Goal: Task Accomplishment & Management: Manage account settings

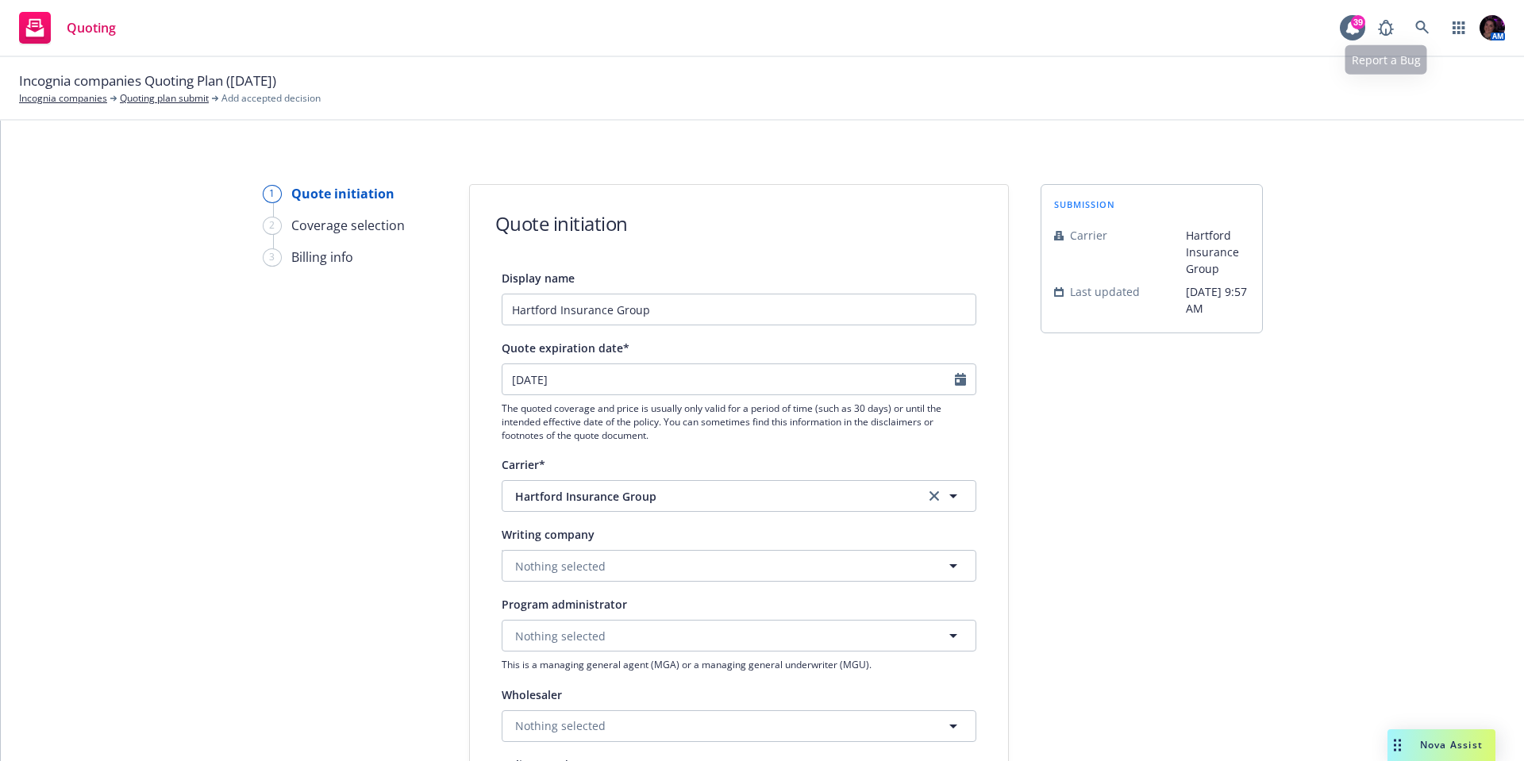
select select "12"
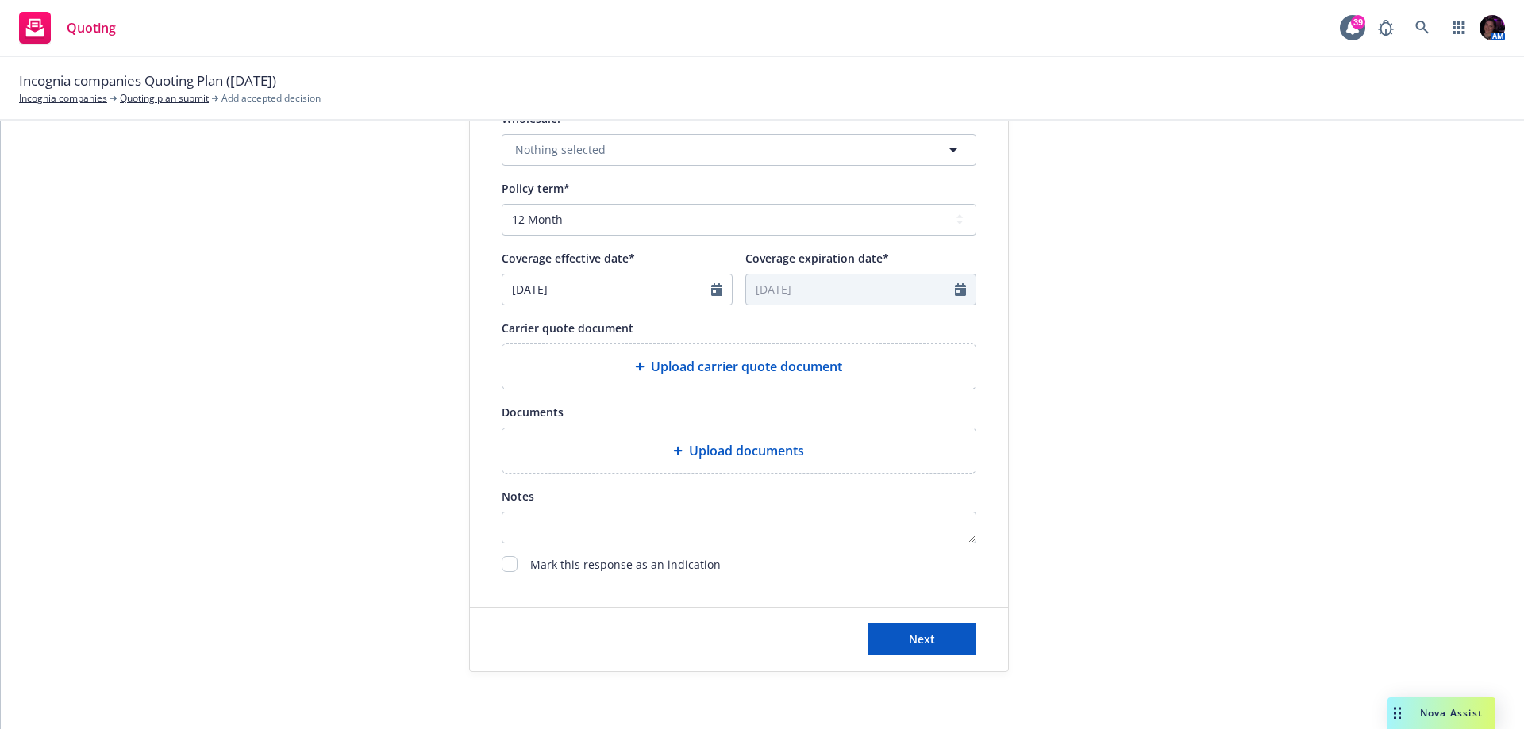
scroll to position [583, 0]
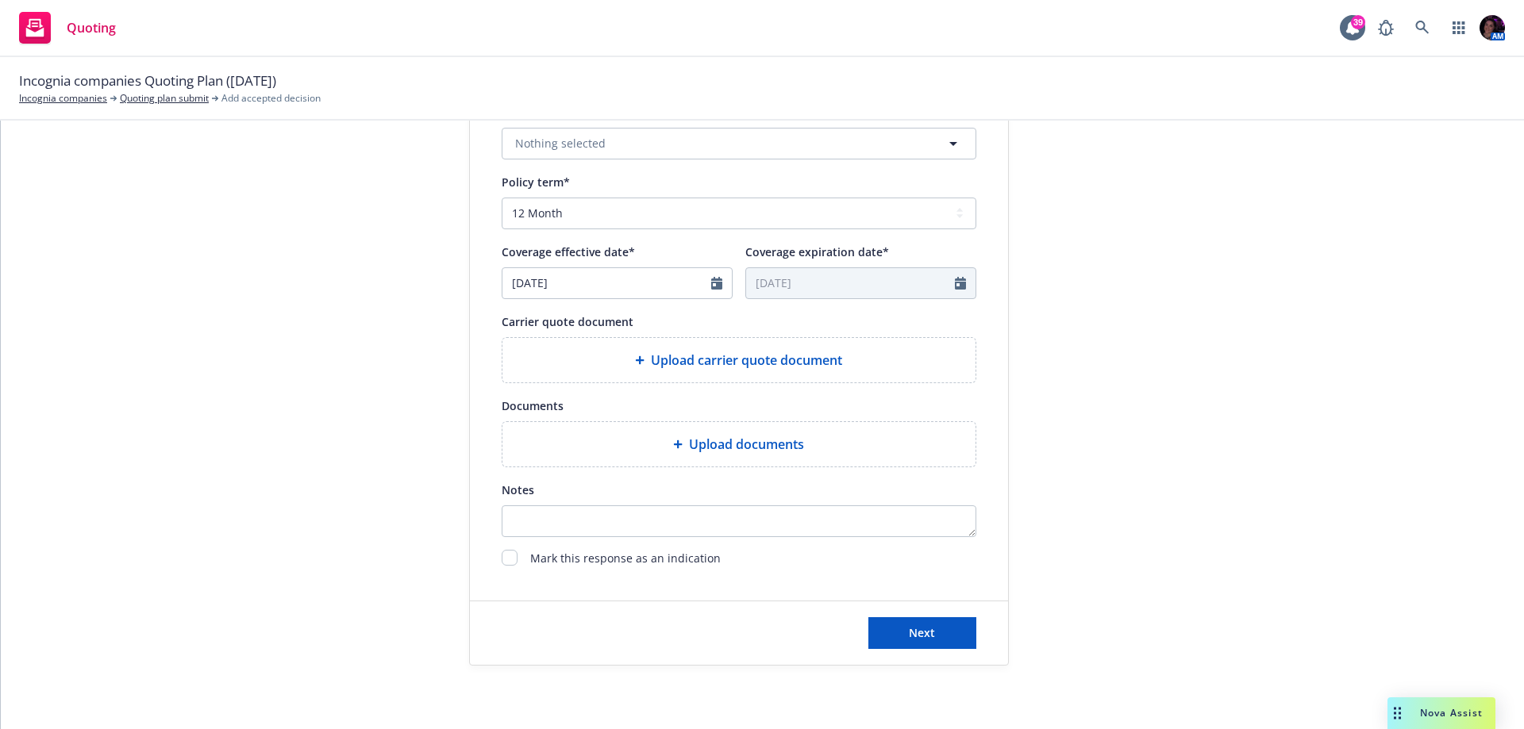
click at [704, 359] on span "Upload carrier quote document" at bounding box center [746, 360] width 191 height 19
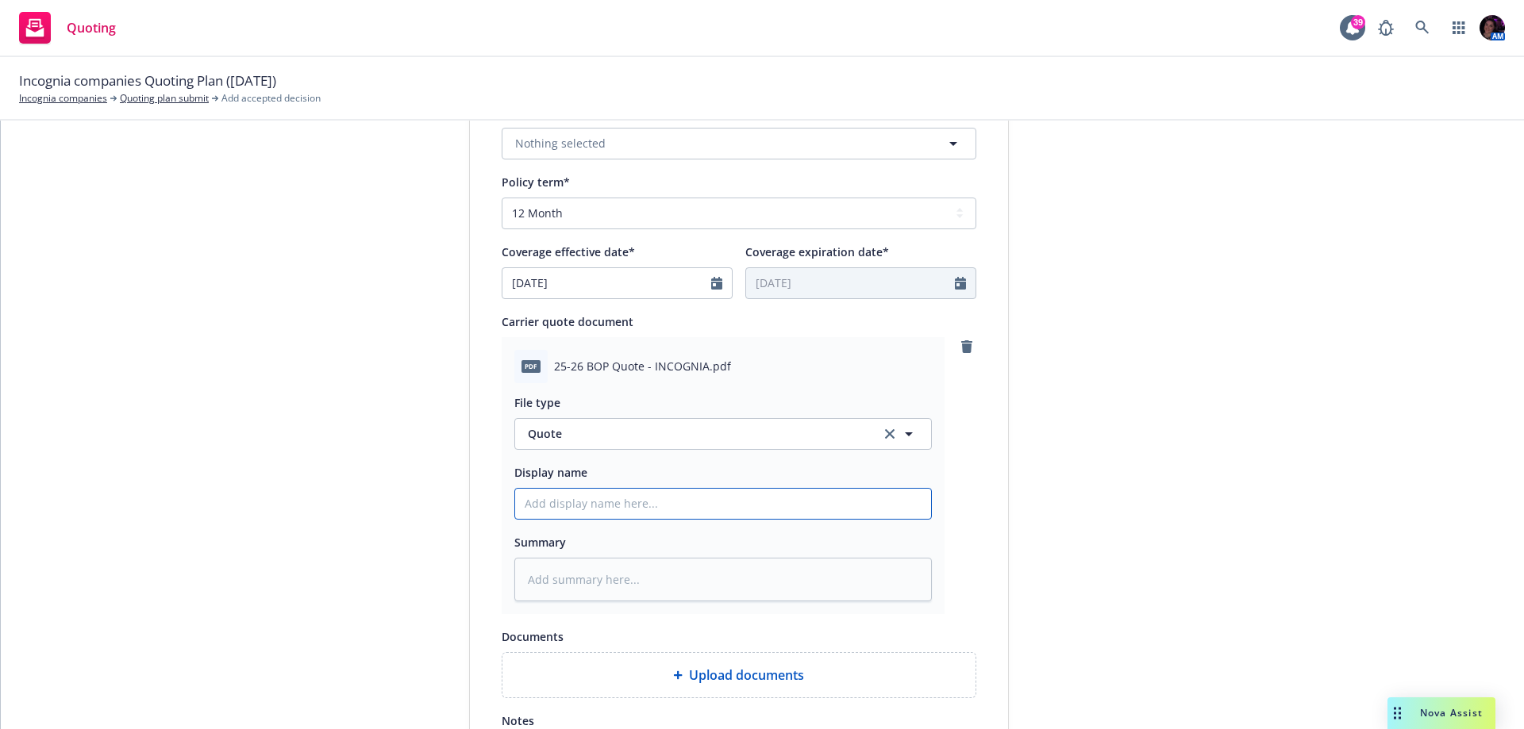
click at [648, 508] on input "Display name" at bounding box center [723, 504] width 416 height 30
paste input "[EFF DATE] [POLICY TYPE] Quote: $X,XXX.XX [UNDERWRITER/COMPANY]"
type textarea "x"
type input "[EFF DATE] [POLICY TYPE] Quote: $X,XXX.XX [UNDERWRITER/COMPANY]"
drag, startPoint x: 653, startPoint y: 504, endPoint x: 283, endPoint y: 497, distance: 369.9
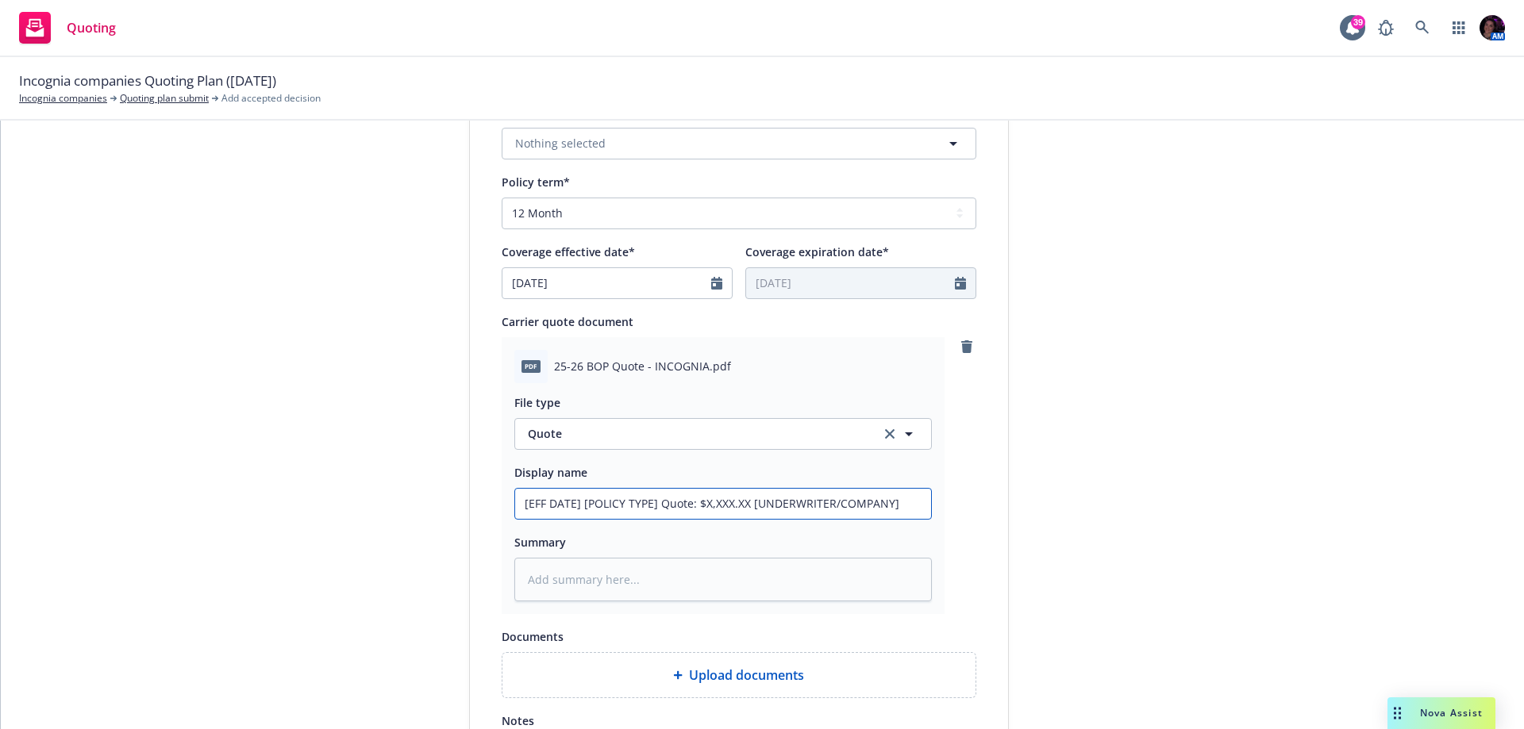
click at [290, 500] on div "1 Quote initiation 2 Coverage selection 3 Billing info Quote initiation Display…" at bounding box center [762, 249] width 1485 height 1295
type textarea "x"
type input "2Quote: $X,XXX.XX [UNDERWRITER/COMPANY]"
type textarea "x"
type input "25Quote: $X,XXX.XX [UNDERWRITER/COMPANY]"
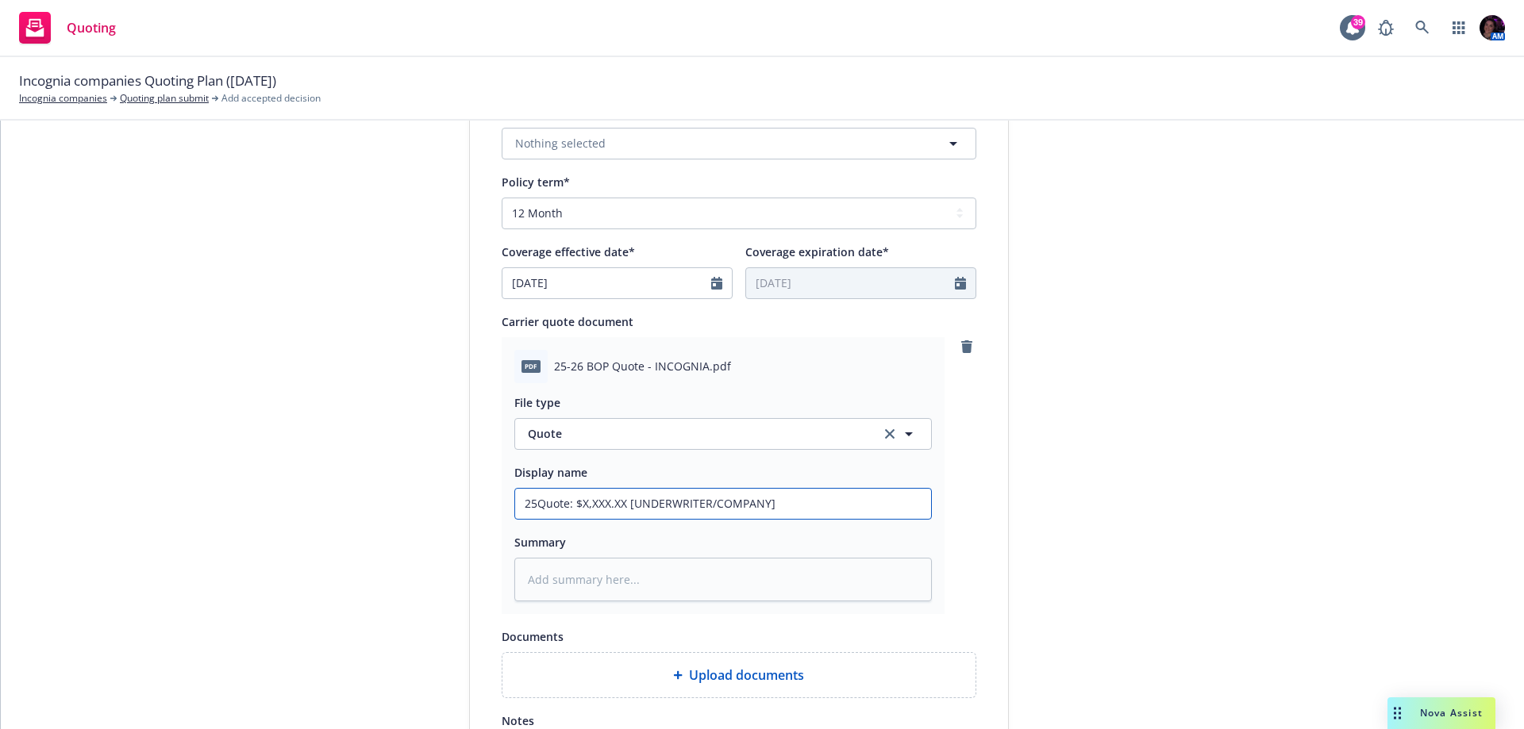
type textarea "x"
type input "25-Quote: $X,XXX.XX [UNDERWRITER/COMPANY]"
type textarea "x"
type input "25-2Quote: $X,XXX.XX [UNDERWRITER/COMPANY]"
type textarea "x"
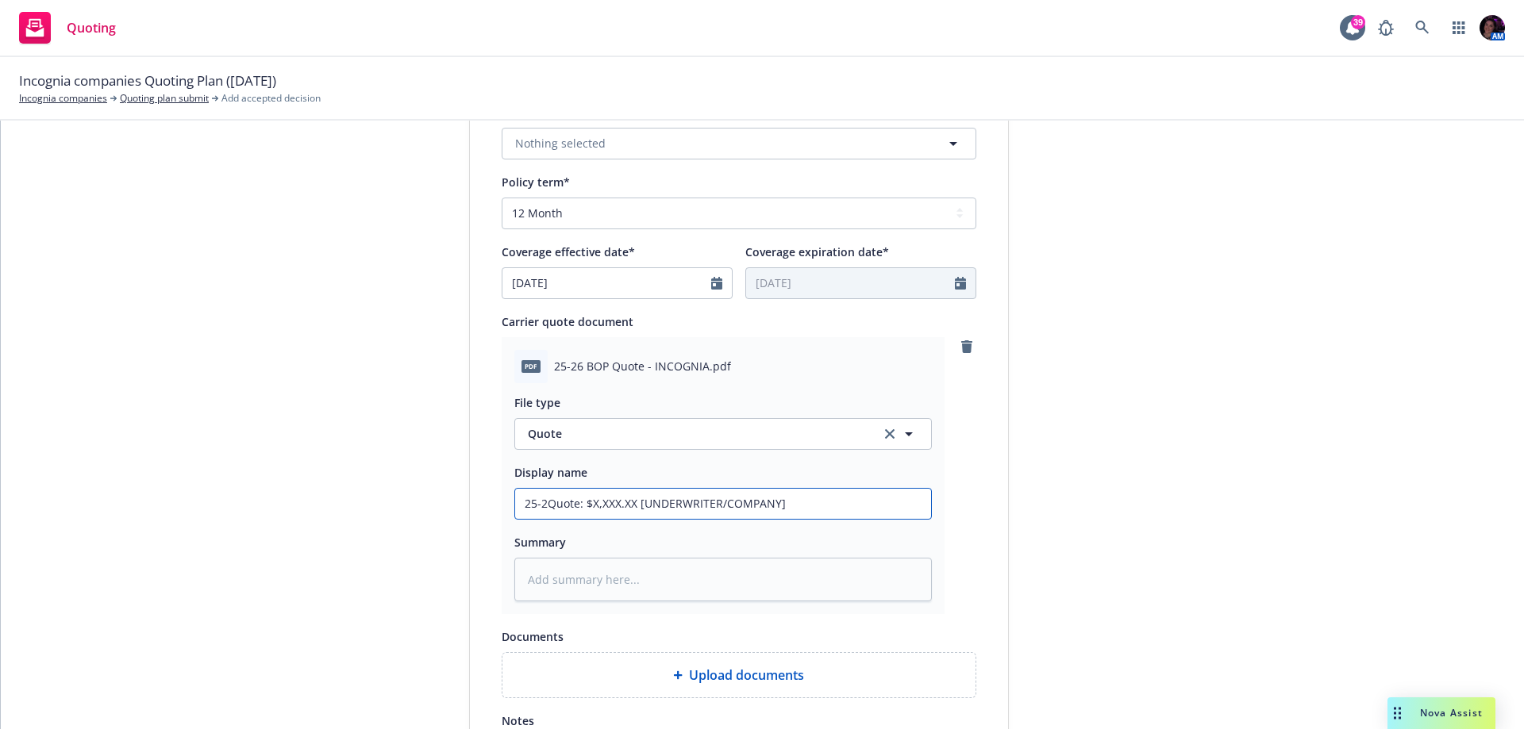
type input "25-26Quote: $X,XXX.XX [UNDERWRITER/COMPANY]"
type textarea "x"
type input "25-26 Quote: $X,XXX.XX [UNDERWRITER/COMPANY]"
type textarea "x"
type input "25-26 BQuote: $X,XXX.XX [UNDERWRITER/COMPANY]"
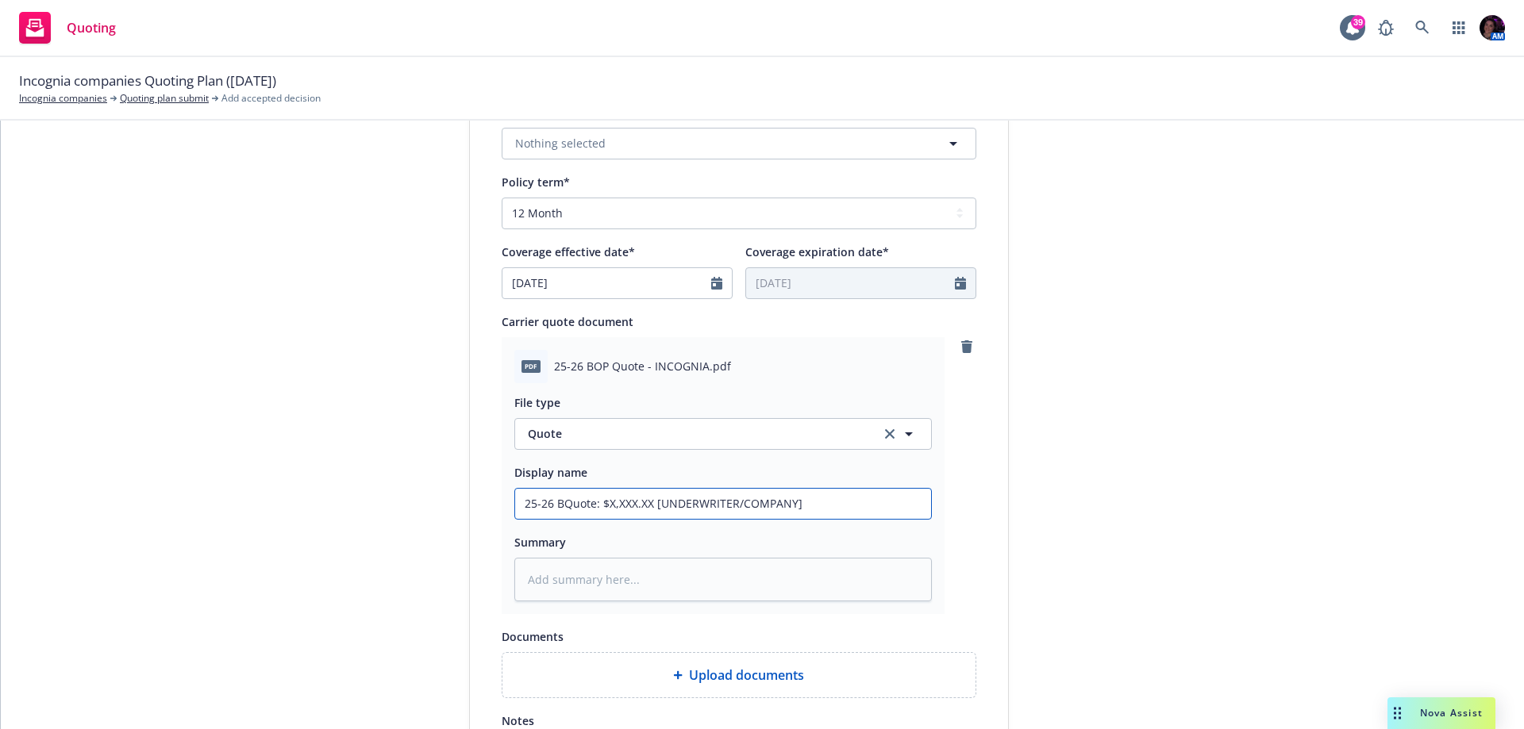
type textarea "x"
type input "25-26 BOQuote: $X,XXX.XX [UNDERWRITER/COMPANY]"
type textarea "x"
type input "25-26 BOPQuote: $X,XXX.XX [UNDERWRITER/COMPANY]"
type textarea "x"
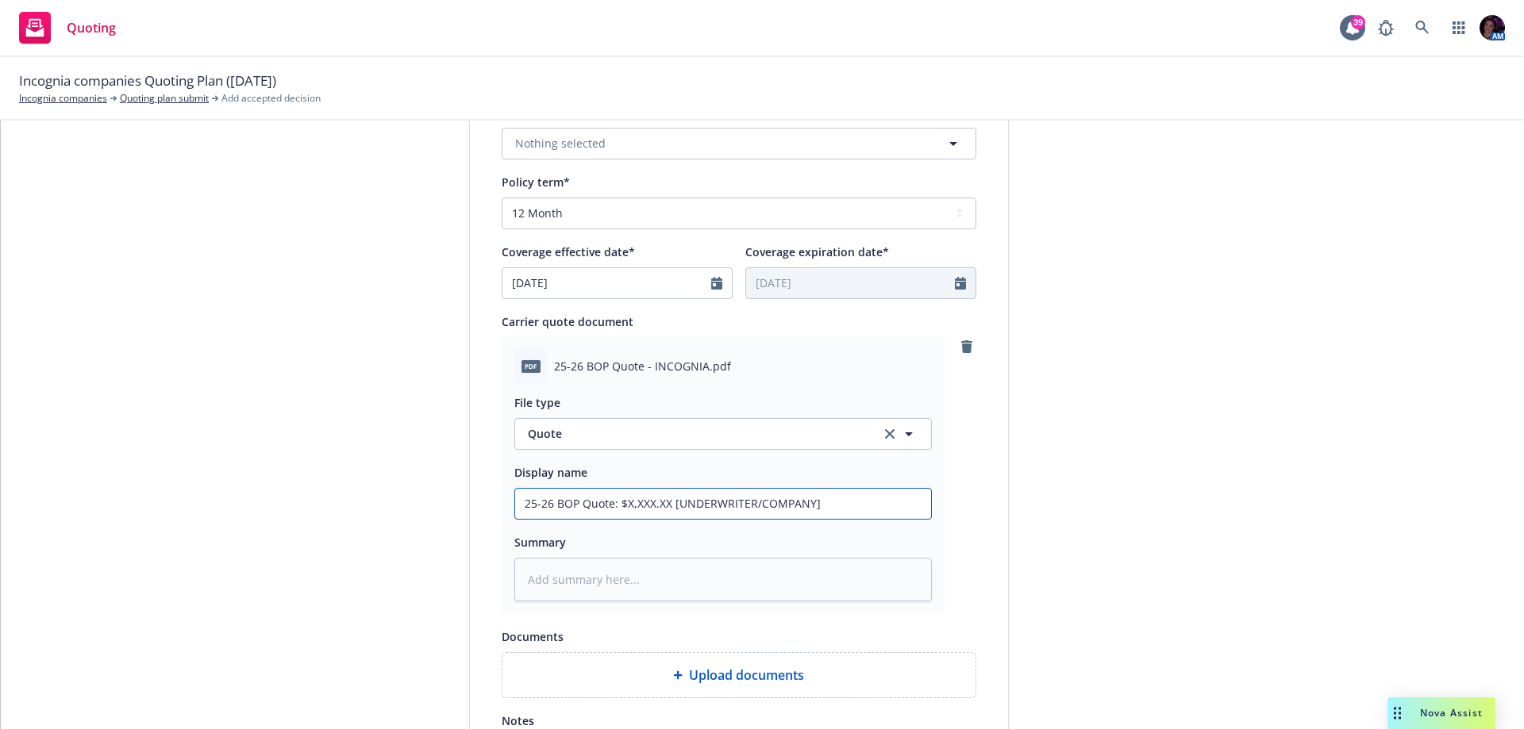
type input "25-26 BOP Quote: $X,XXX.XX [UNDERWRITER/COMPANY]"
click at [660, 509] on input "25-26 BOP Quote: $X,XXX.XX [UNDERWRITER/COMPANY]" at bounding box center [723, 504] width 416 height 30
drag, startPoint x: 664, startPoint y: 502, endPoint x: 620, endPoint y: 506, distance: 43.8
click at [620, 506] on input "25-26 BOP Quote: $X,XXX.XX [UNDERWRITER/COMPANY]" at bounding box center [723, 504] width 416 height 30
click at [674, 517] on input "25-26 BOP Quote: $X,XXX.XX [UNDERWRITER/COMPANY]" at bounding box center [723, 504] width 416 height 30
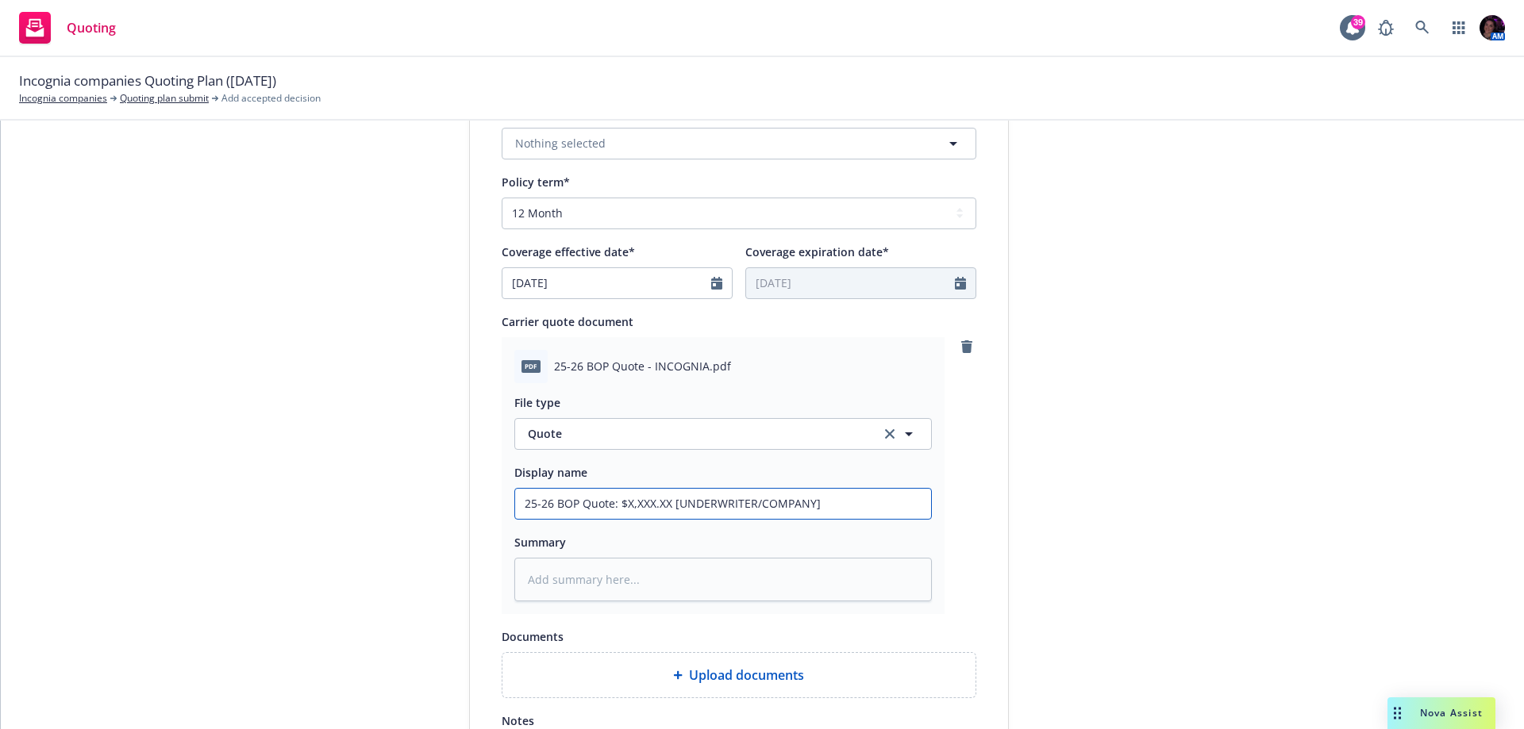
drag, startPoint x: 664, startPoint y: 505, endPoint x: 620, endPoint y: 505, distance: 43.7
click at [620, 505] on input "25-26 BOP Quote: $X,XXX.XX [UNDERWRITER/COMPANY]" at bounding box center [723, 504] width 416 height 30
type textarea "x"
type input "25-26 BOP Quote: $2 [UNDERWRITER/COMPANY]"
type textarea "x"
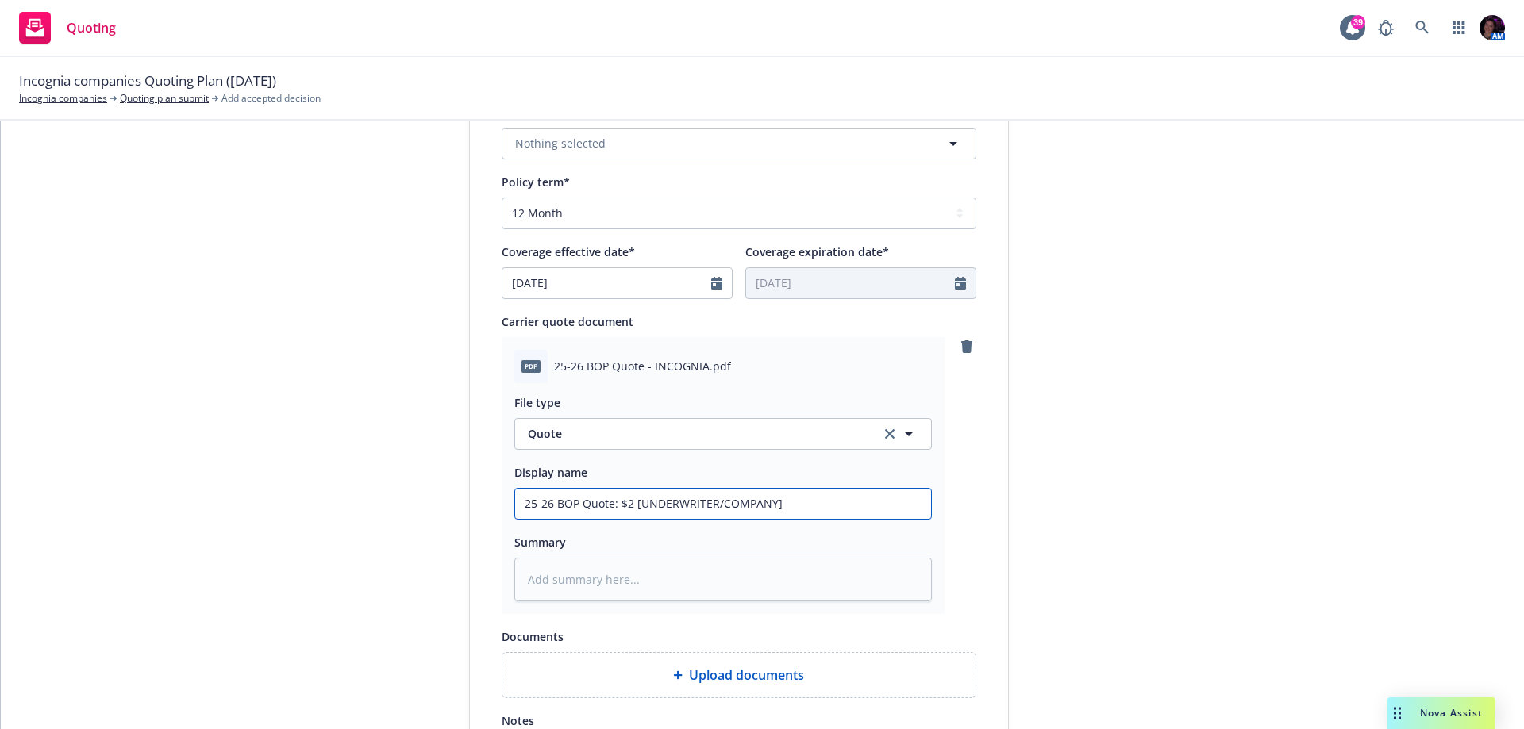
type input "25-26 BOP Quote: $2, [UNDERWRITER/COMPANY]"
type textarea "x"
type input "25-26 BOP Quote: $2,8 [UNDERWRITER/COMPANY]"
type textarea "x"
type input "25-26 BOP Quote: $2,85 [UNDERWRITER/COMPANY]"
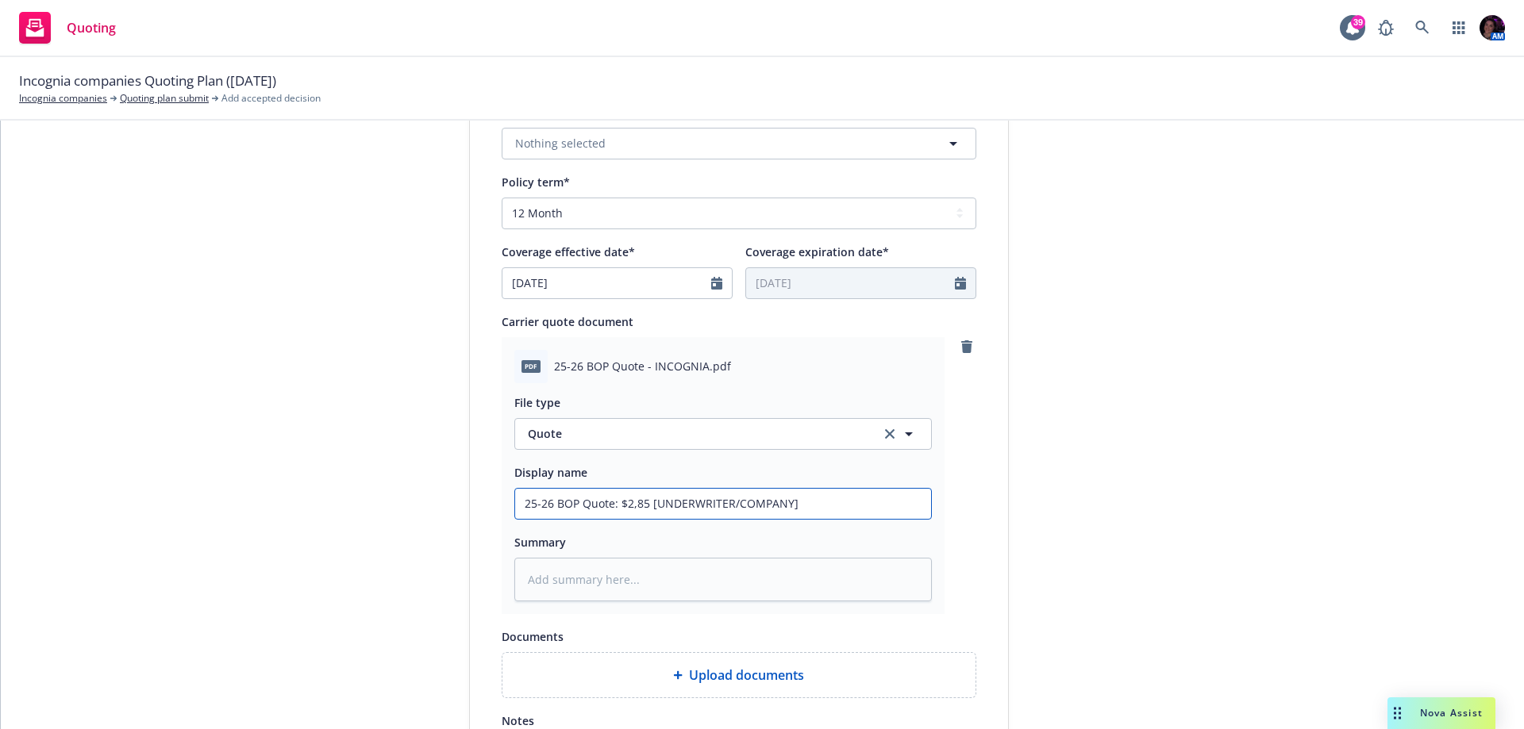
type textarea "x"
type input "25-26 BOP Quote: $2,853 [UNDERWRITER/COMPANY]"
drag, startPoint x: 837, startPoint y: 510, endPoint x: 648, endPoint y: 513, distance: 189.7
click at [648, 513] on input "25-26 BOP Quote: $2,853 [UNDERWRITER/COMPANY]" at bounding box center [723, 504] width 416 height 30
type textarea "x"
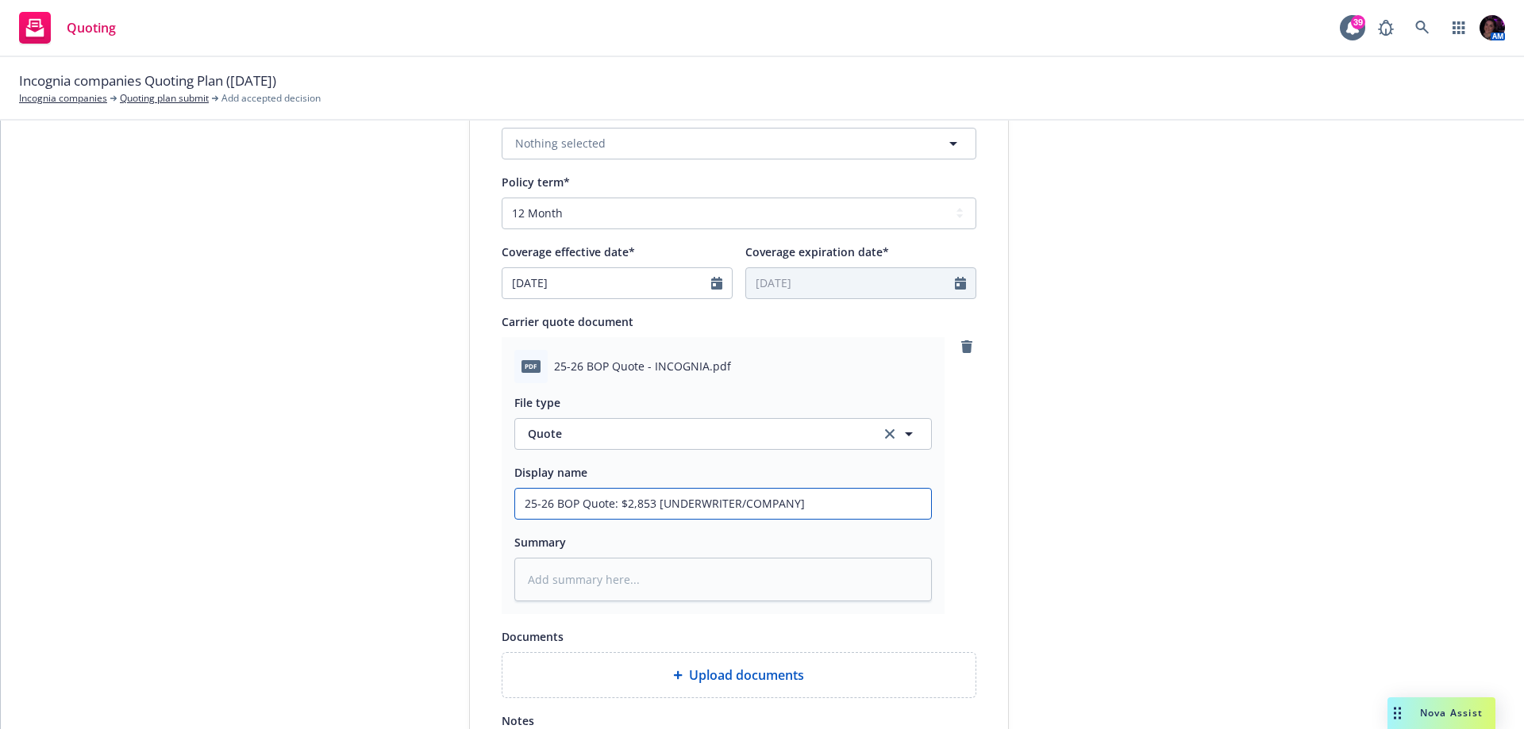
type input "25-26 BOP Quote: $2,853"
type textarea "x"
type input "25-26 BOP Quote: $2,853 H"
type textarea "x"
type input "25-26 BOP Quote: $2,853 HB"
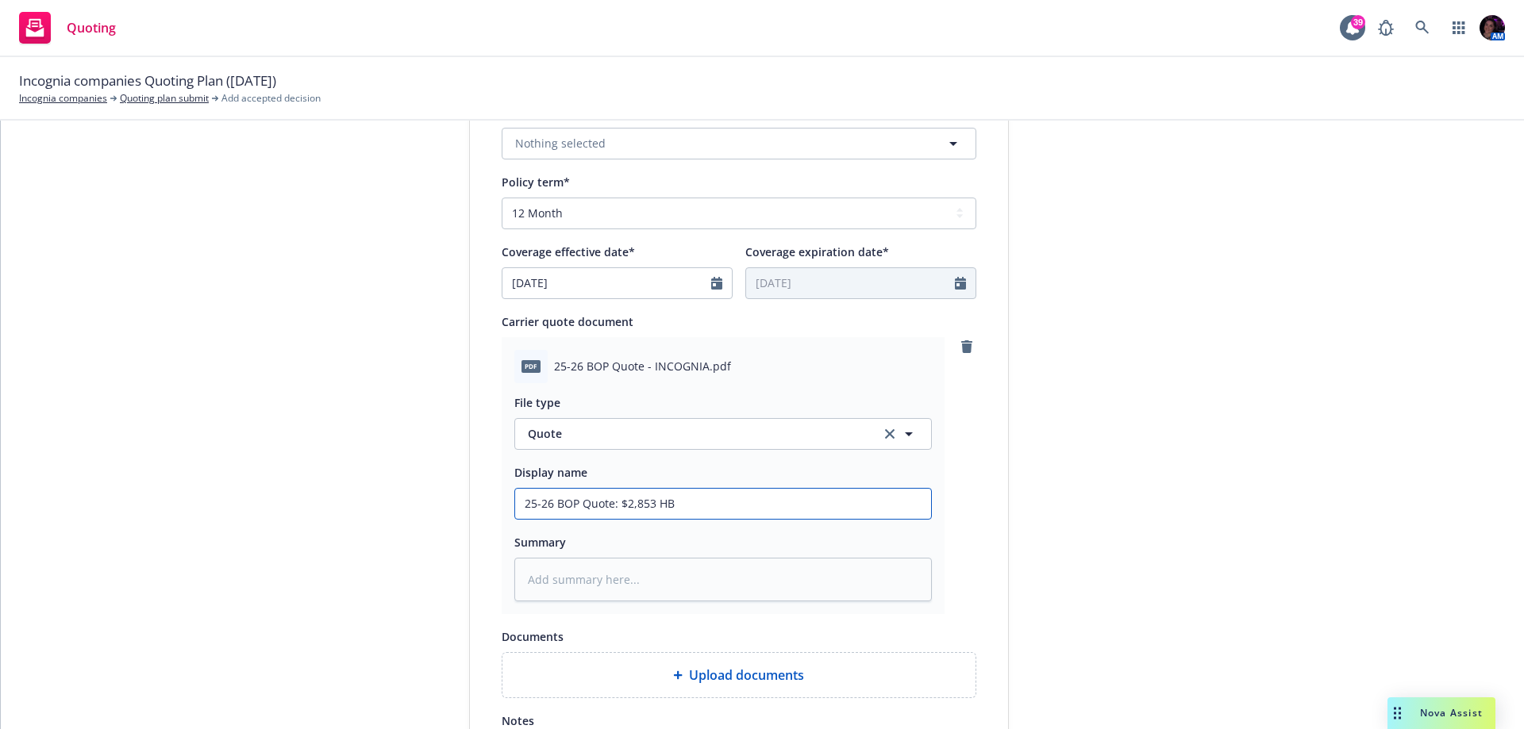
type textarea "x"
type input "25-26 BOP Quote: $2,853 HBa"
type textarea "x"
type input "25-26 BOP Quote: $2,853 HB"
type textarea "x"
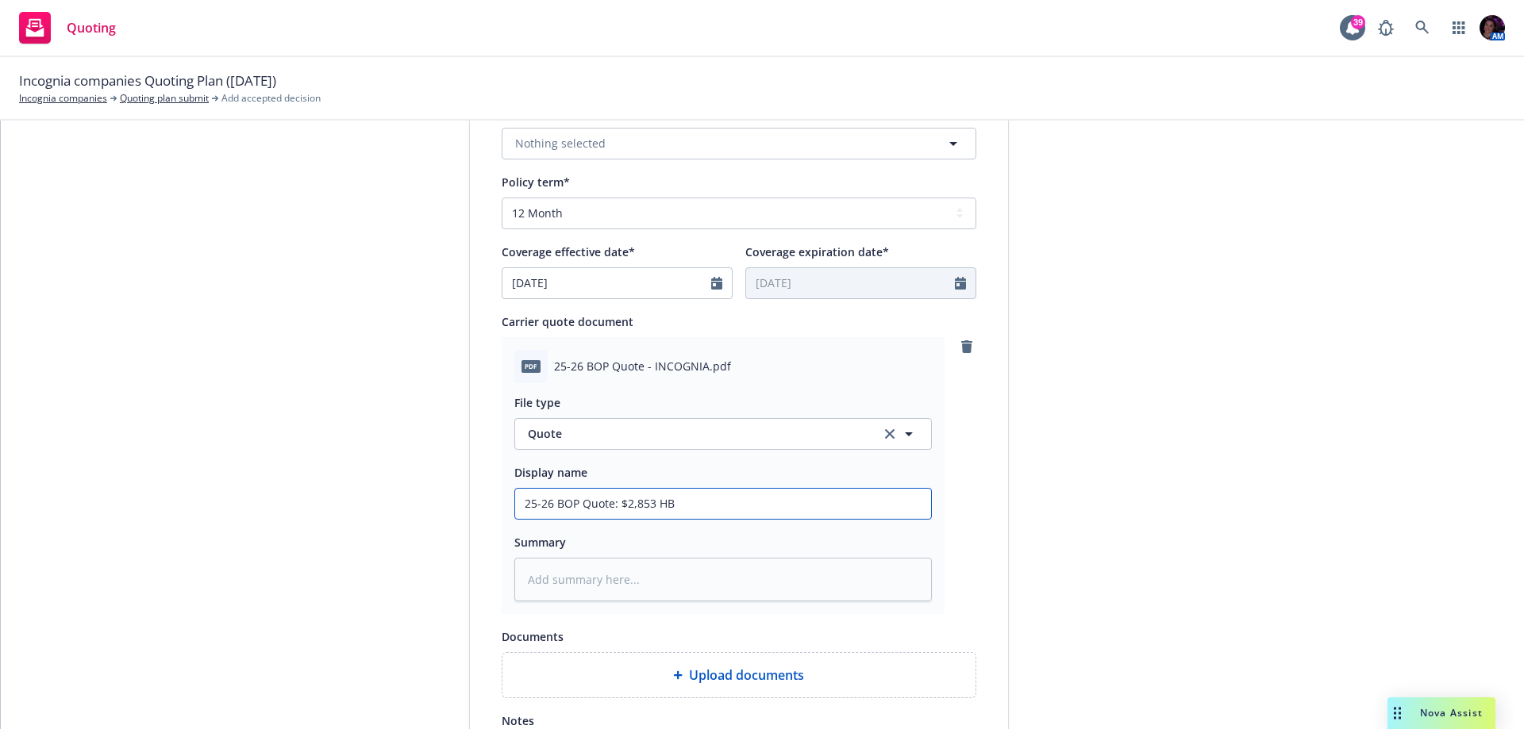
type input "25-26 BOP Quote: $2,853 H"
type textarea "x"
type input "25-26 BOP Quote: $2,853 Ha"
type textarea "x"
type input "25-26 BOP Quote: $2,853 Har"
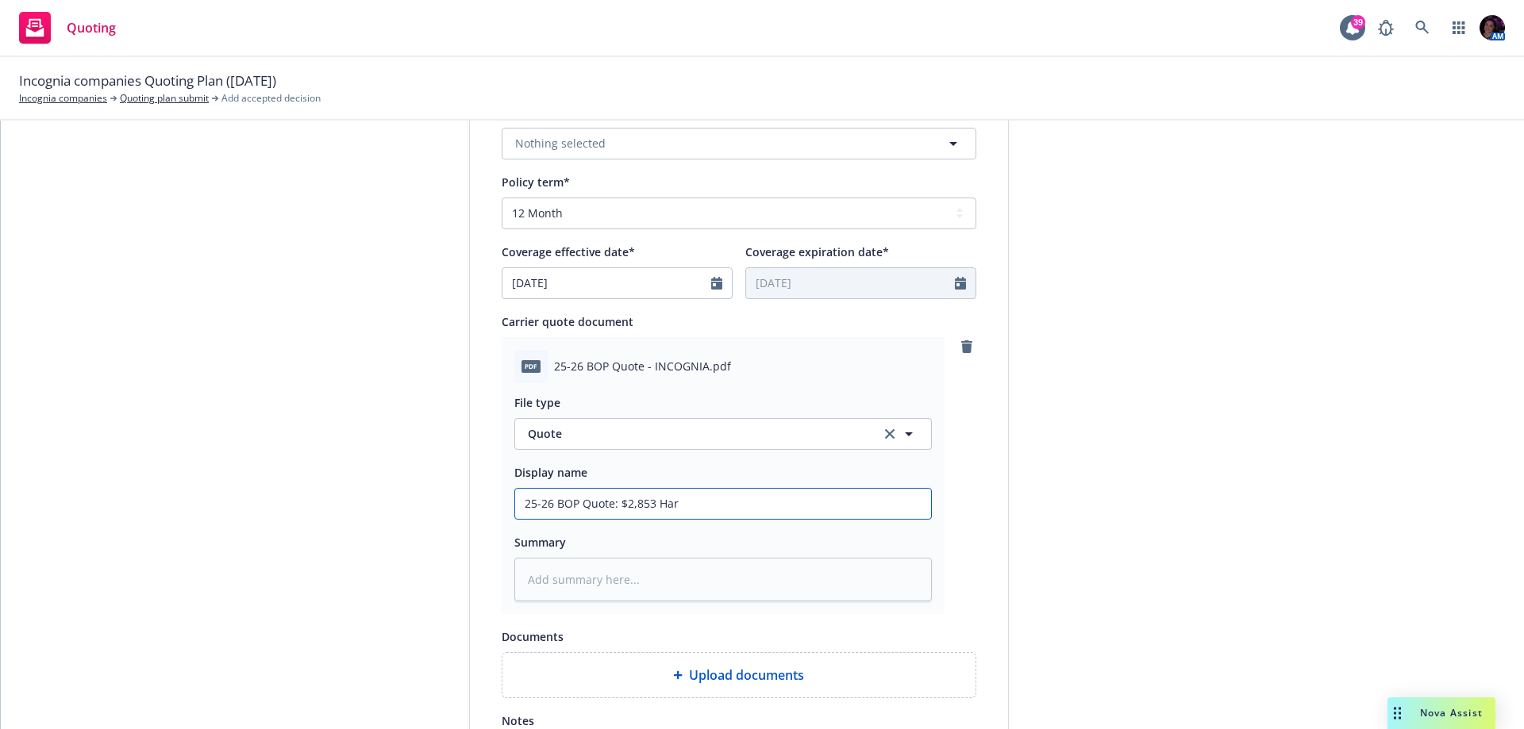
type textarea "x"
type input "25-26 BOP Quote: $2,853 Hart"
type textarea "x"
type input "25-26 BOP Quote: $2,853 Hartf"
type textarea "x"
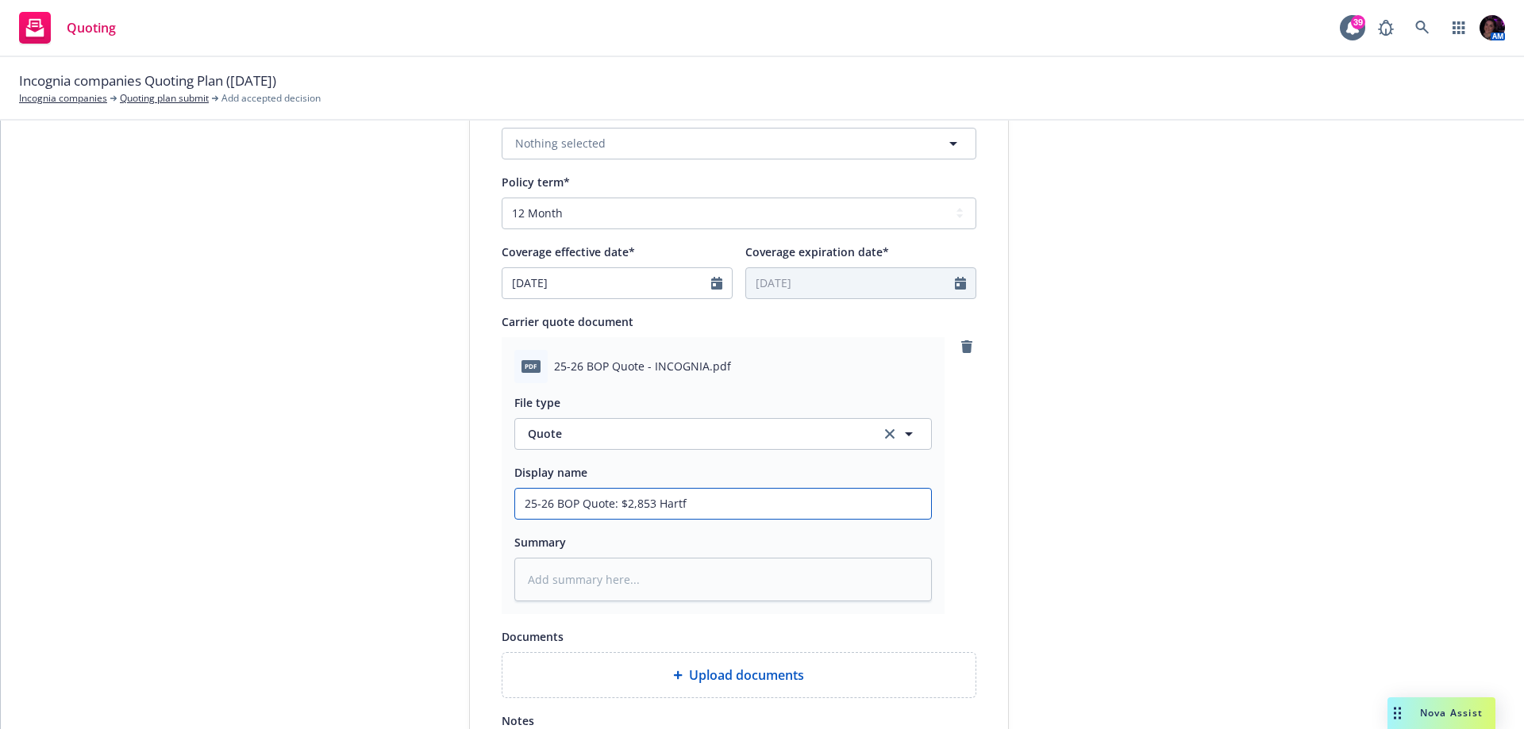
type input "25-26 BOP Quote: $2,853 Hartfo"
type textarea "x"
type input "25-26 BOP Quote: $2,853 Hartfor"
type textarea "x"
type input "25-26 BOP Quote: $2,853 Hartford"
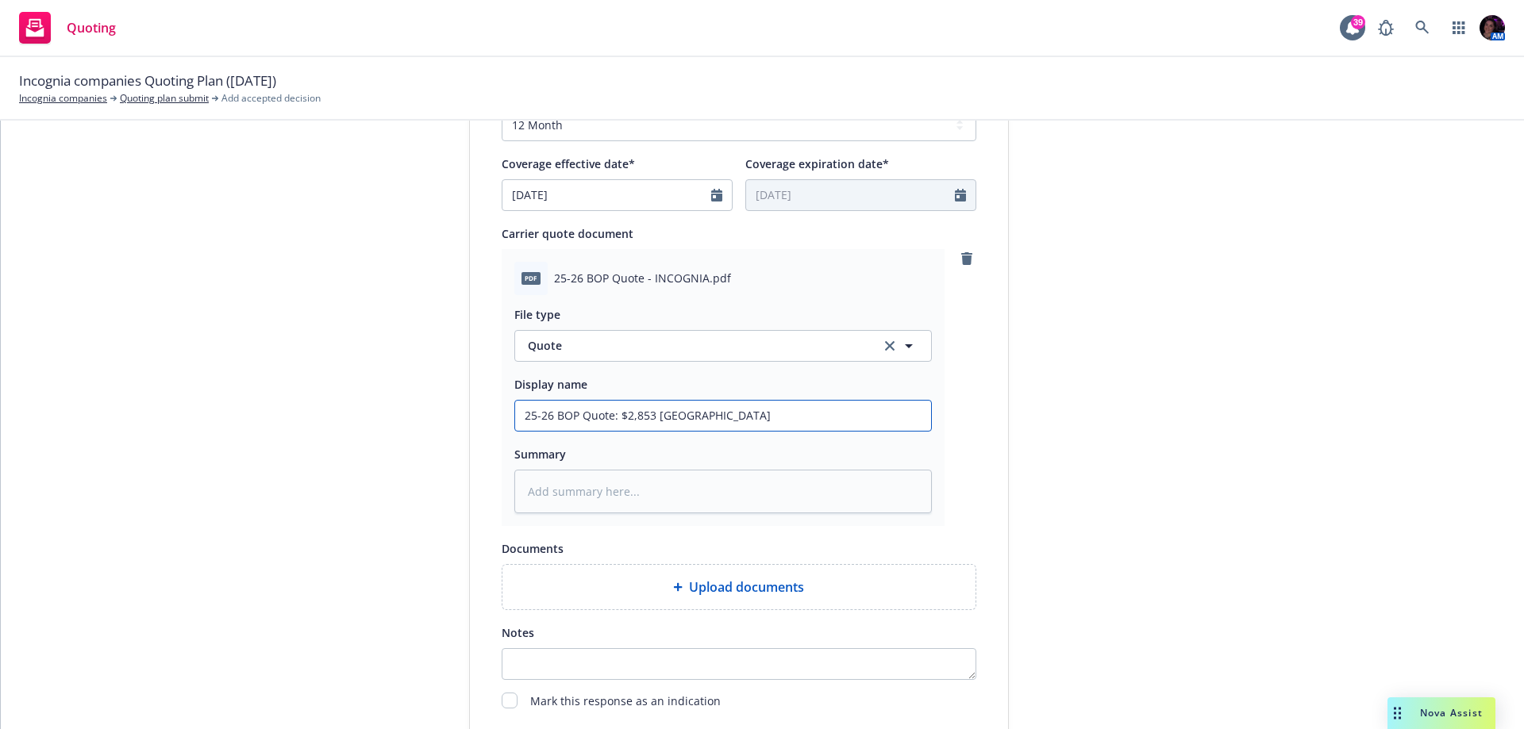
scroll to position [741, 0]
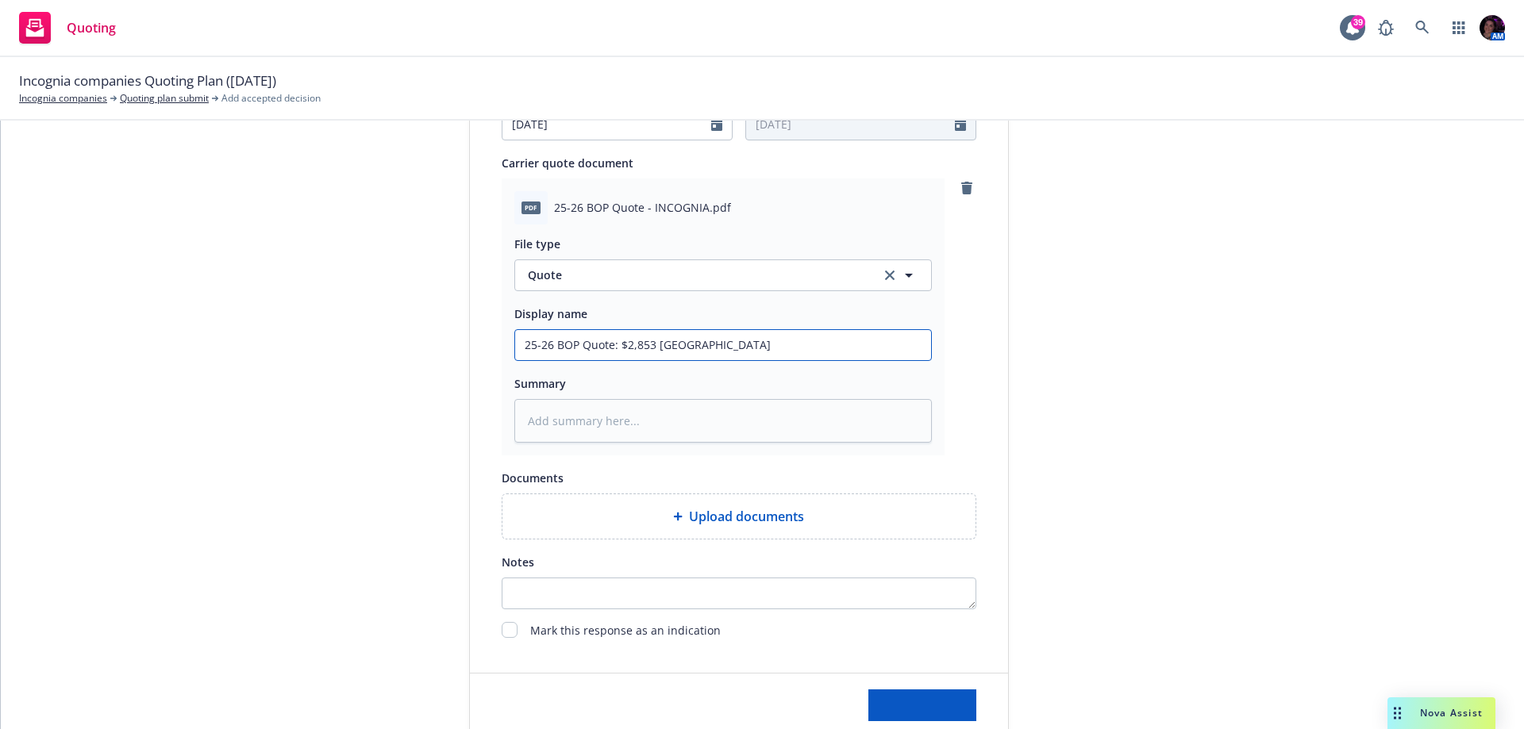
type textarea "x"
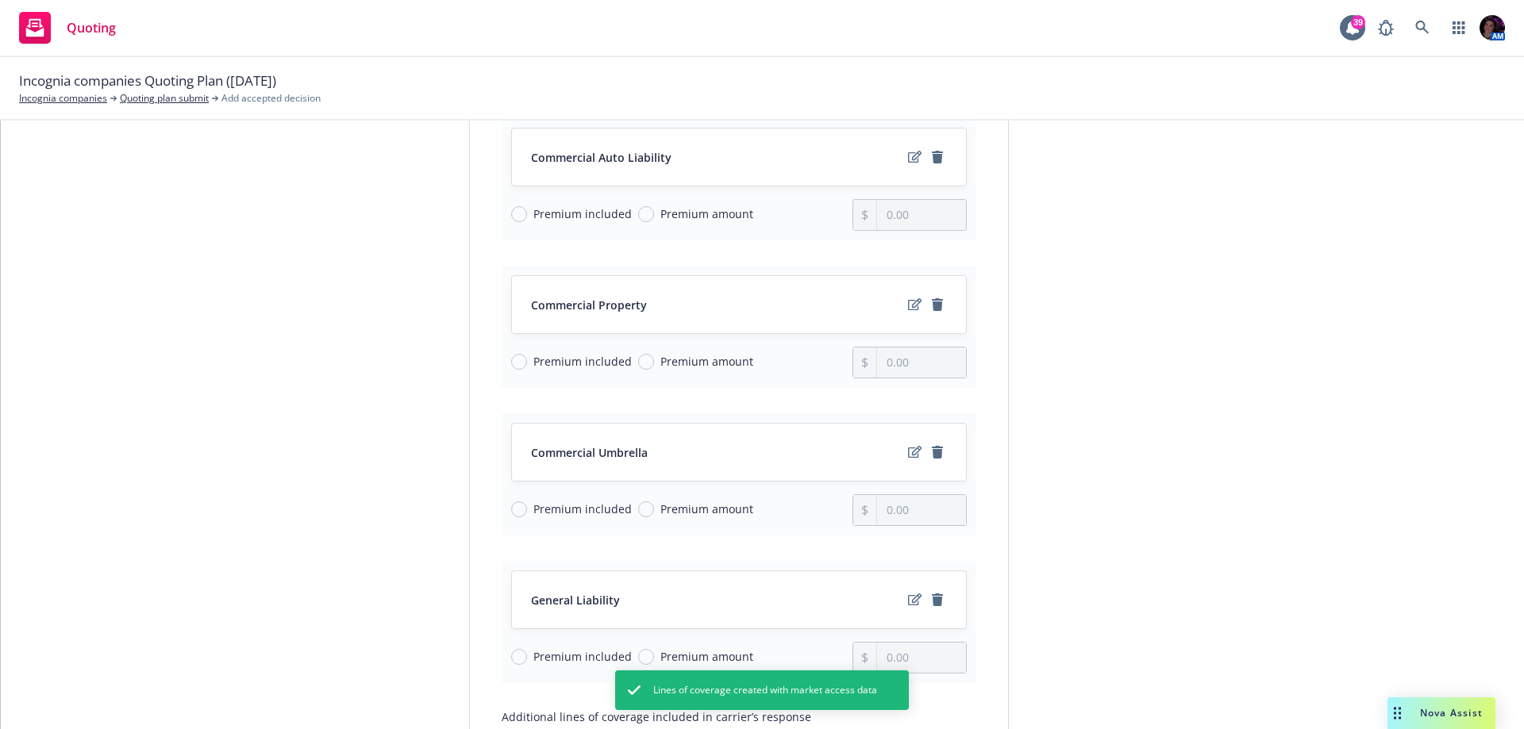
scroll to position [494, 0]
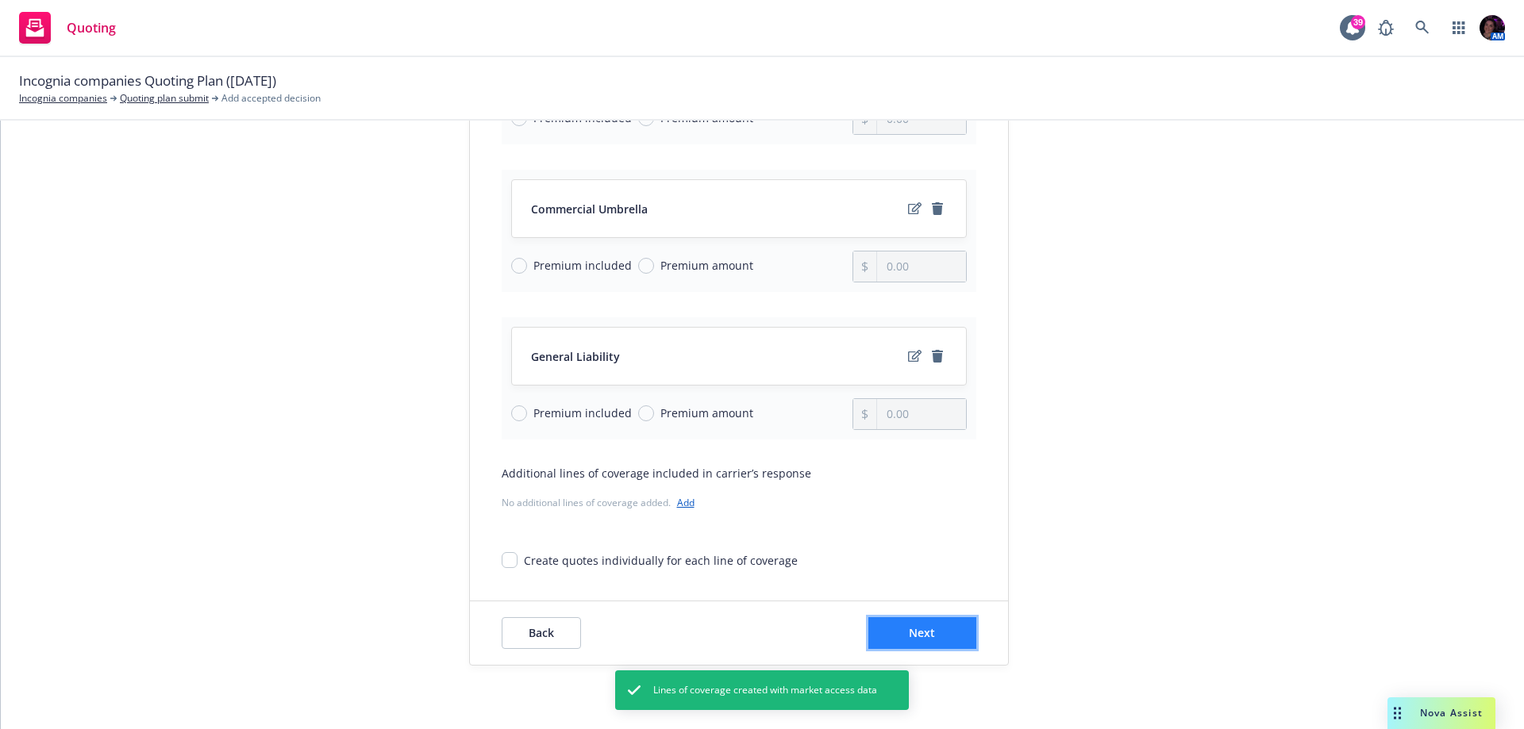
click at [923, 625] on button "Next" at bounding box center [922, 633] width 108 height 32
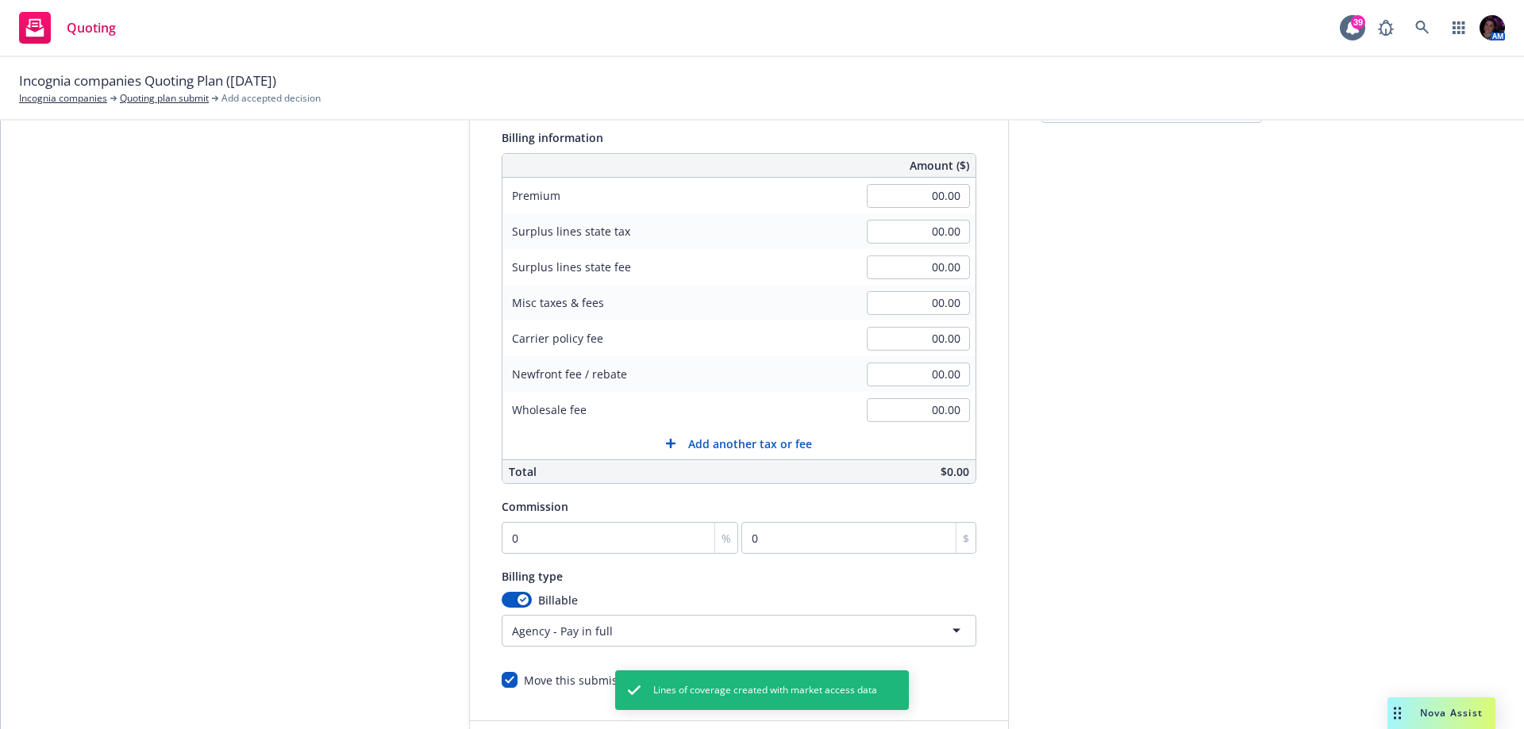
scroll to position [92, 0]
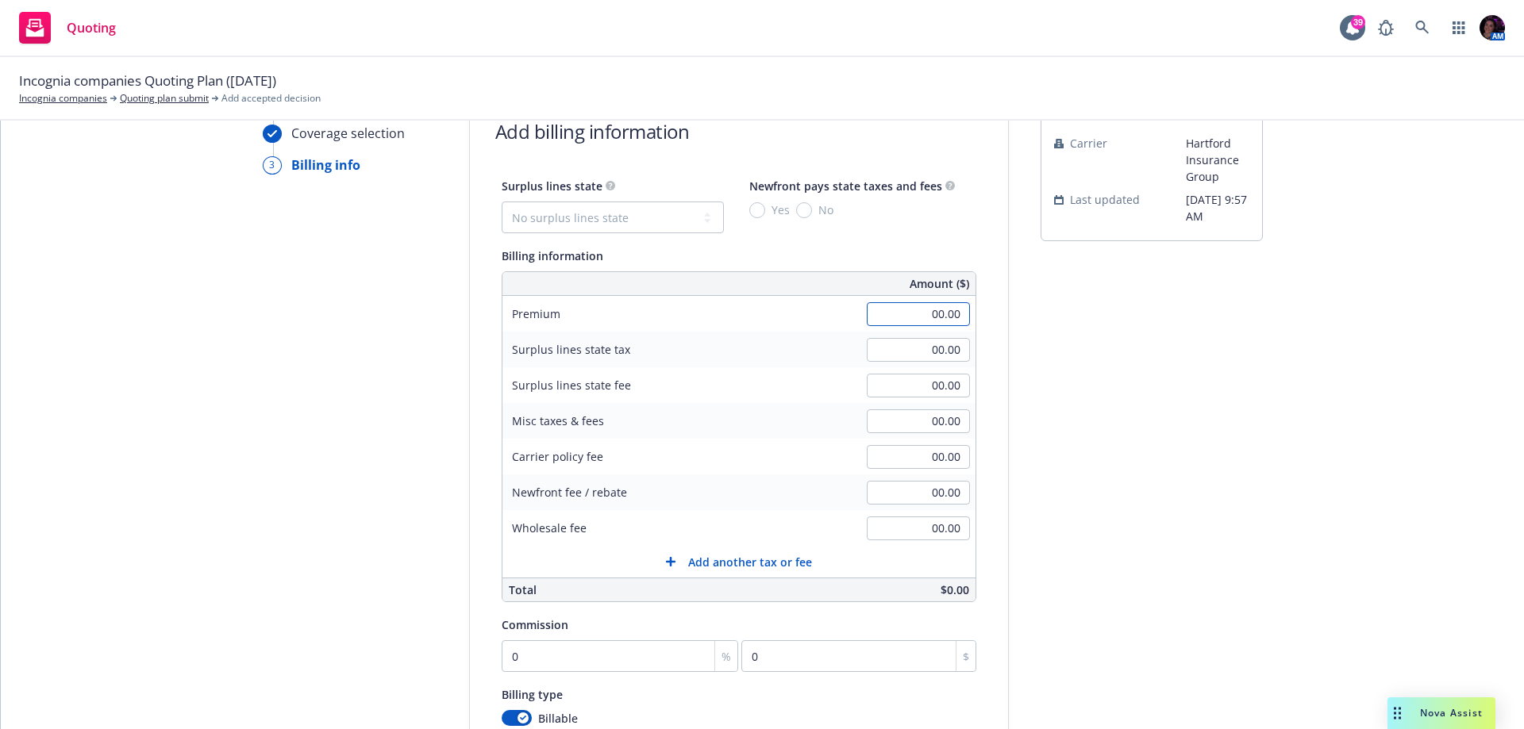
click at [897, 312] on input "00.00" at bounding box center [918, 314] width 103 height 24
click at [888, 305] on input "00.00" at bounding box center [918, 314] width 103 height 24
type input "2,853.00"
click at [1152, 352] on div "submission Carrier Hartford Insurance Group Last updated 9/23, 9:57 AM" at bounding box center [1152, 498] width 222 height 812
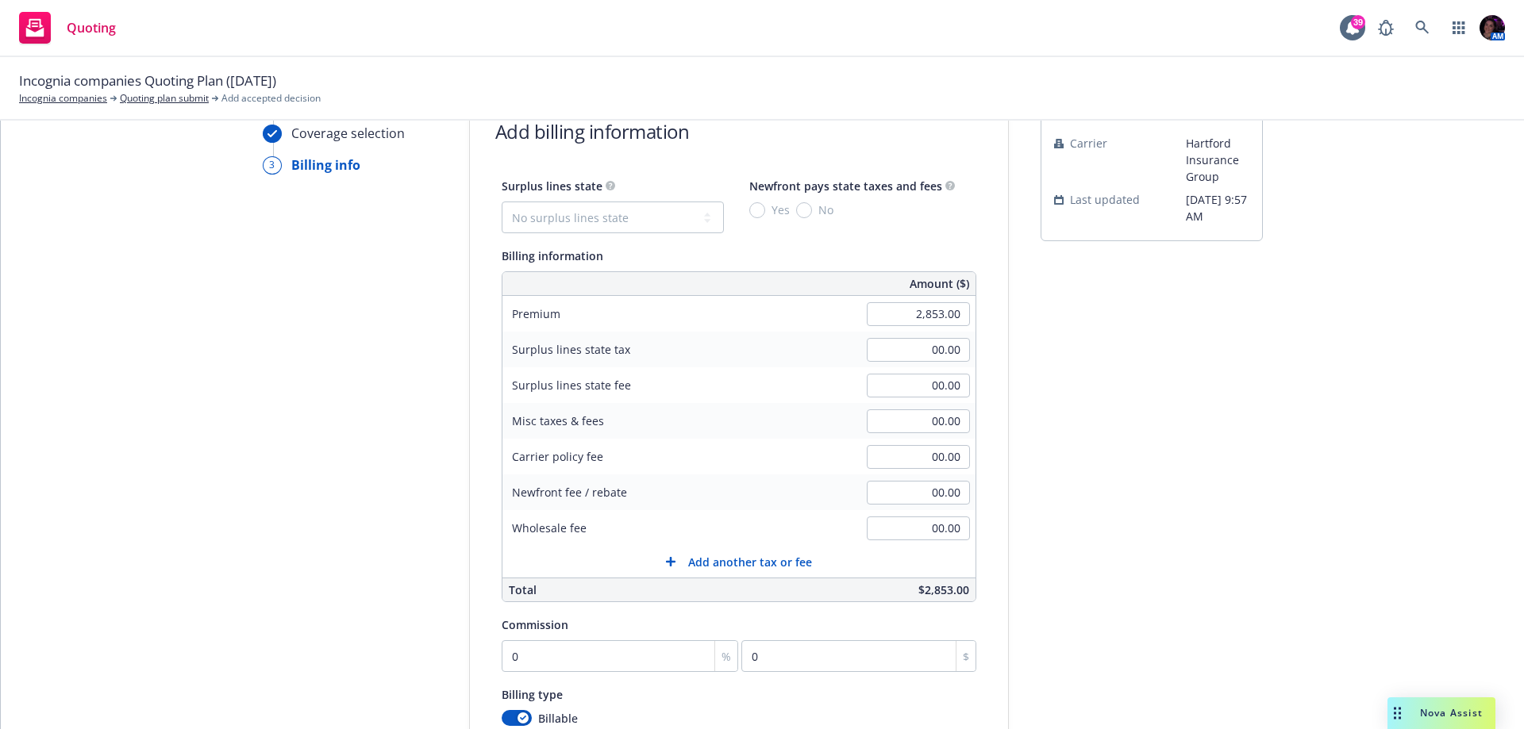
scroll to position [251, 0]
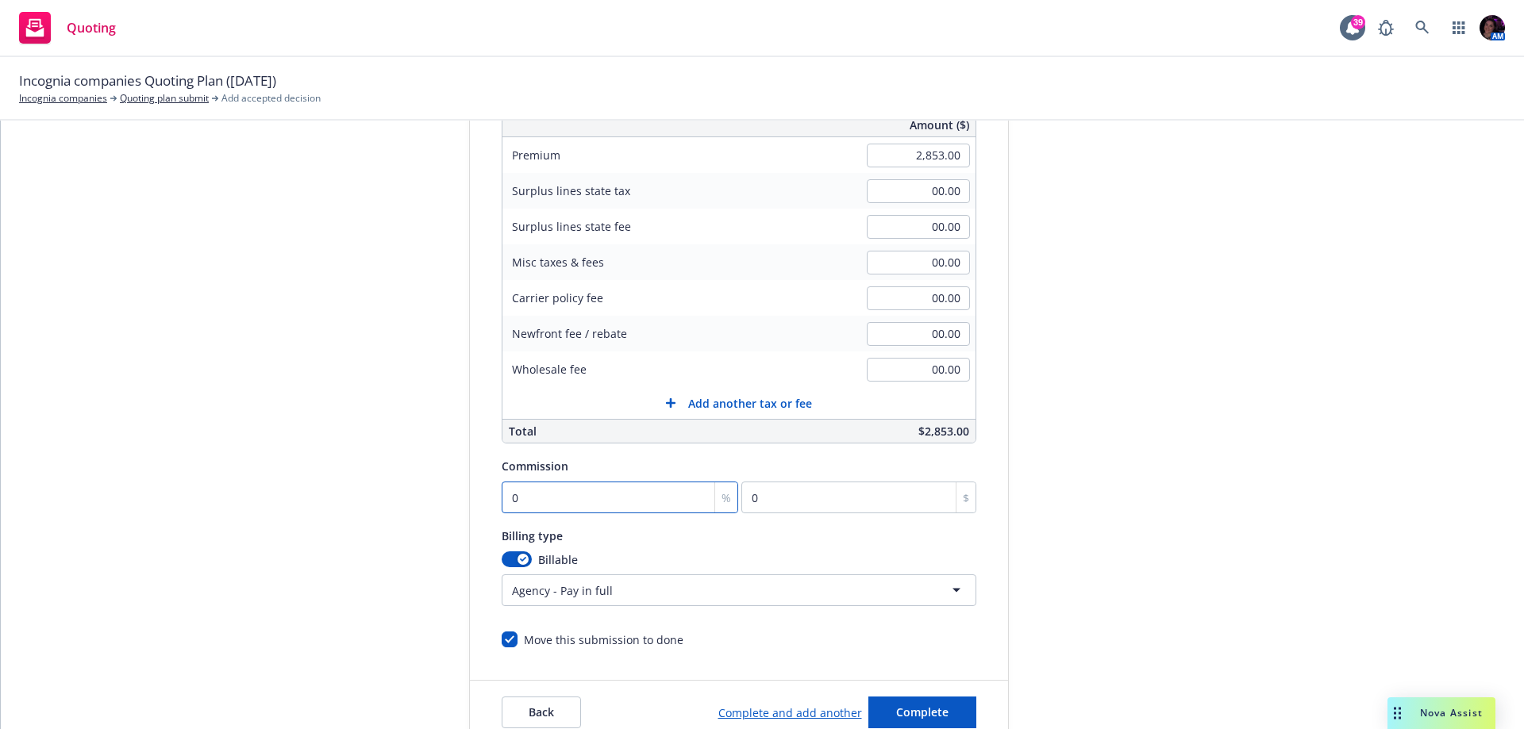
click at [526, 495] on input "0" at bounding box center [620, 498] width 237 height 32
type input "1"
type input "28.53"
type input "18"
type input "513.54"
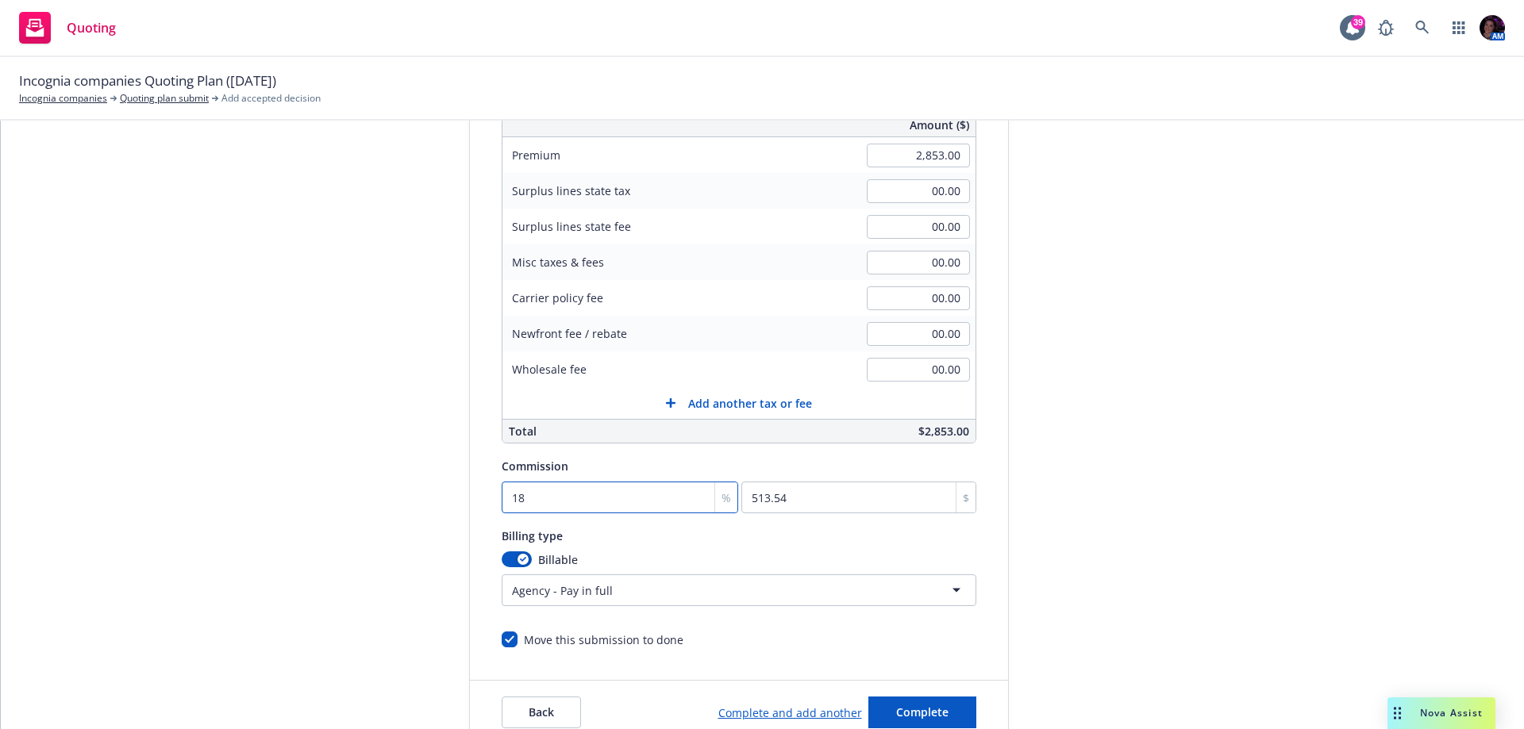
type input "18"
click at [1251, 451] on div "Quote initiation Coverage selection 3 Billing info Add billing information Surp…" at bounding box center [762, 339] width 1485 height 812
click at [530, 587] on html "Quoting 39 AM Incognia companies Quoting Plan (2025-09-23) Incognia companies Q…" at bounding box center [762, 364] width 1524 height 729
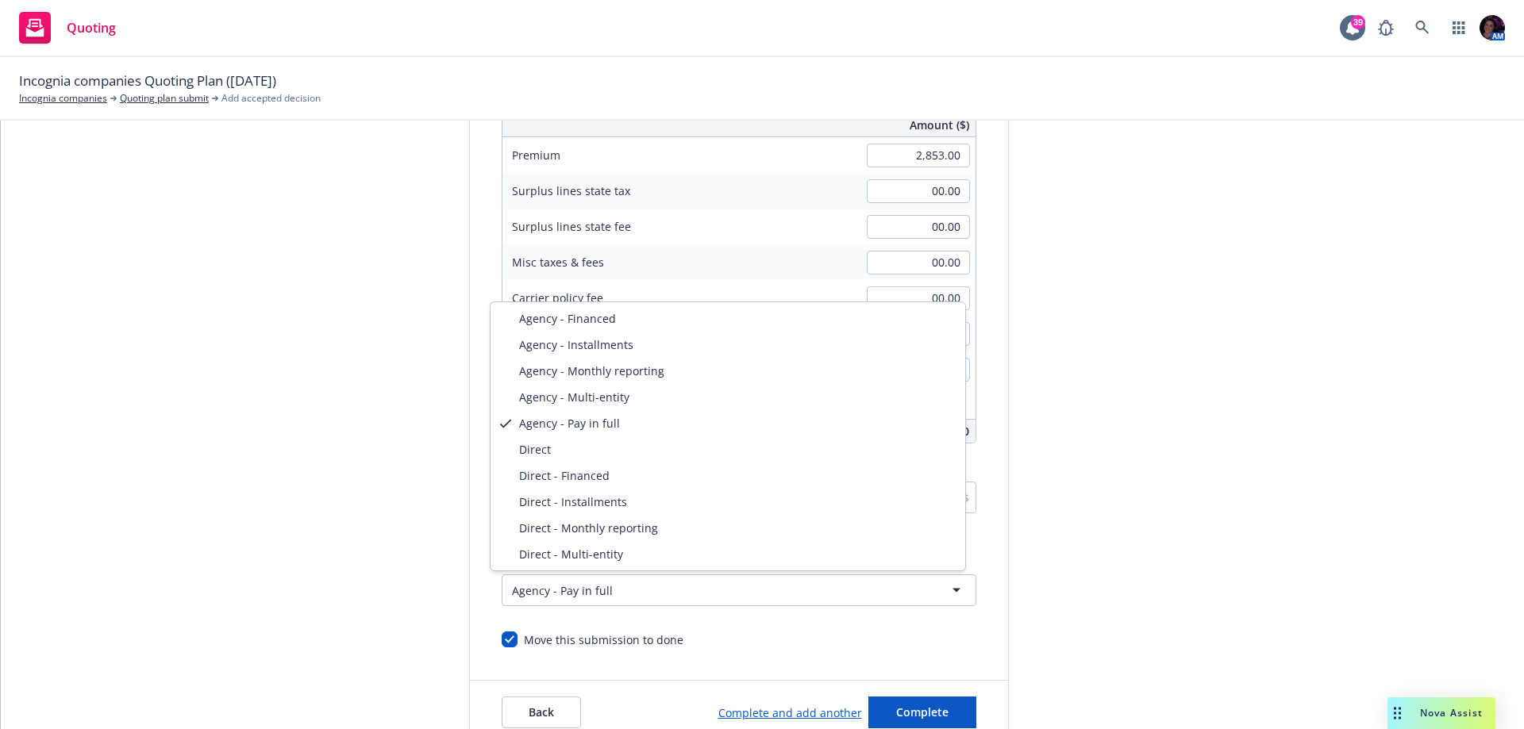
select select "DIRECT"
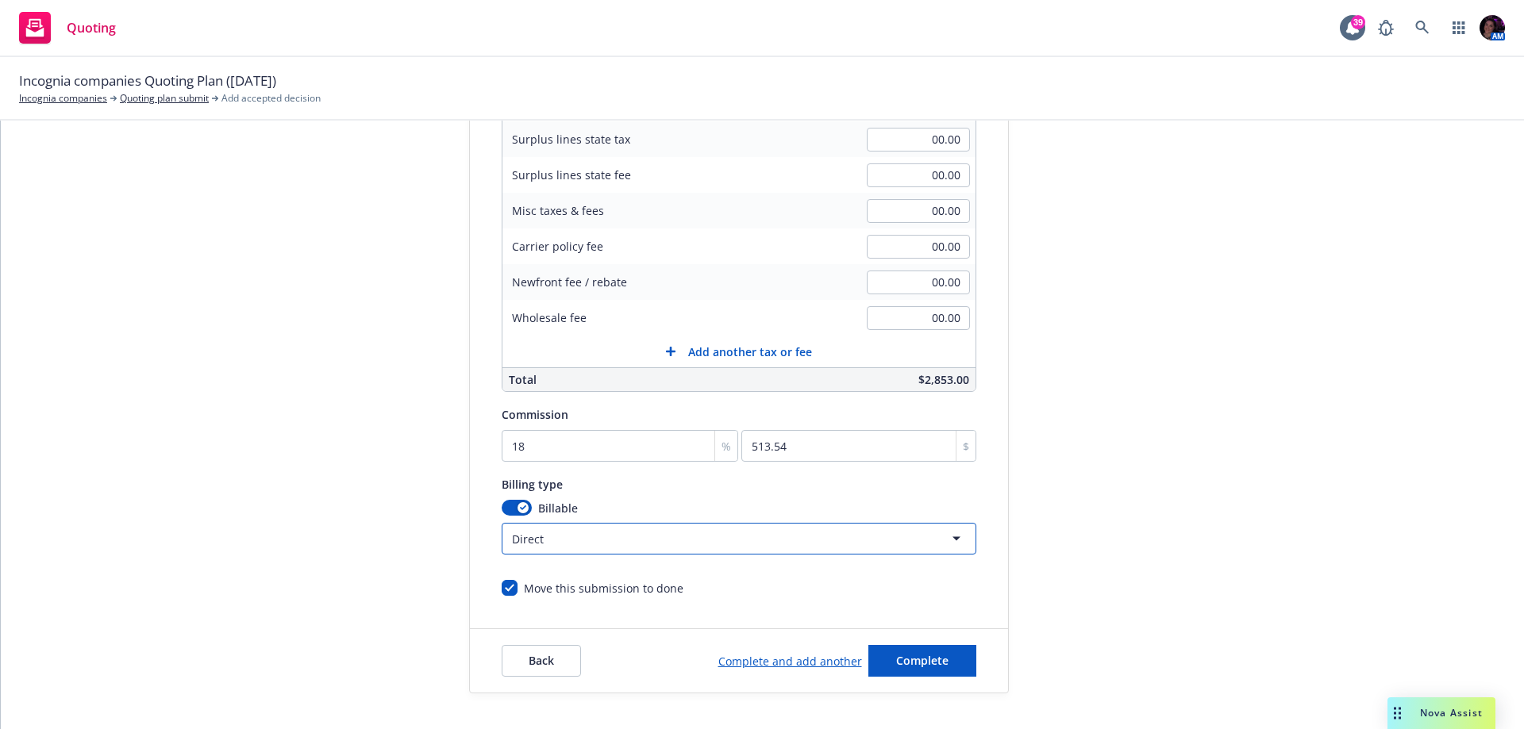
scroll to position [330, 0]
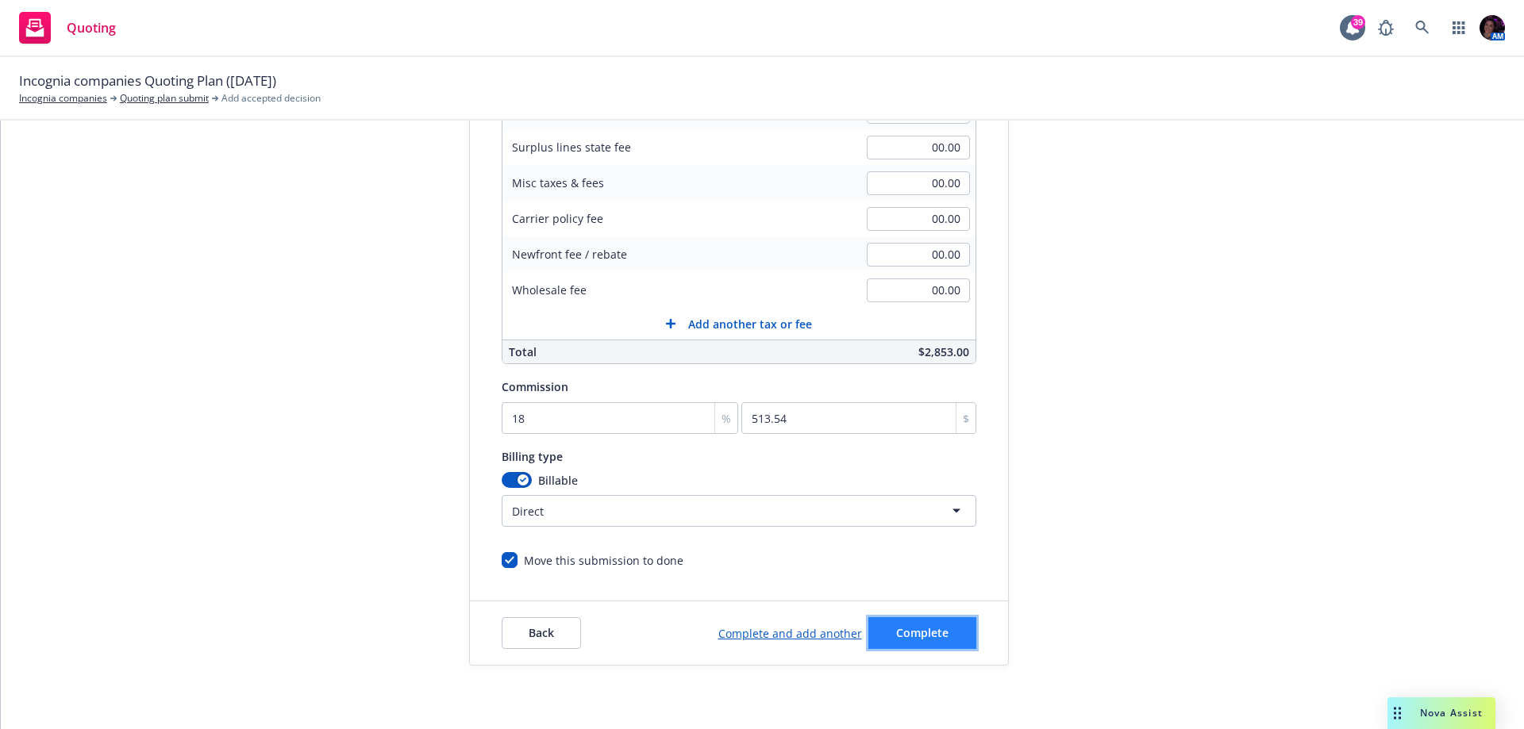
click at [921, 629] on span "Complete" at bounding box center [922, 632] width 52 height 15
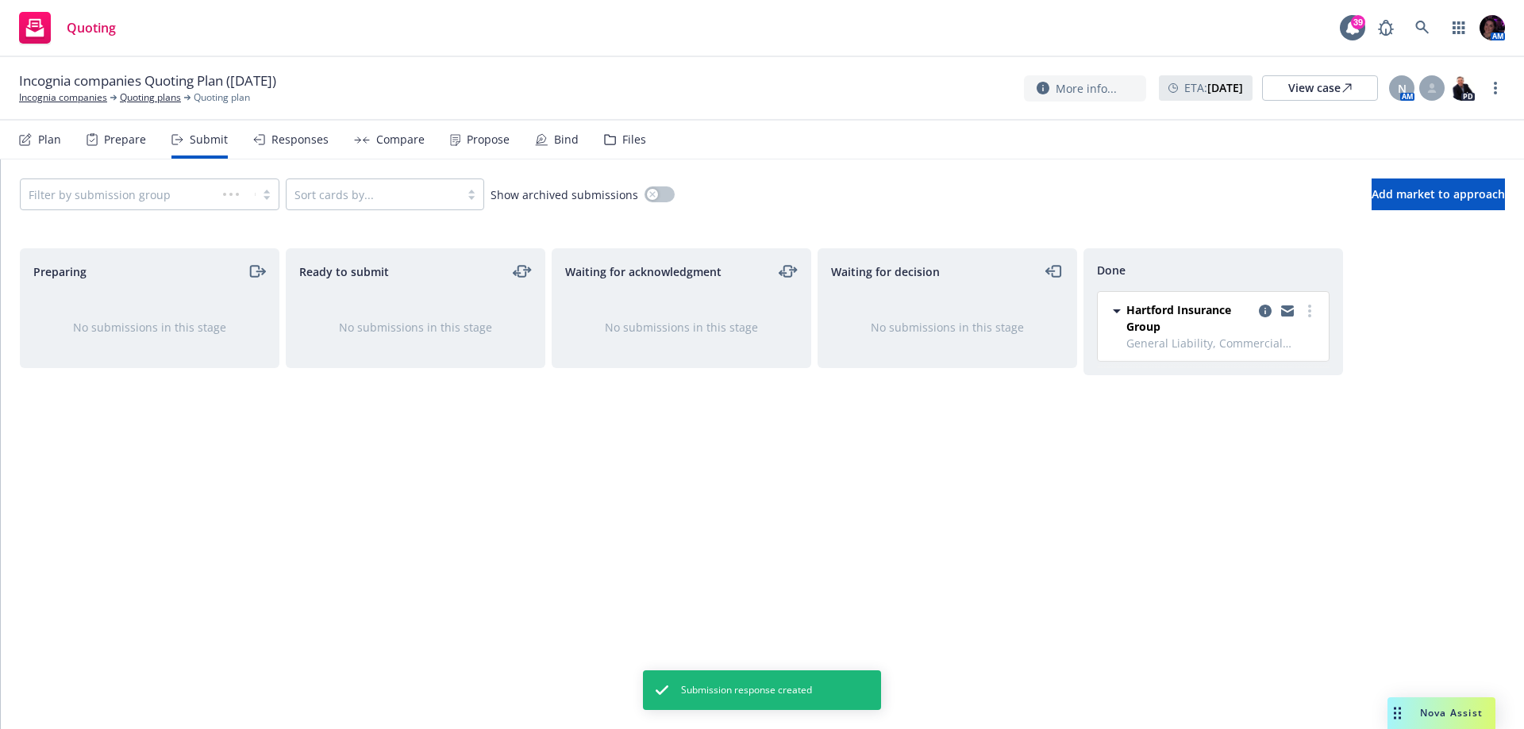
click at [467, 137] on div "Propose" at bounding box center [488, 139] width 43 height 13
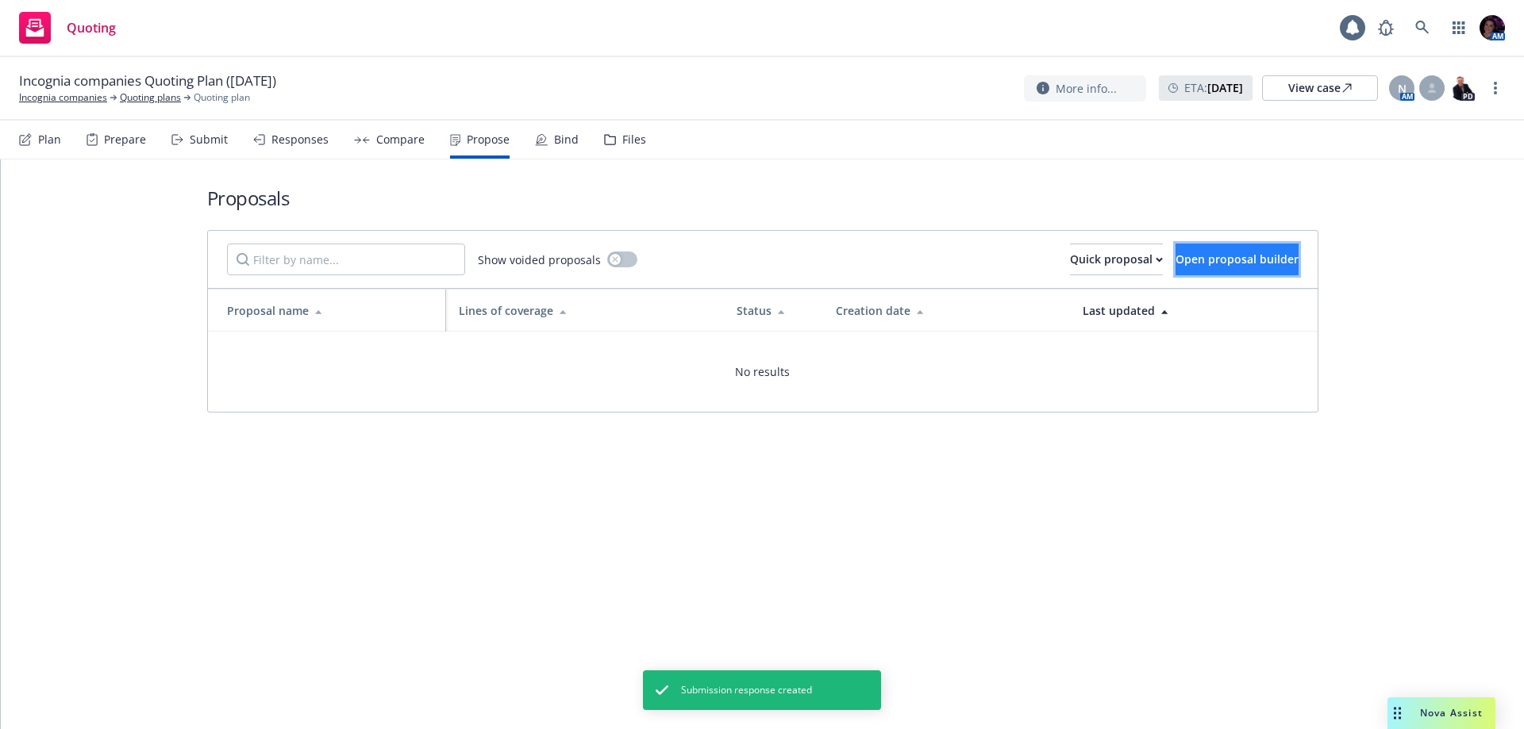
click at [1215, 252] on span "Open proposal builder" at bounding box center [1236, 259] width 123 height 15
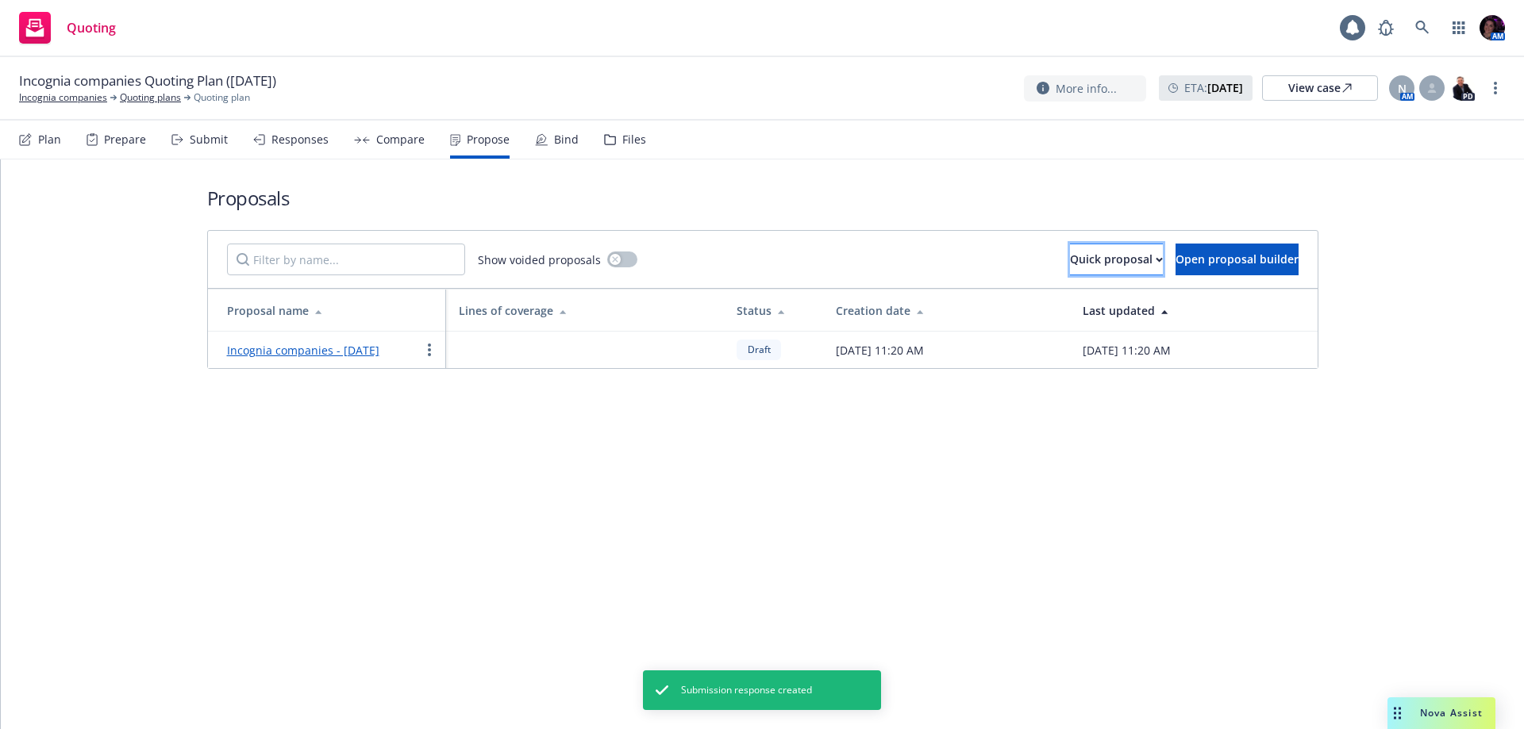
click at [1070, 258] on div "Quick proposal" at bounding box center [1116, 259] width 93 height 30
drag, startPoint x: 532, startPoint y: 479, endPoint x: 382, endPoint y: 395, distance: 171.6
click at [531, 479] on div "Proposals Show voided proposals Quick proposal Open proposal builder Proposal n…" at bounding box center [762, 445] width 1523 height 570
click at [428, 356] on icon "more" at bounding box center [429, 350] width 3 height 13
click at [482, 494] on link "Void" at bounding box center [491, 493] width 141 height 32
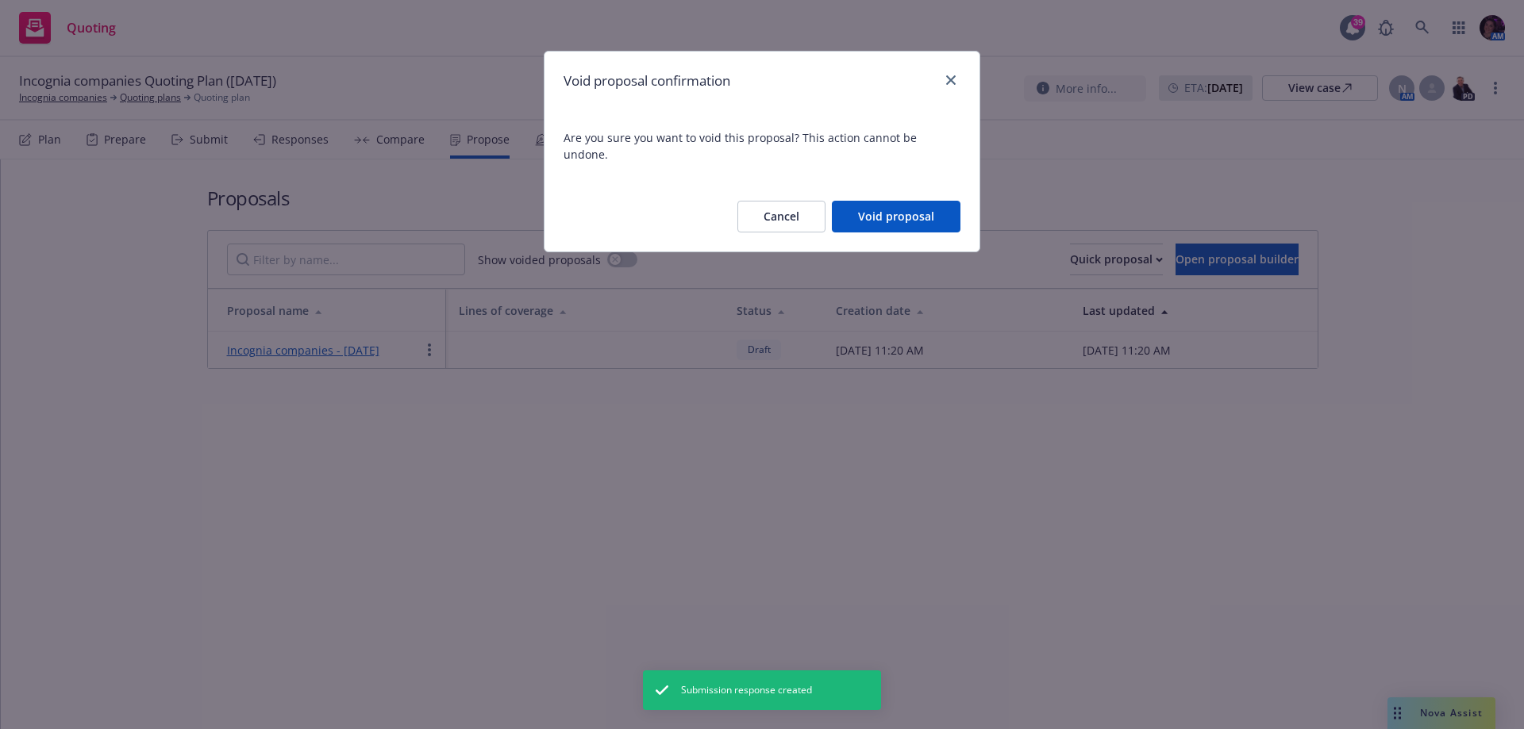
click at [783, 201] on button "Cancel" at bounding box center [781, 217] width 88 height 32
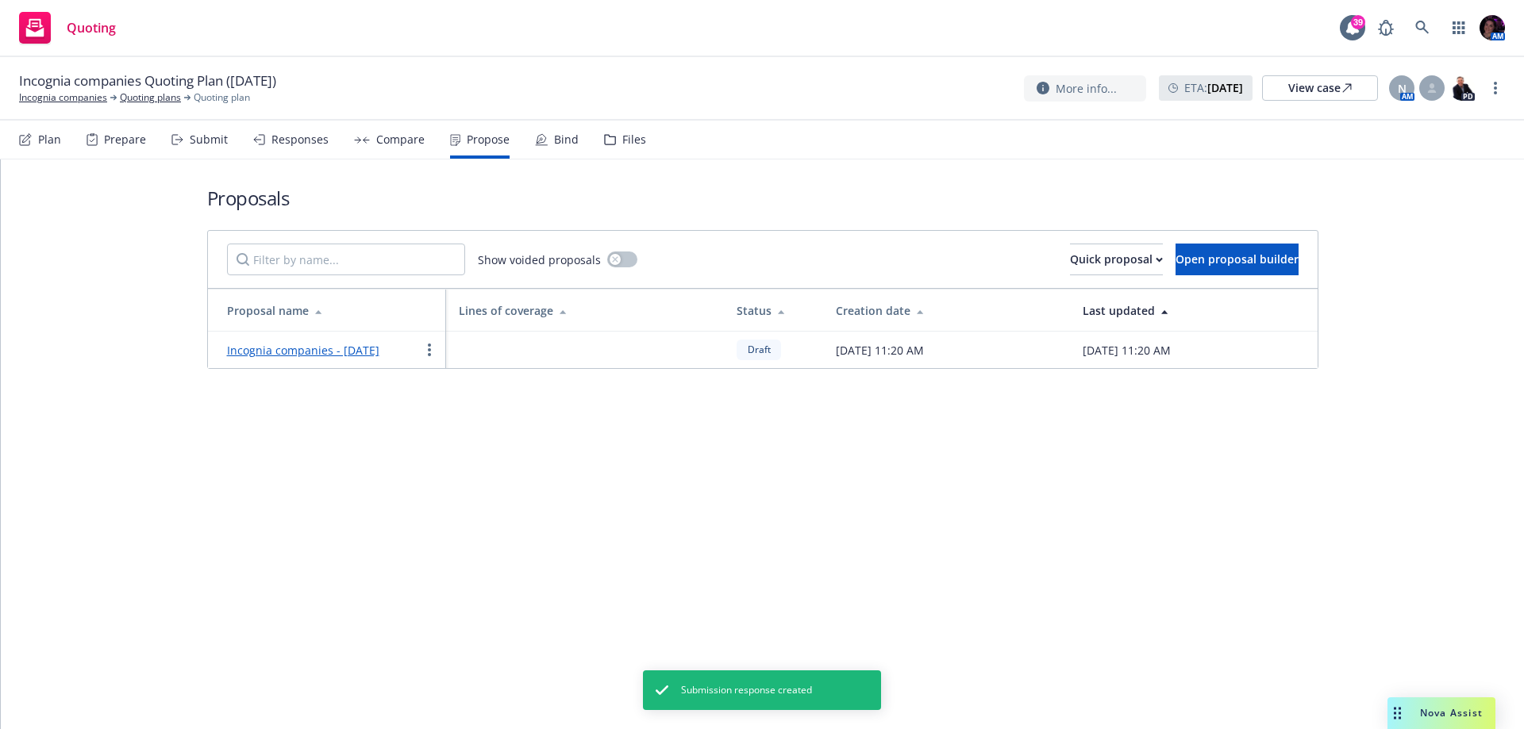
click at [342, 345] on link "Incognia companies - September 2025" at bounding box center [303, 350] width 152 height 15
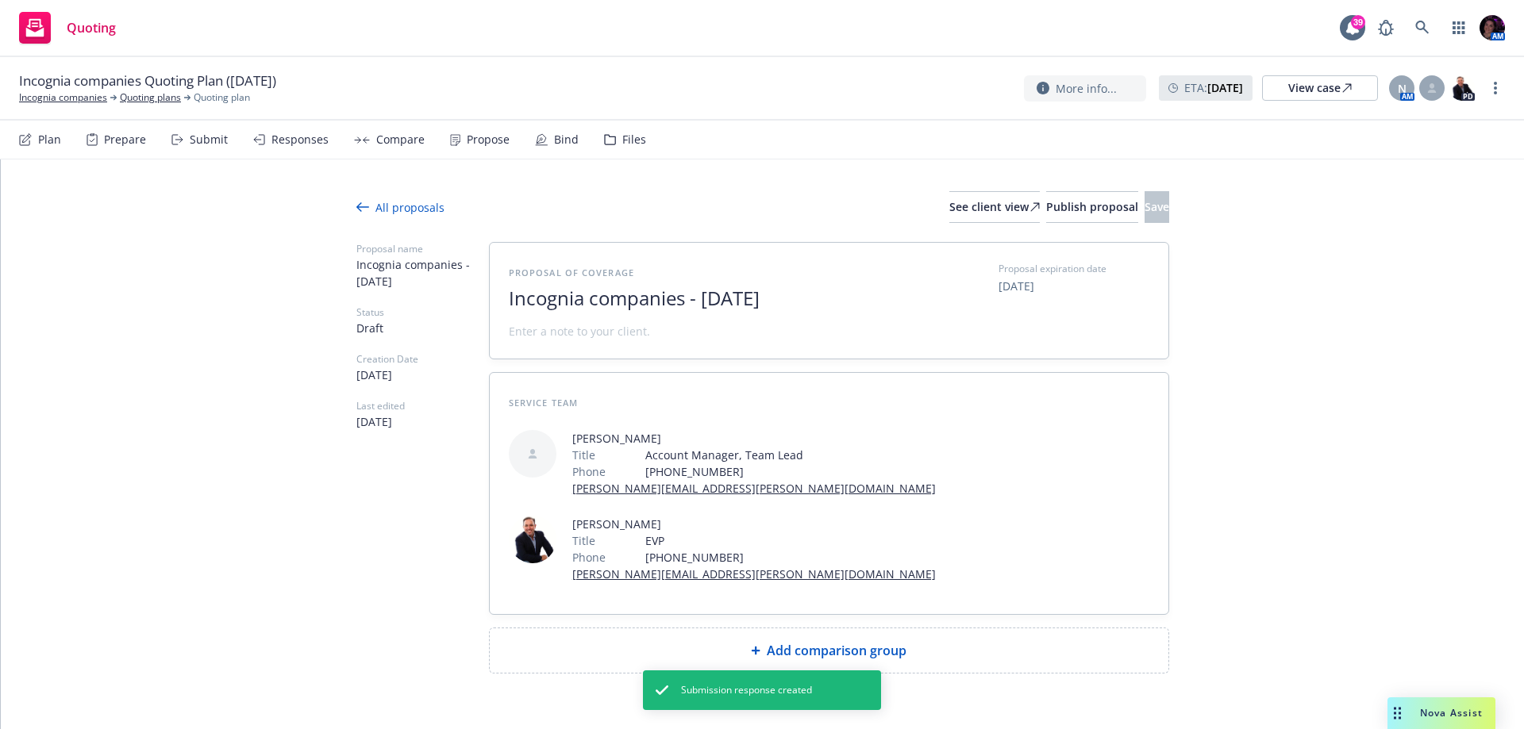
click at [418, 198] on div "All proposals See client view Publish proposal Save" at bounding box center [762, 207] width 813 height 32
click at [391, 217] on div "All proposals See client view Publish proposal Save" at bounding box center [762, 207] width 813 height 32
click at [381, 205] on div "All proposals" at bounding box center [400, 207] width 88 height 17
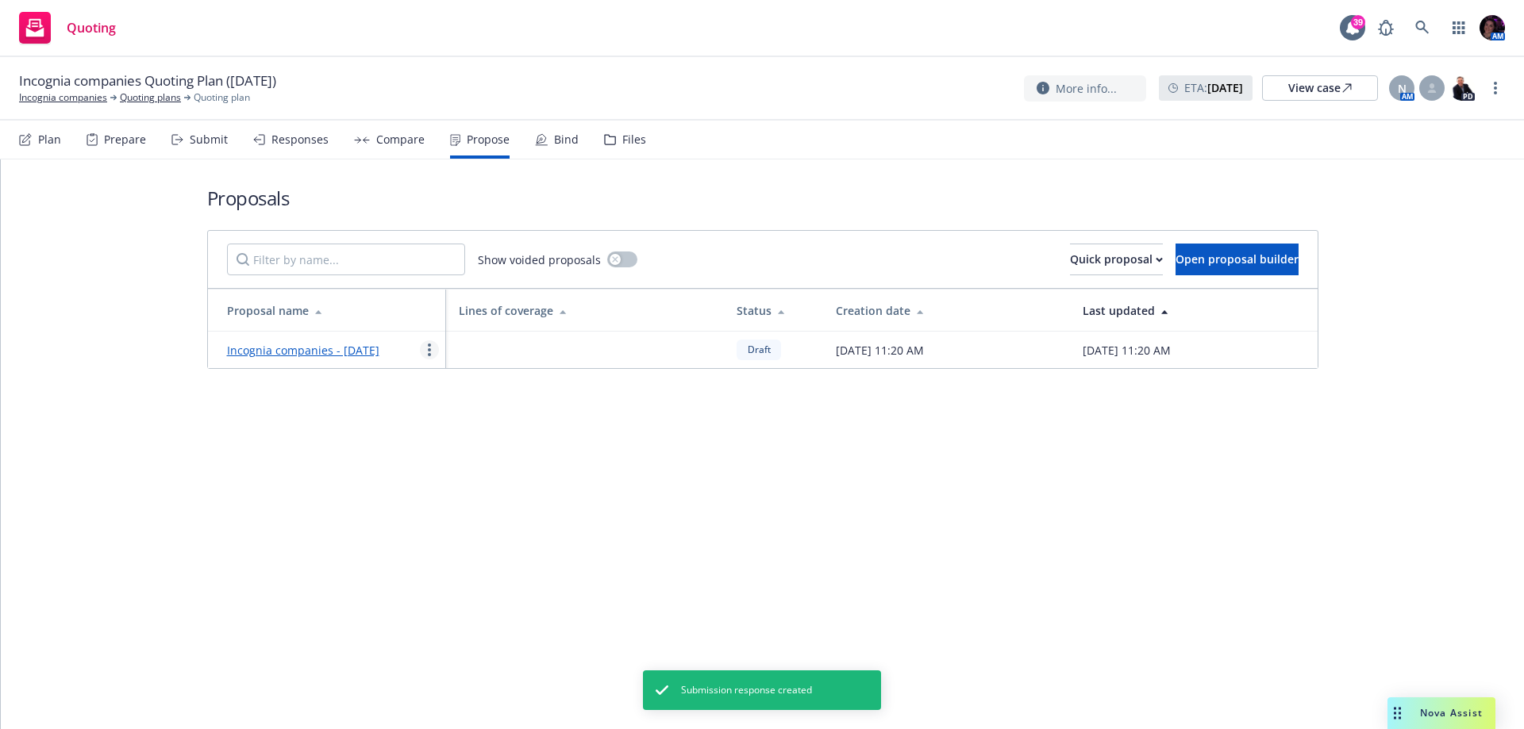
click at [430, 356] on icon "more" at bounding box center [429, 350] width 3 height 13
click at [464, 487] on span "Void" at bounding box center [451, 492] width 61 height 15
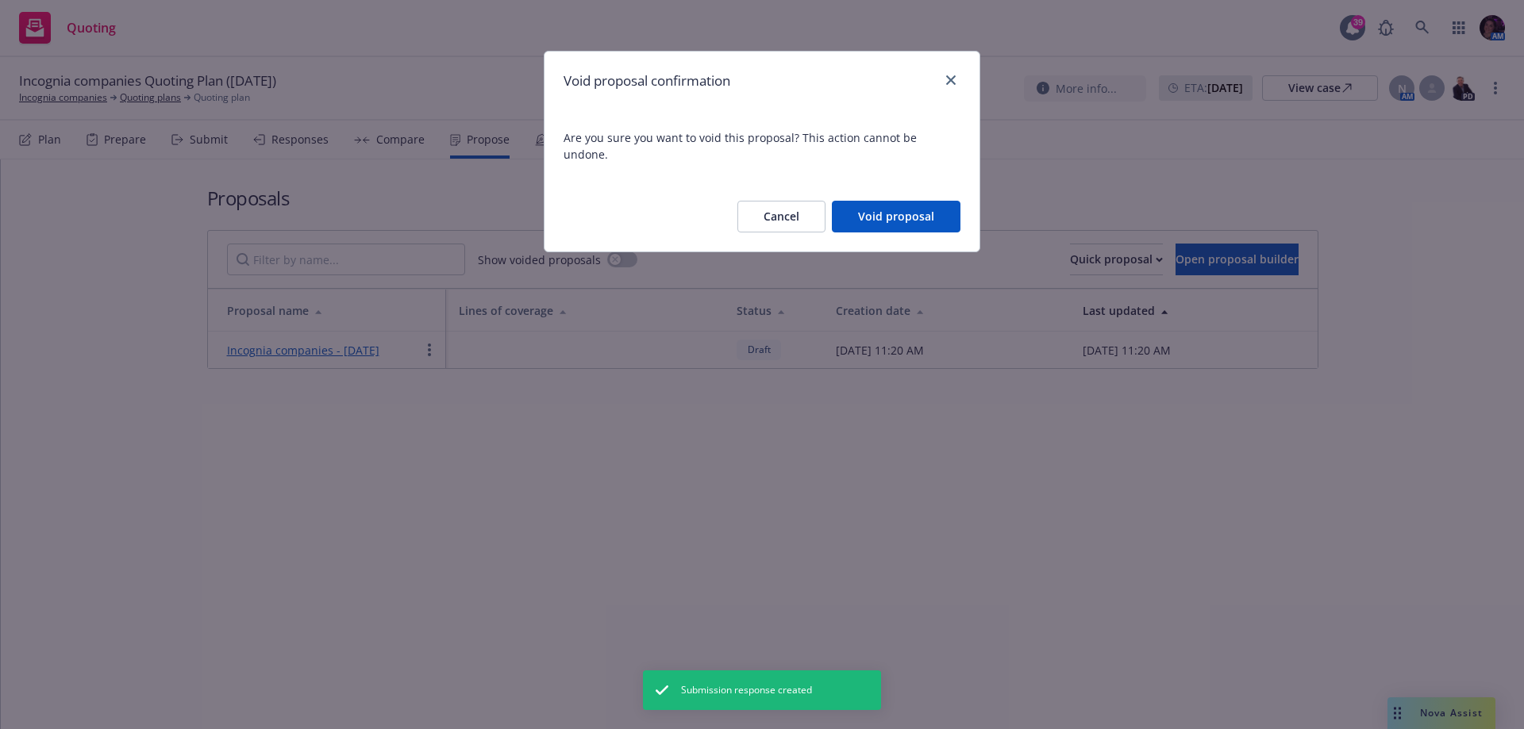
click at [924, 205] on button "Void proposal" at bounding box center [896, 217] width 129 height 32
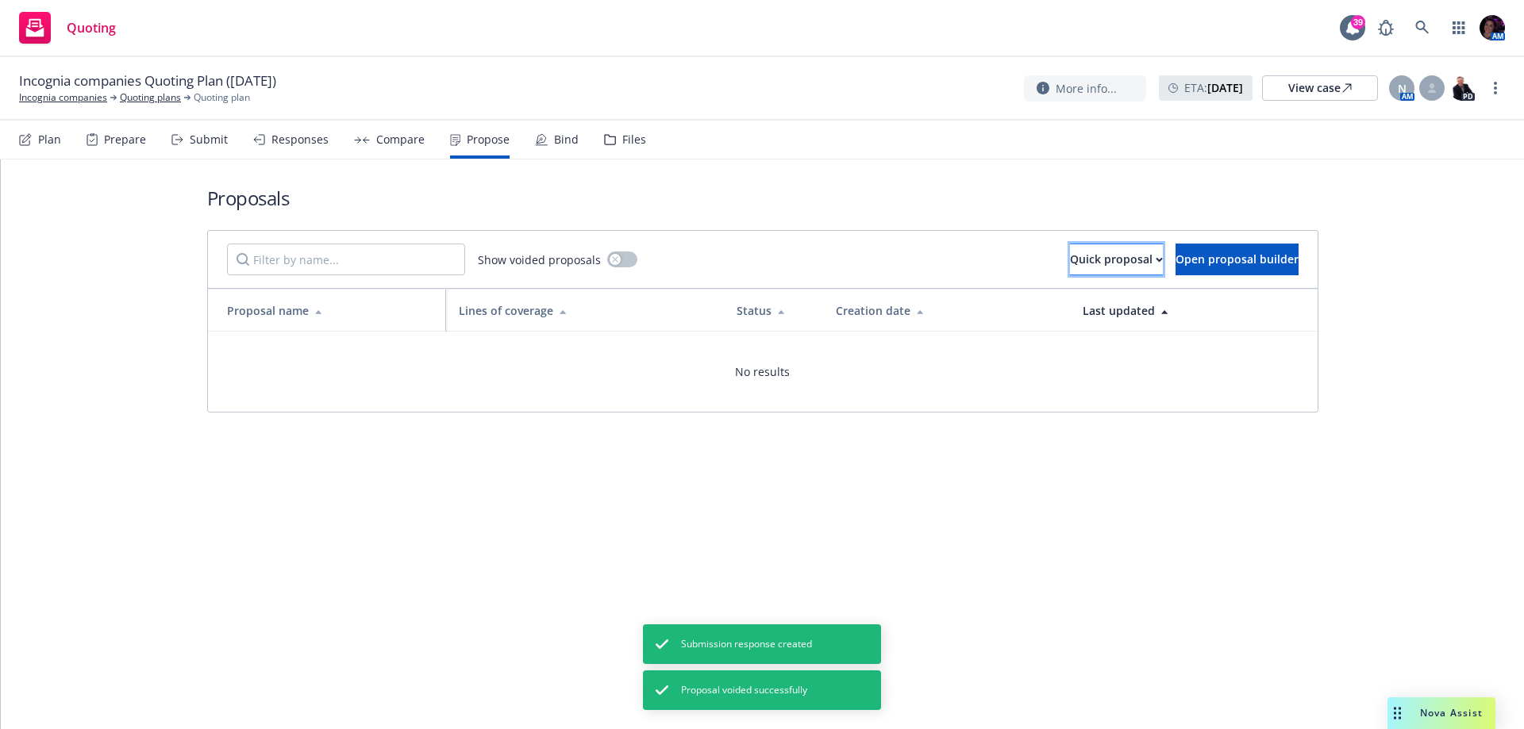
click at [1070, 268] on div "Quick proposal" at bounding box center [1116, 259] width 93 height 30
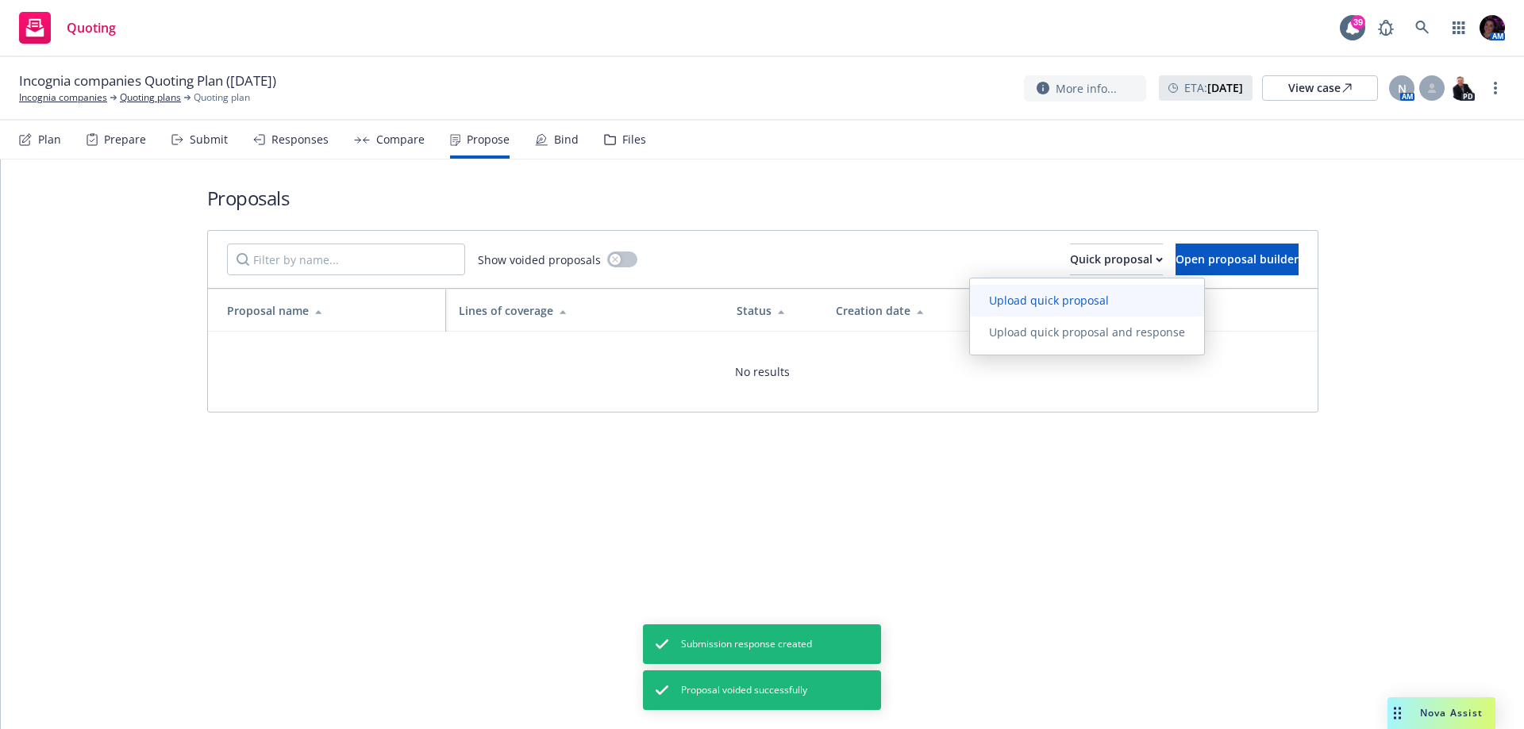
click at [1052, 298] on span "Upload quick proposal" at bounding box center [1049, 300] width 158 height 15
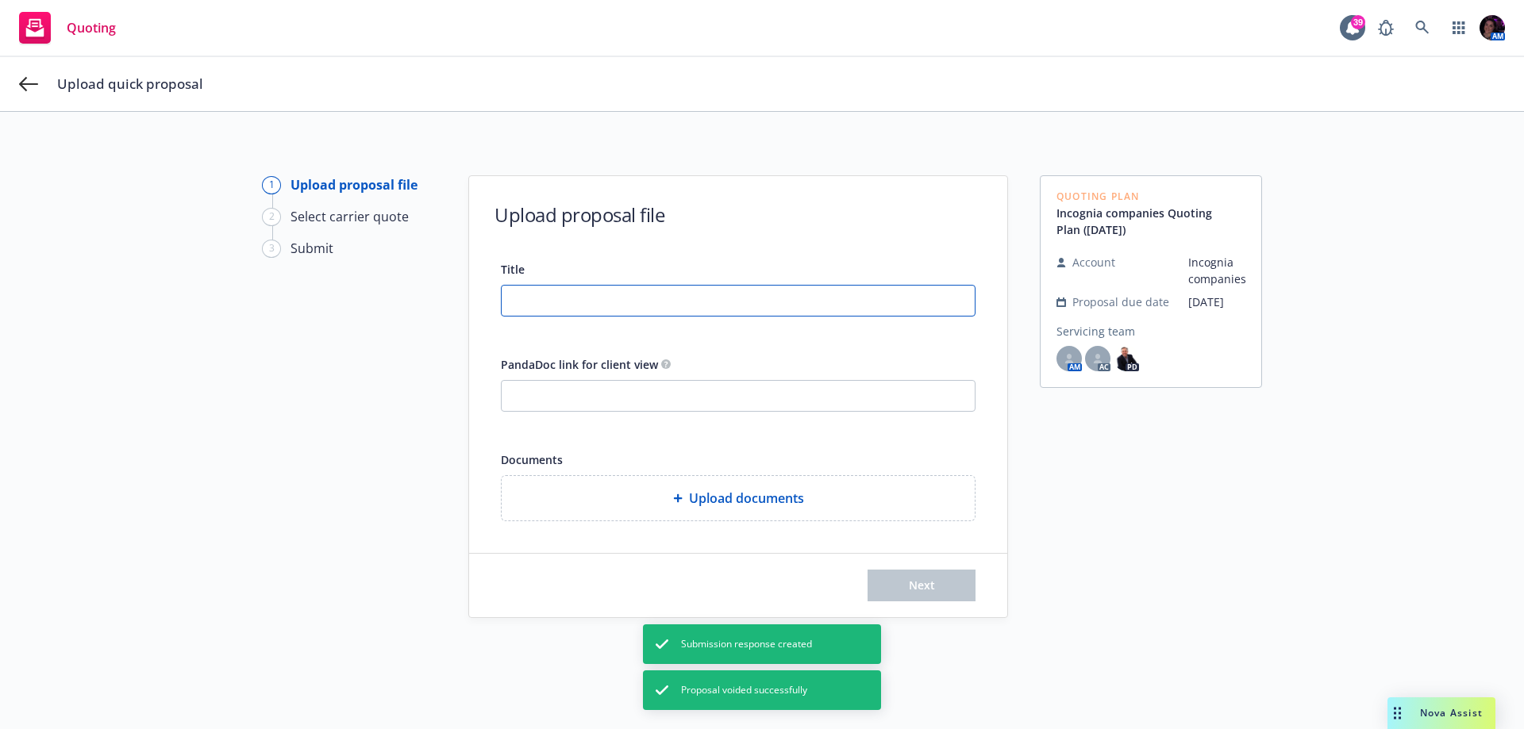
click at [677, 290] on input "Title" at bounding box center [738, 301] width 473 height 30
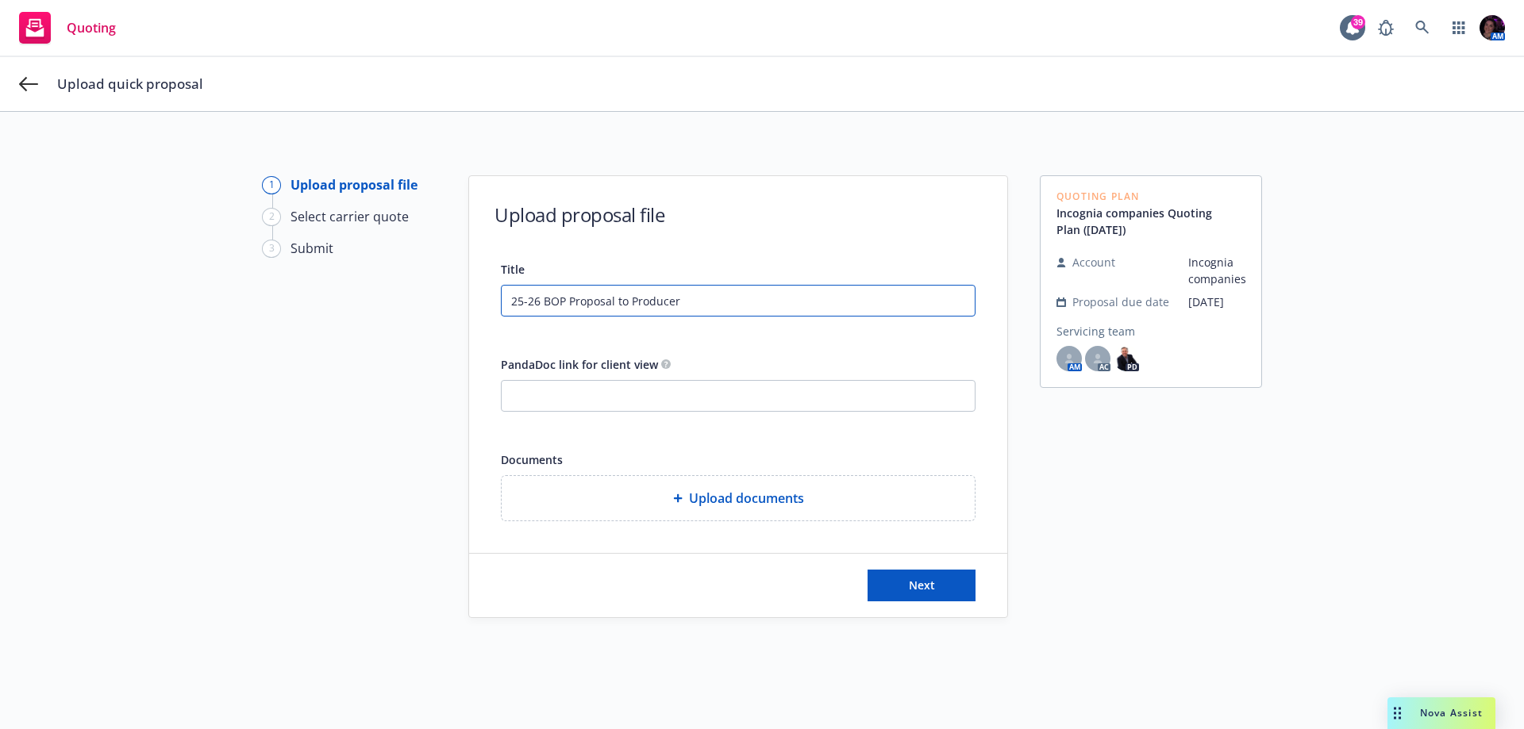
type input "25-26 BOP Proposal to Producer"
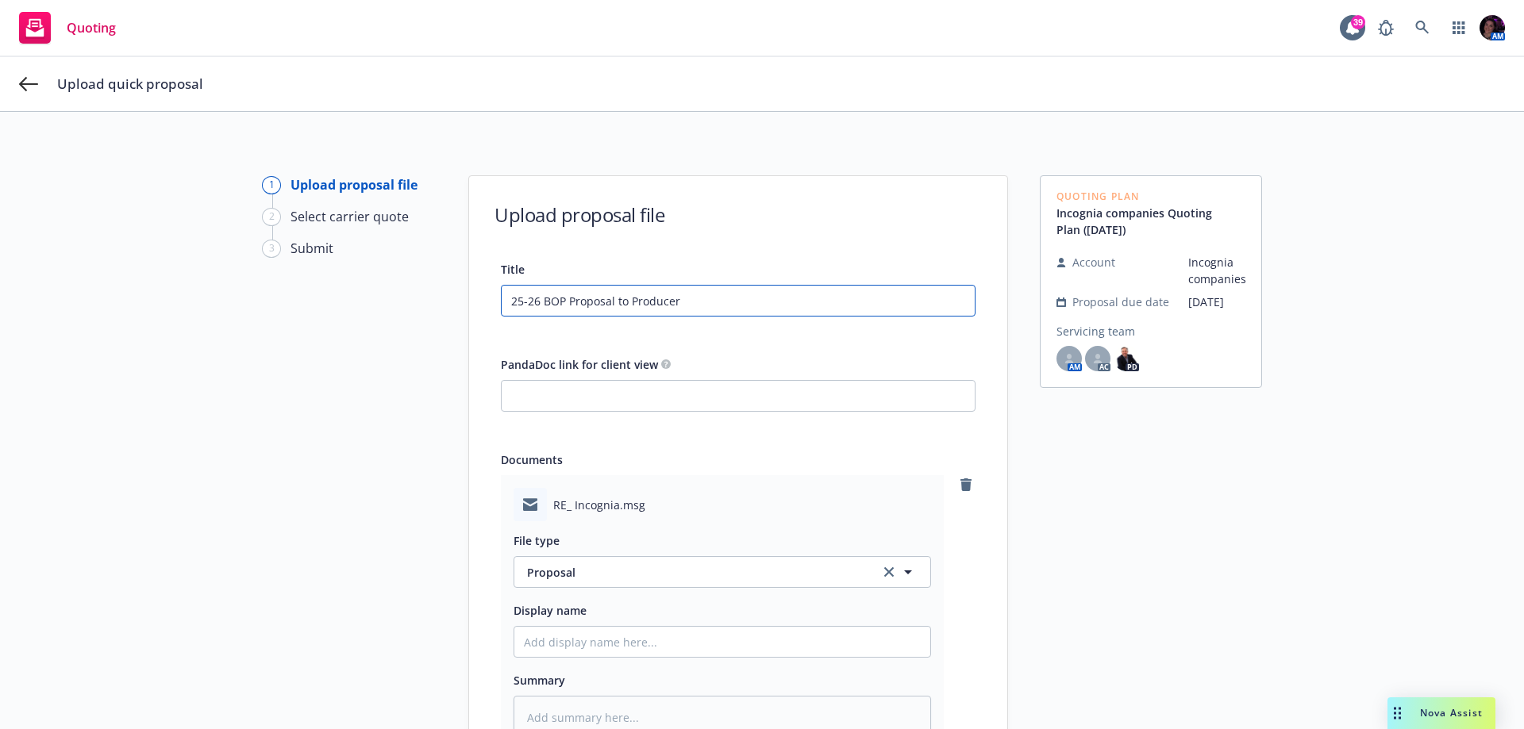
drag, startPoint x: 699, startPoint y: 300, endPoint x: 305, endPoint y: 387, distance: 403.8
click at [148, 304] on div "1 Upload proposal file 2 Select carrier quote 3 Submit Upload proposal file Tit…" at bounding box center [762, 539] width 1486 height 729
click at [587, 638] on input "Display name" at bounding box center [722, 642] width 416 height 30
paste input "25-26 BOP Proposal to Producer"
type textarea "x"
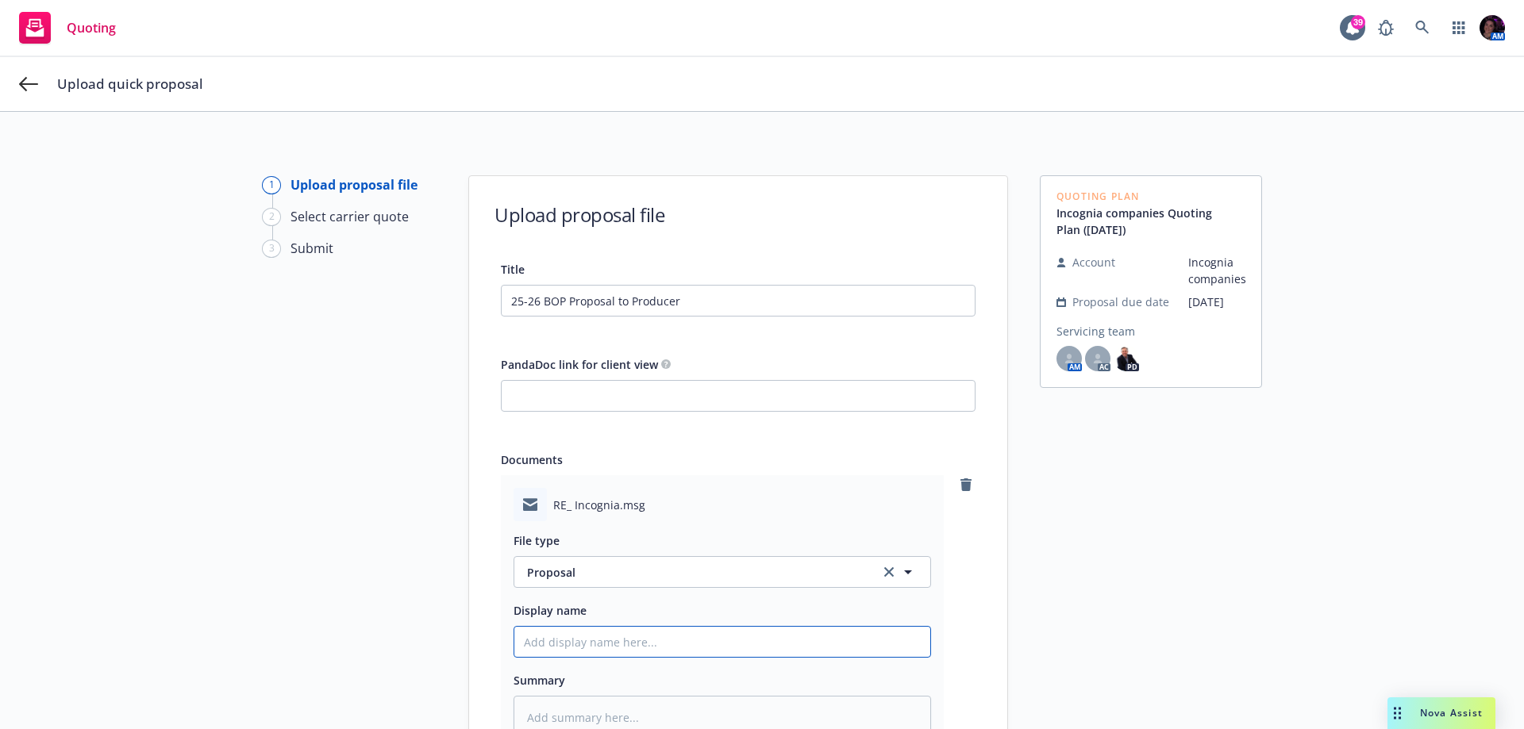
type input "25-26 BOP Proposal to Producer"
type textarea "x"
type input "25-26 BOP Proposal to Producer"
type textarea "x"
type input "25-26 BOP Proposal to Producer -"
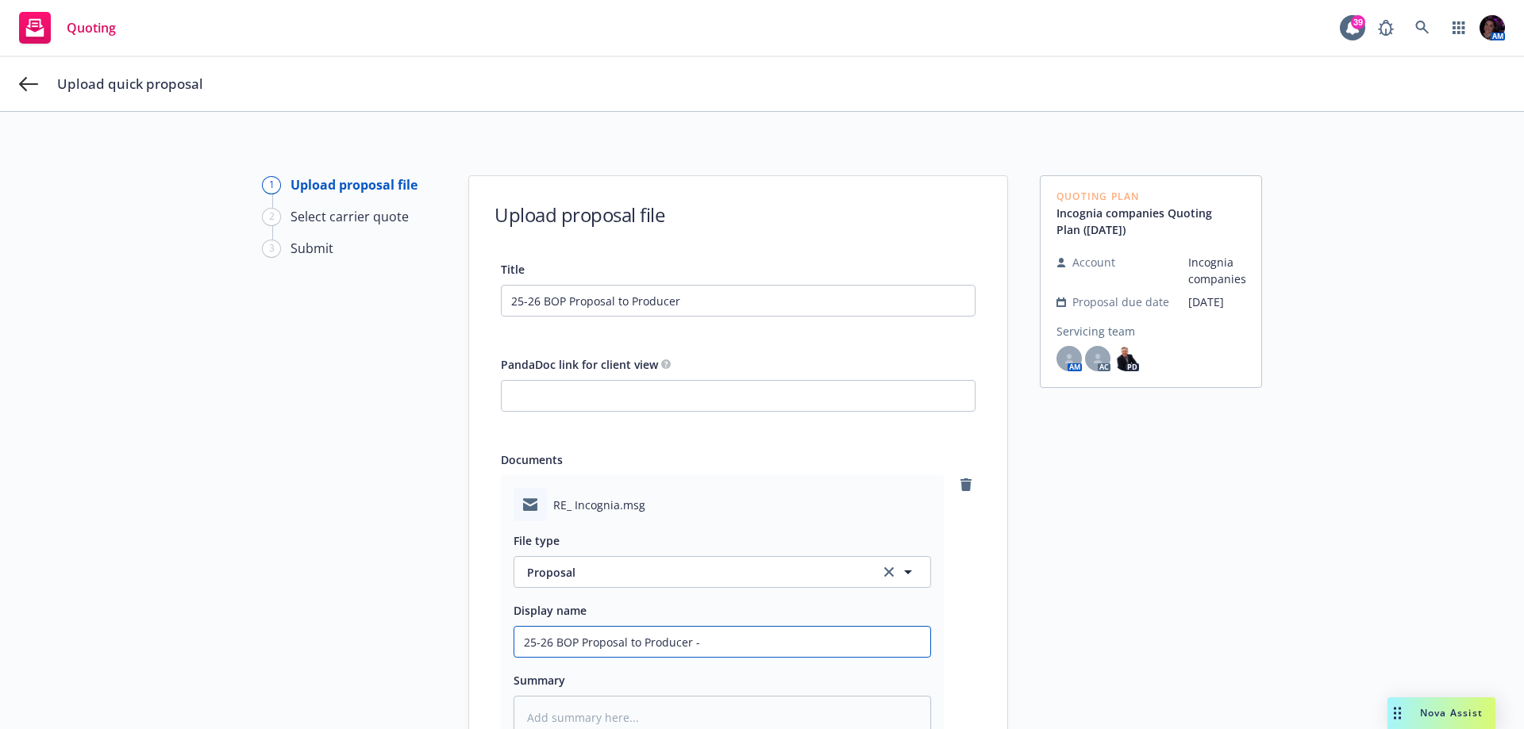
type textarea "x"
type input "25-26 BOP Proposal to Producer -"
type textarea "x"
type input "25-26 BOP Proposal to Producer - Q"
type textarea "x"
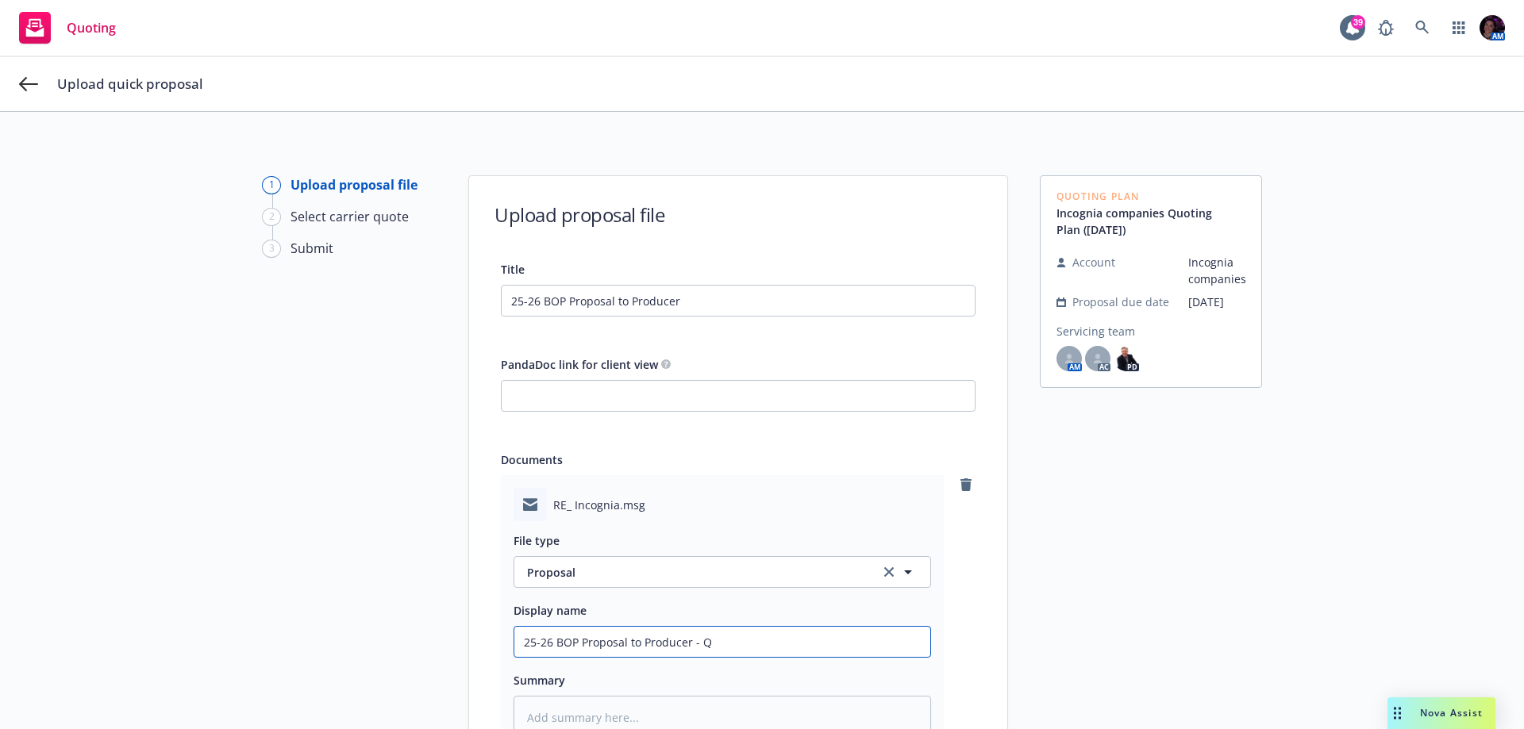
type input "25-26 BOP Proposal to Producer - Qu"
type textarea "x"
type input "25-26 BOP Proposal to Producer - Quo"
type textarea "x"
type input "25-26 BOP Proposal to Producer - Quot"
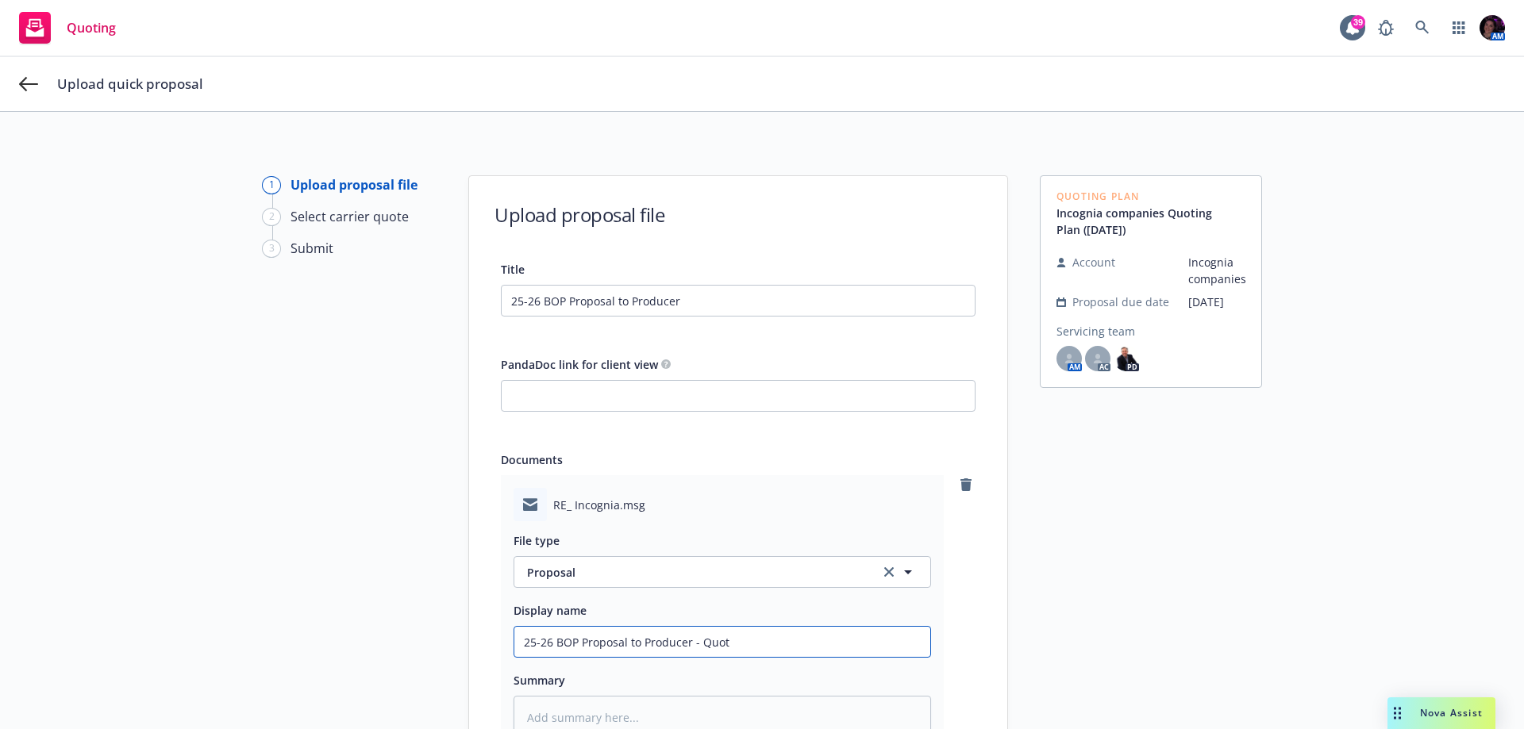
type textarea "x"
type input "25-26 BOP Proposal to Producer - Quote"
type textarea "x"
type input "25-26 BOP Proposal to Producer - Quote"
type textarea "x"
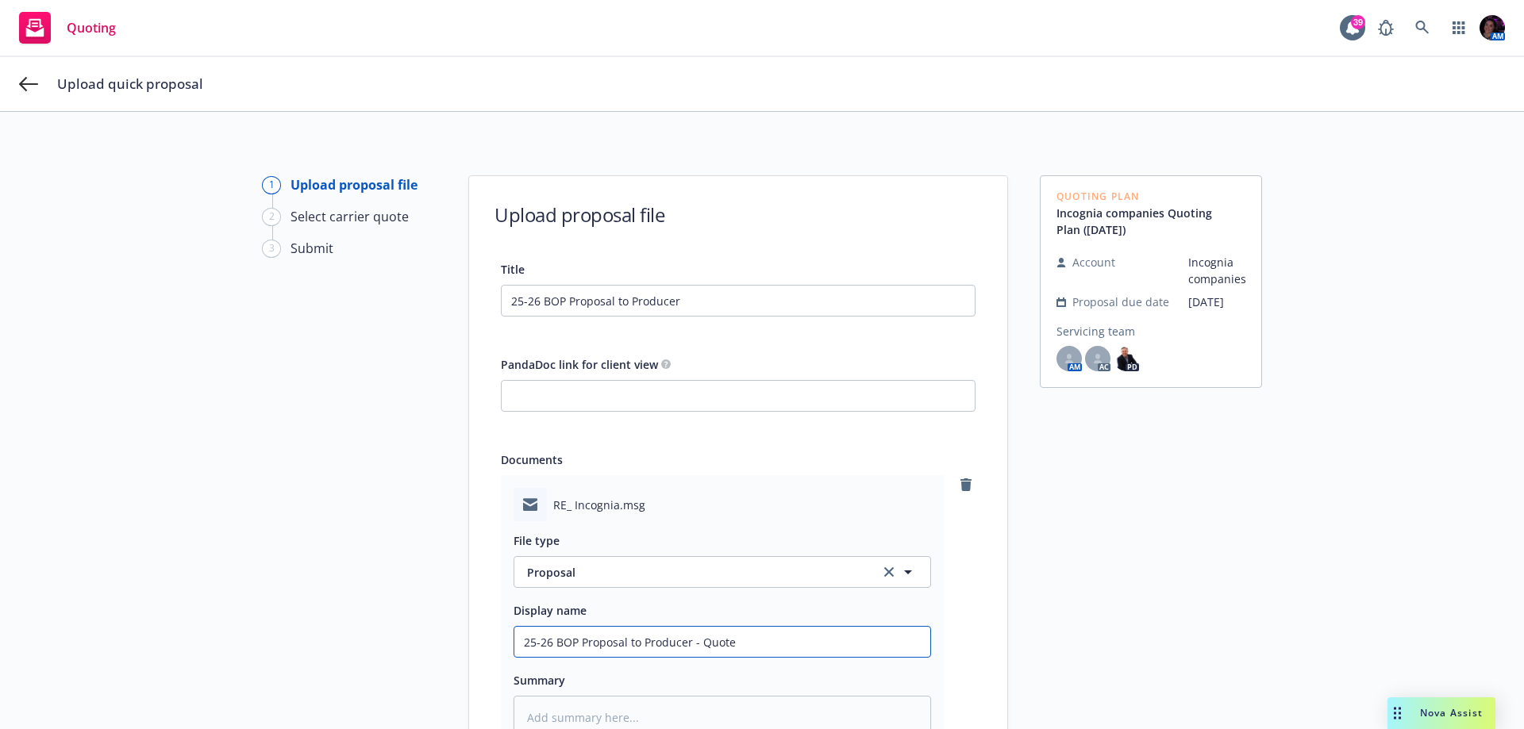
type input "25-26 BOP Proposal to Producer - Quote O"
type textarea "x"
type input "25-26 BOP Proposal to Producer - Quote On"
type textarea "x"
type input "25-26 BOP Proposal to Producer - Quote Onl"
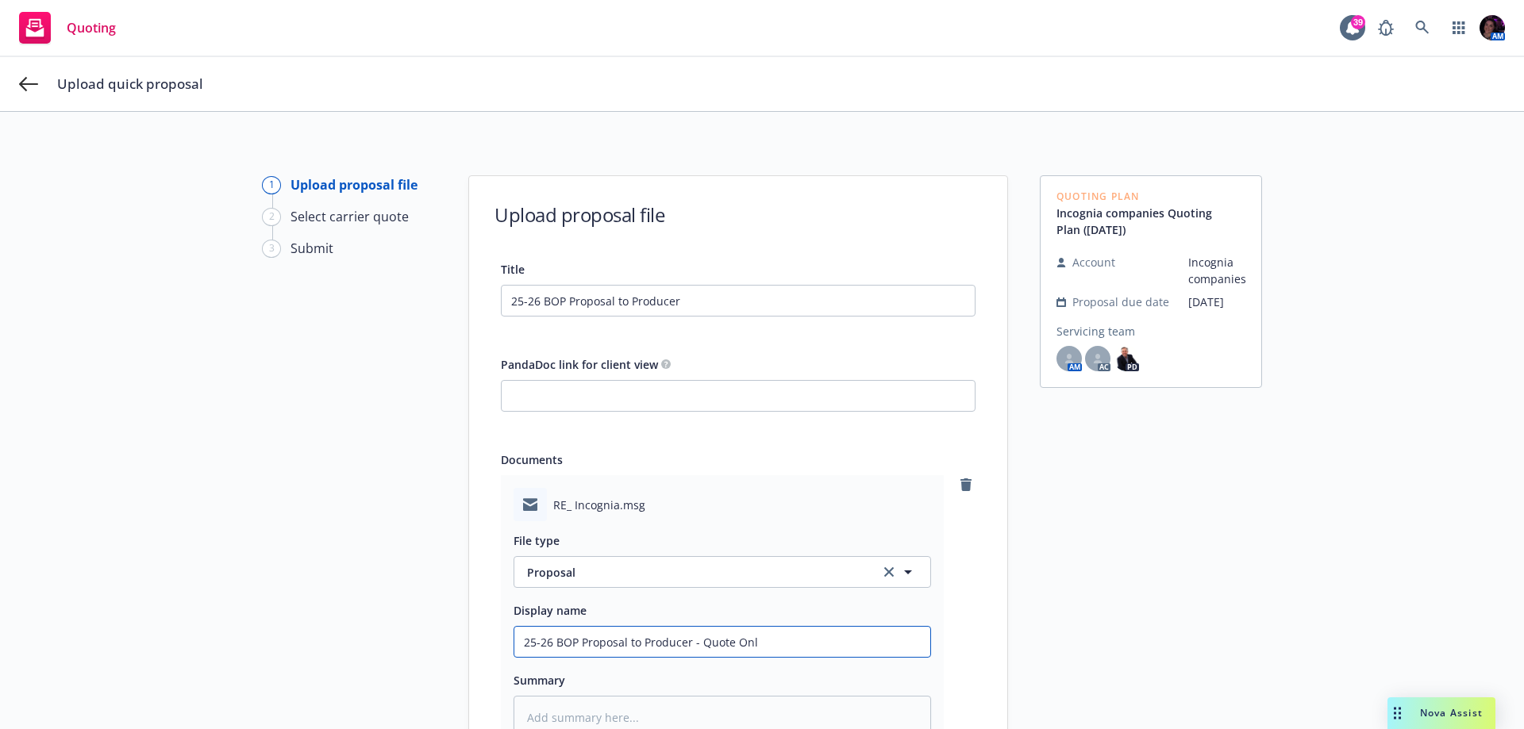
type textarea "x"
type input "25-26 BOP Proposal to Producer - Quote Only"
type textarea "x"
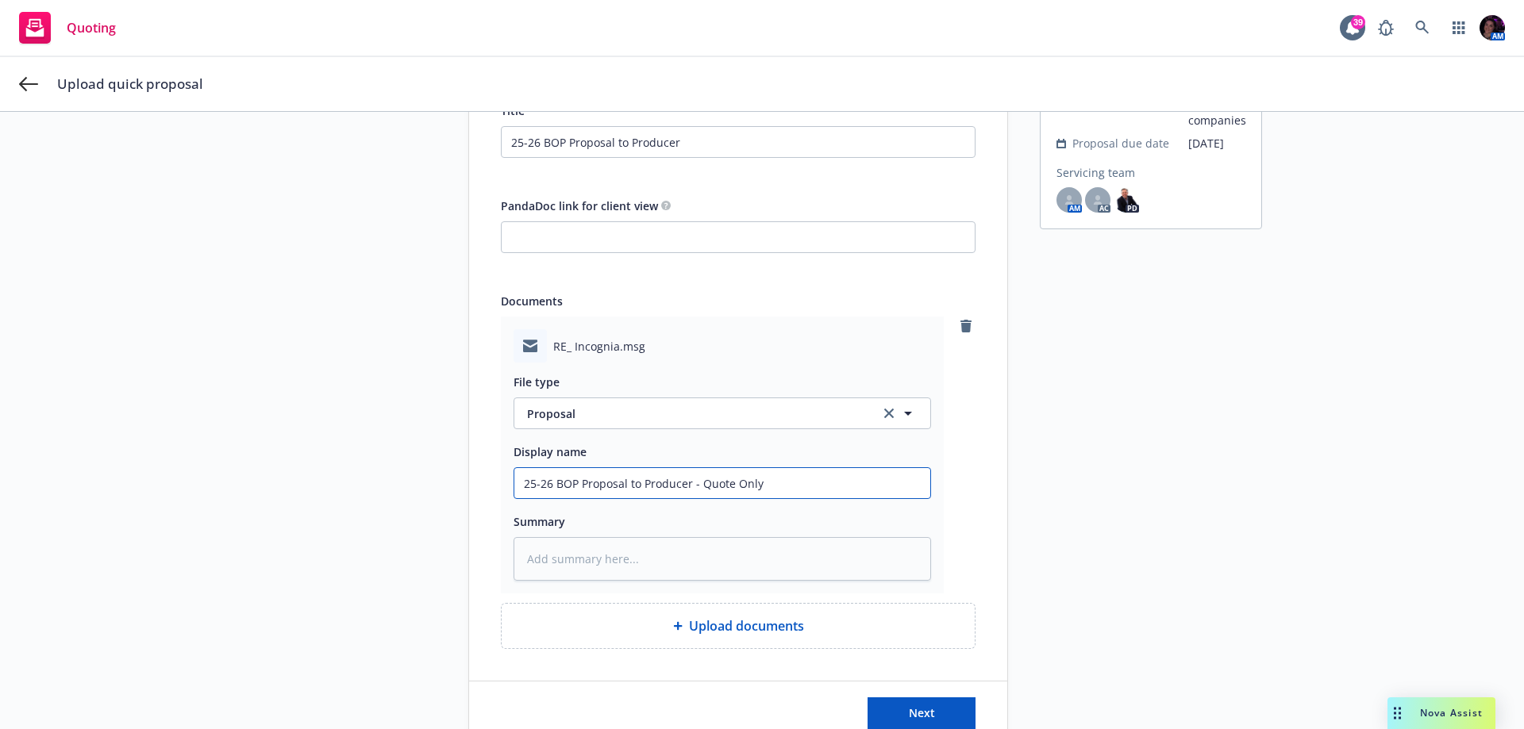
type input "25-26 BOP Proposal to Producer - Quote Only"
click at [682, 553] on textarea at bounding box center [722, 559] width 417 height 44
type textarea "x"
type textarea "N"
type textarea "x"
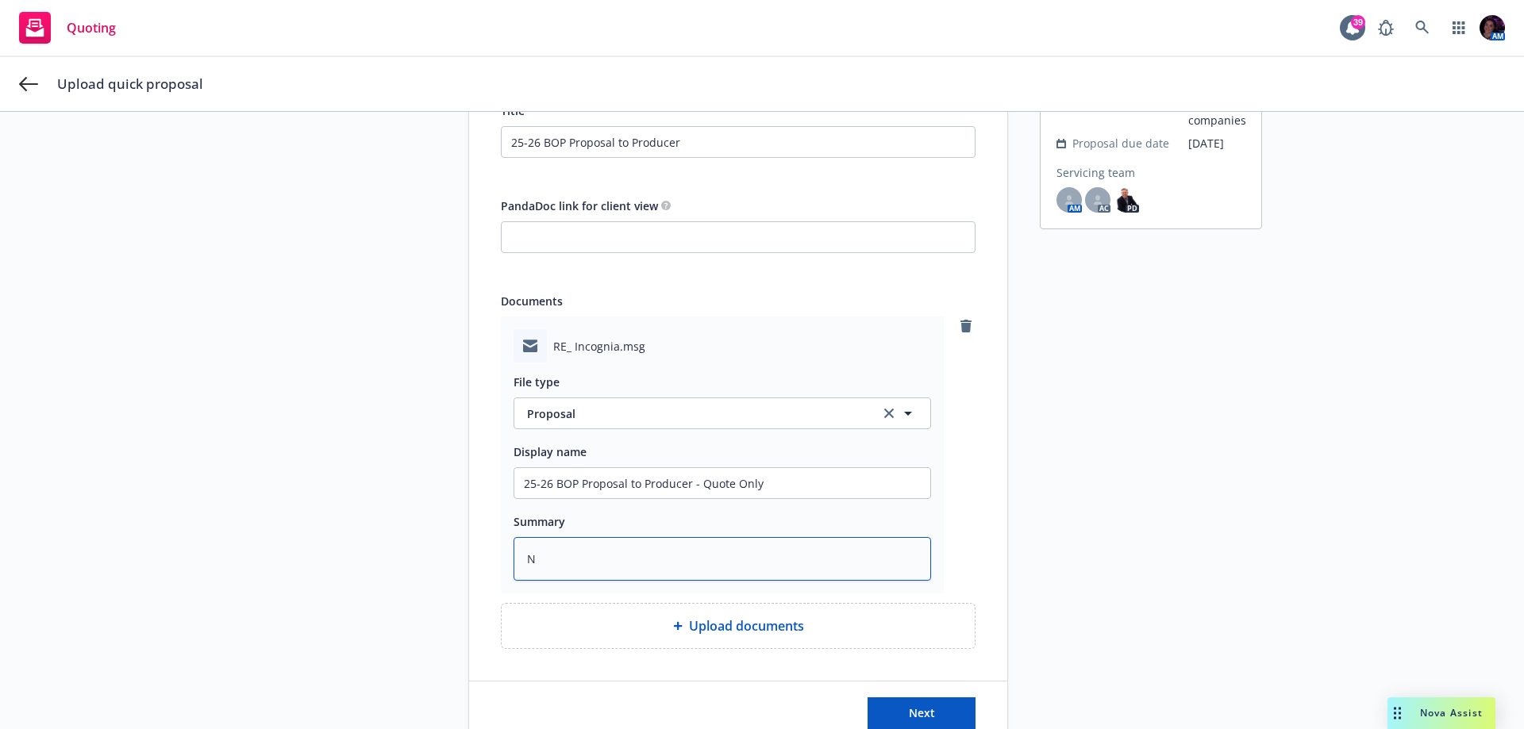
type textarea "No"
type textarea "x"
type textarea "No"
type textarea "x"
type textarea "No p"
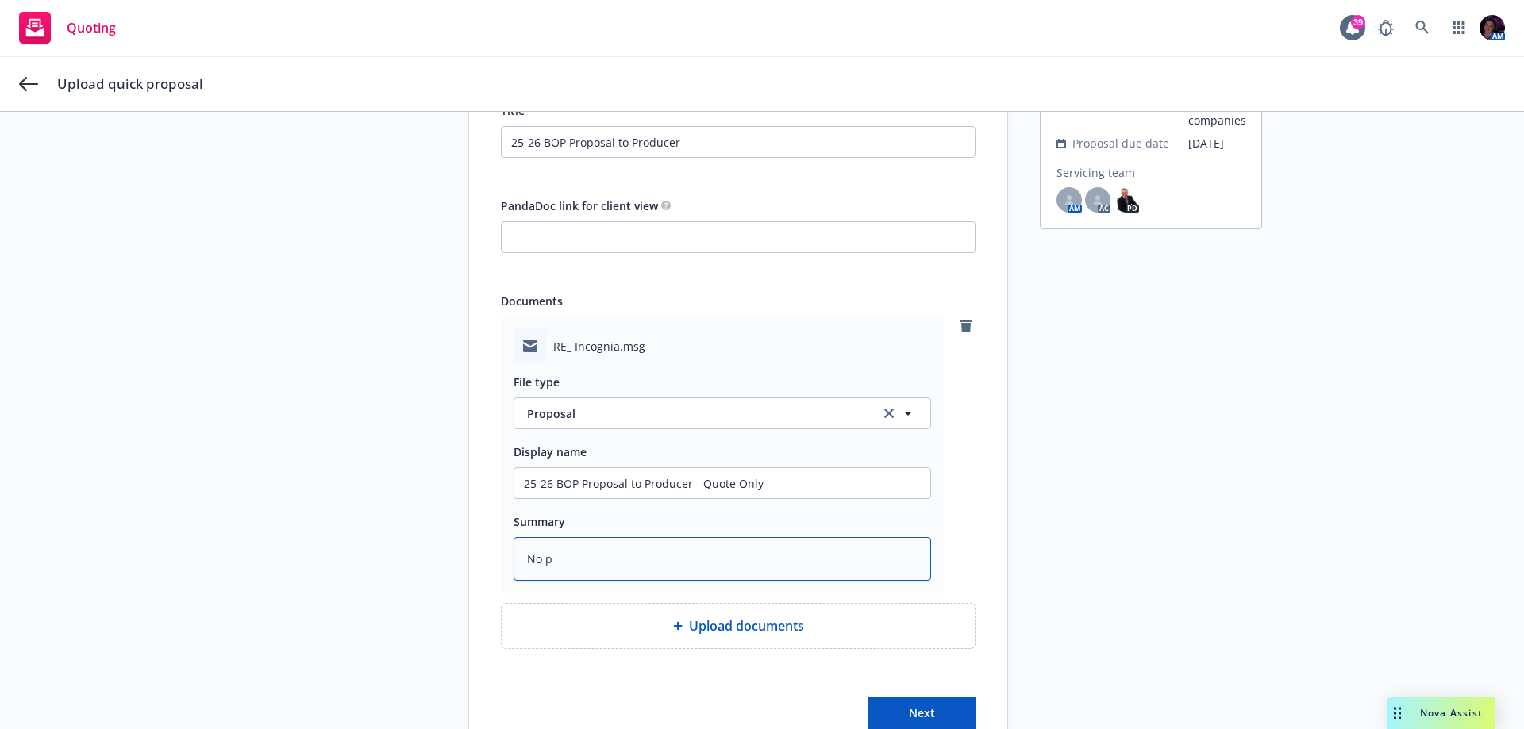
type textarea "x"
type textarea "No pr"
type textarea "x"
type textarea "No pro"
type textarea "x"
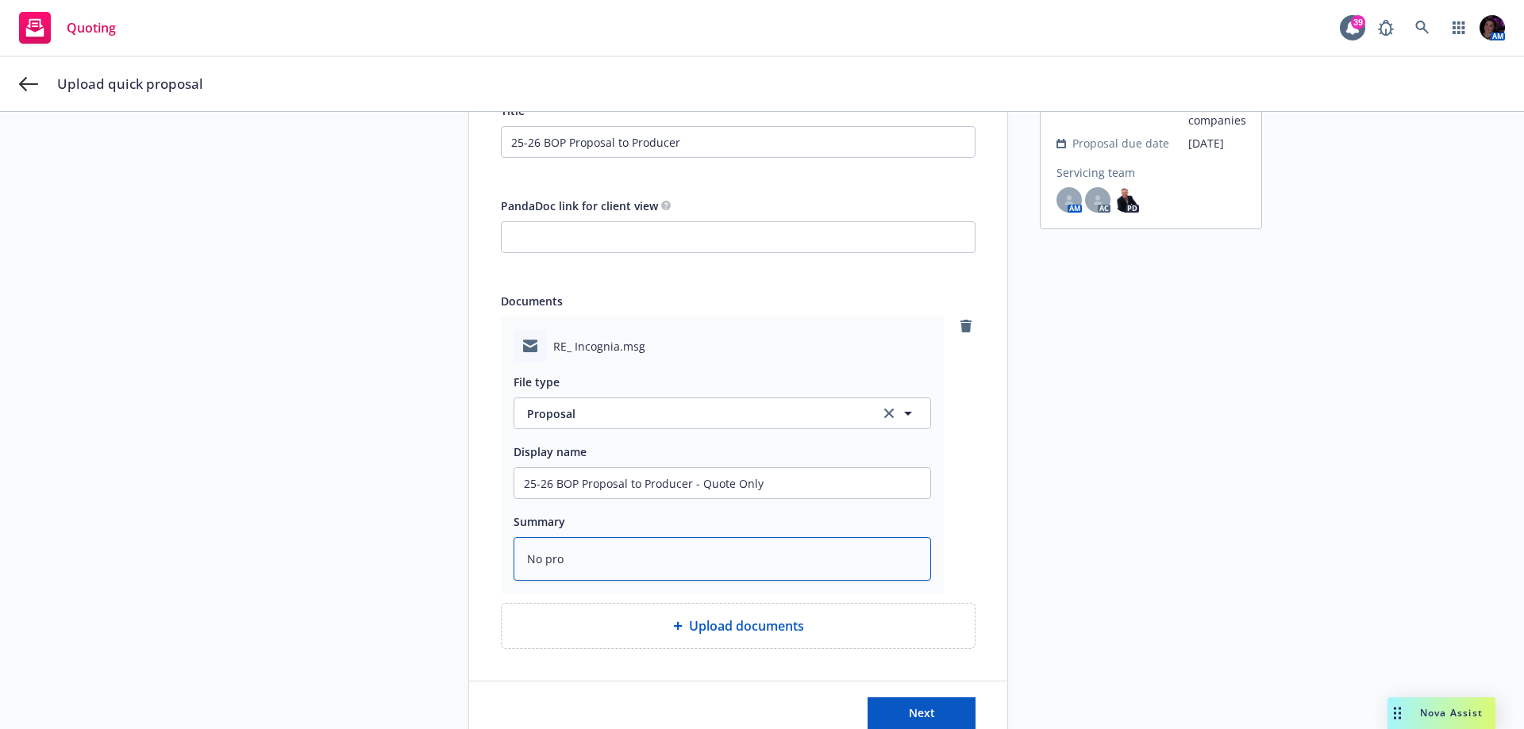
type textarea "No prop"
type textarea "x"
type textarea "No propo"
type textarea "x"
type textarea "No propos"
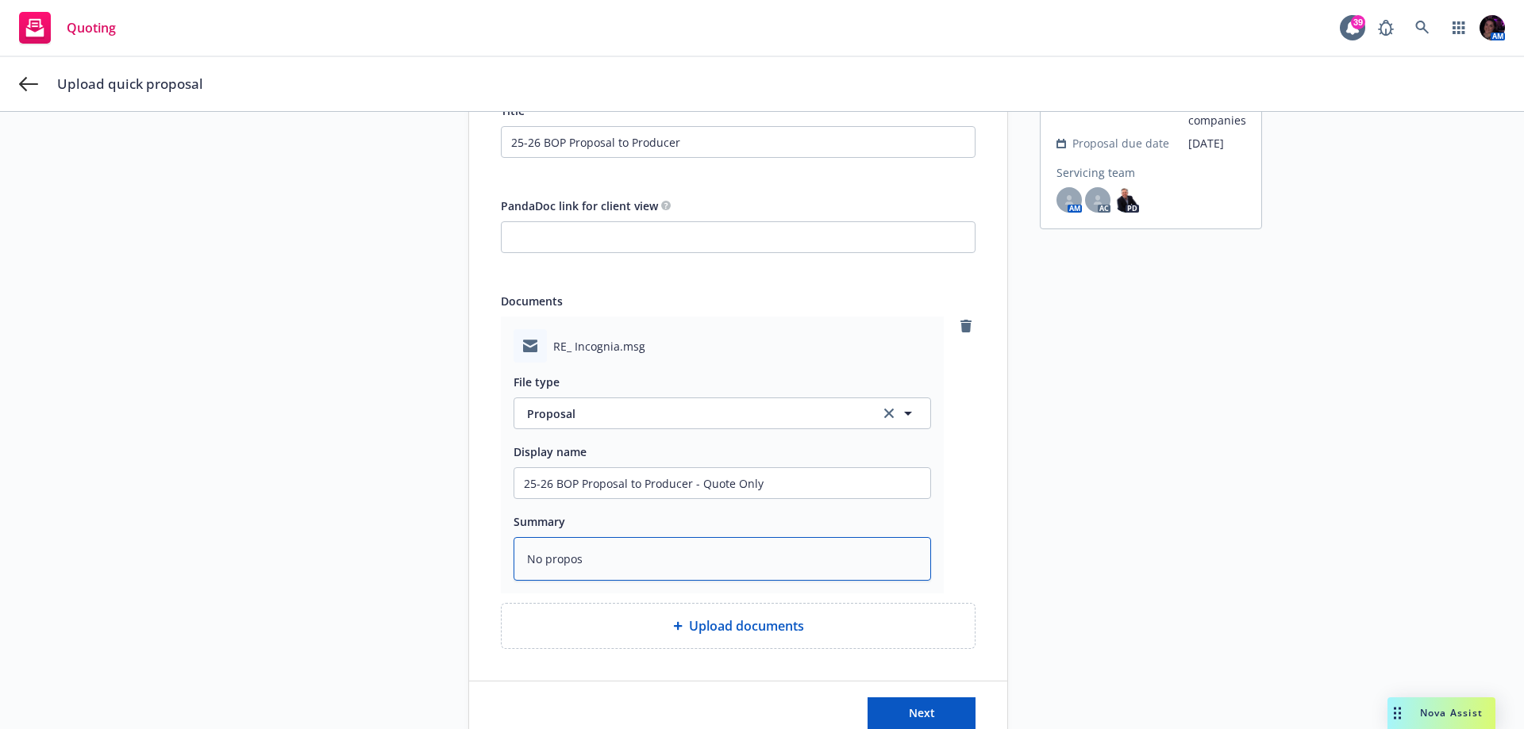
type textarea "x"
type textarea "No proposa"
type textarea "x"
type textarea "No proposal"
type textarea "x"
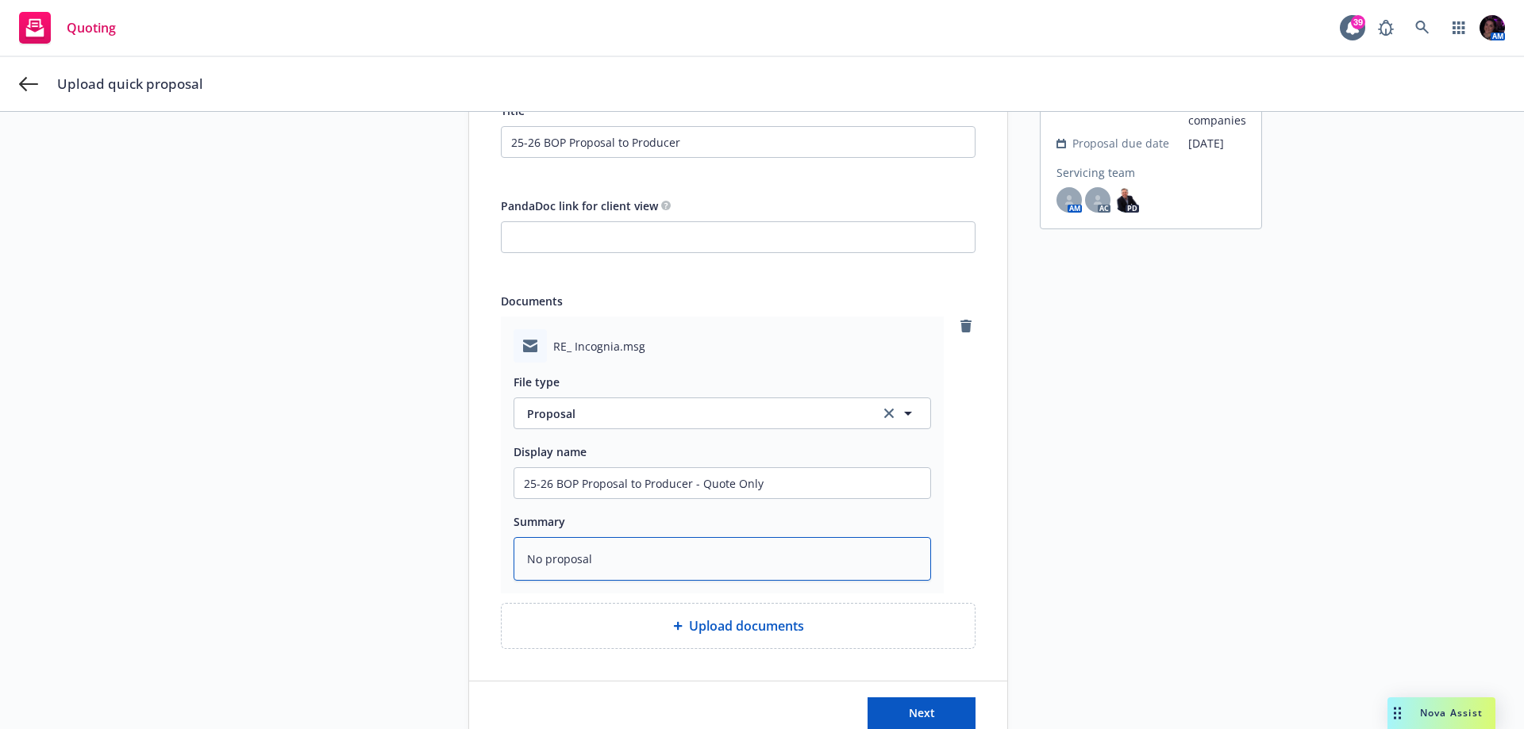
type textarea "No proposal"
type textarea "x"
type textarea "No proposal r"
type textarea "x"
type textarea "No proposal re"
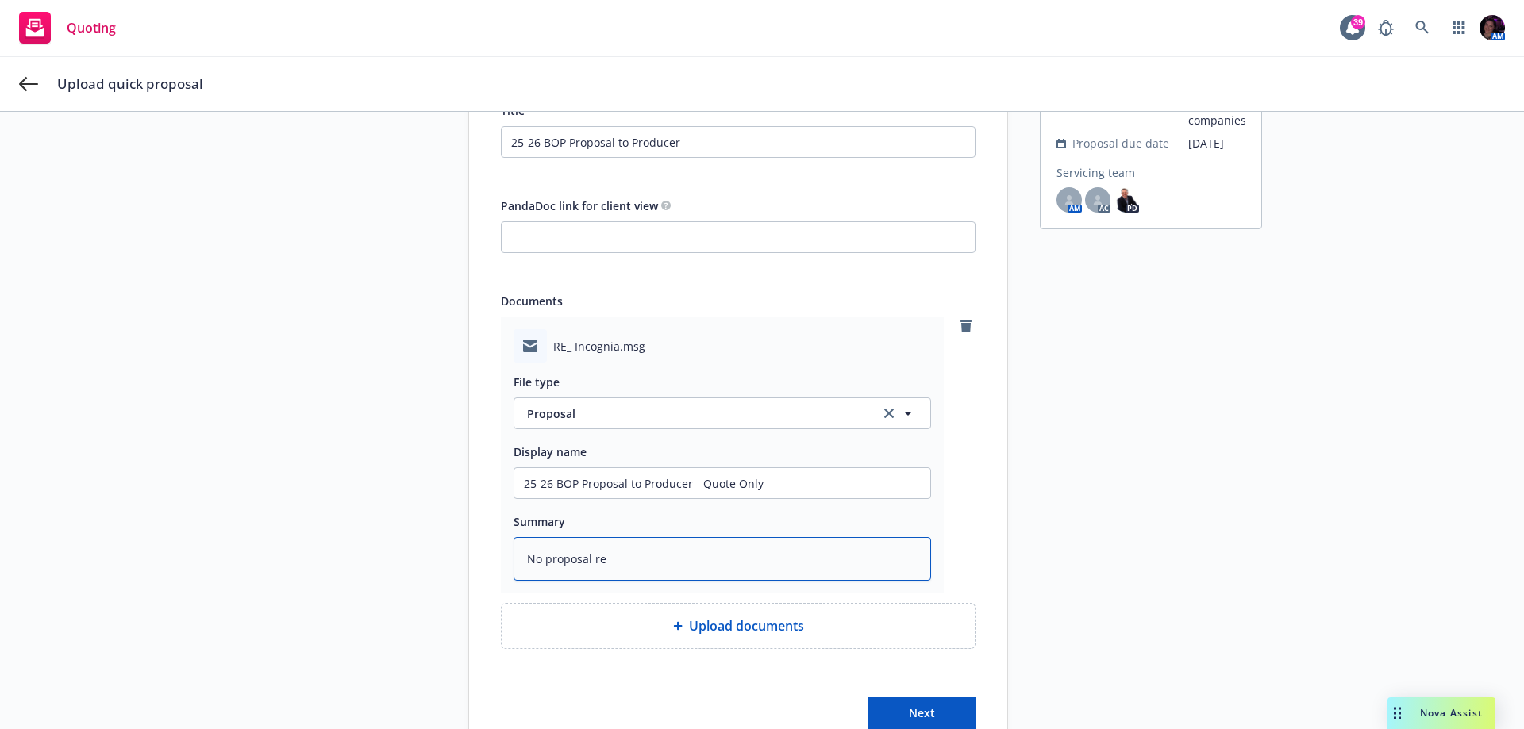
type textarea "x"
type textarea "No proposal req"
type textarea "x"
type textarea "No proposal requ"
type textarea "x"
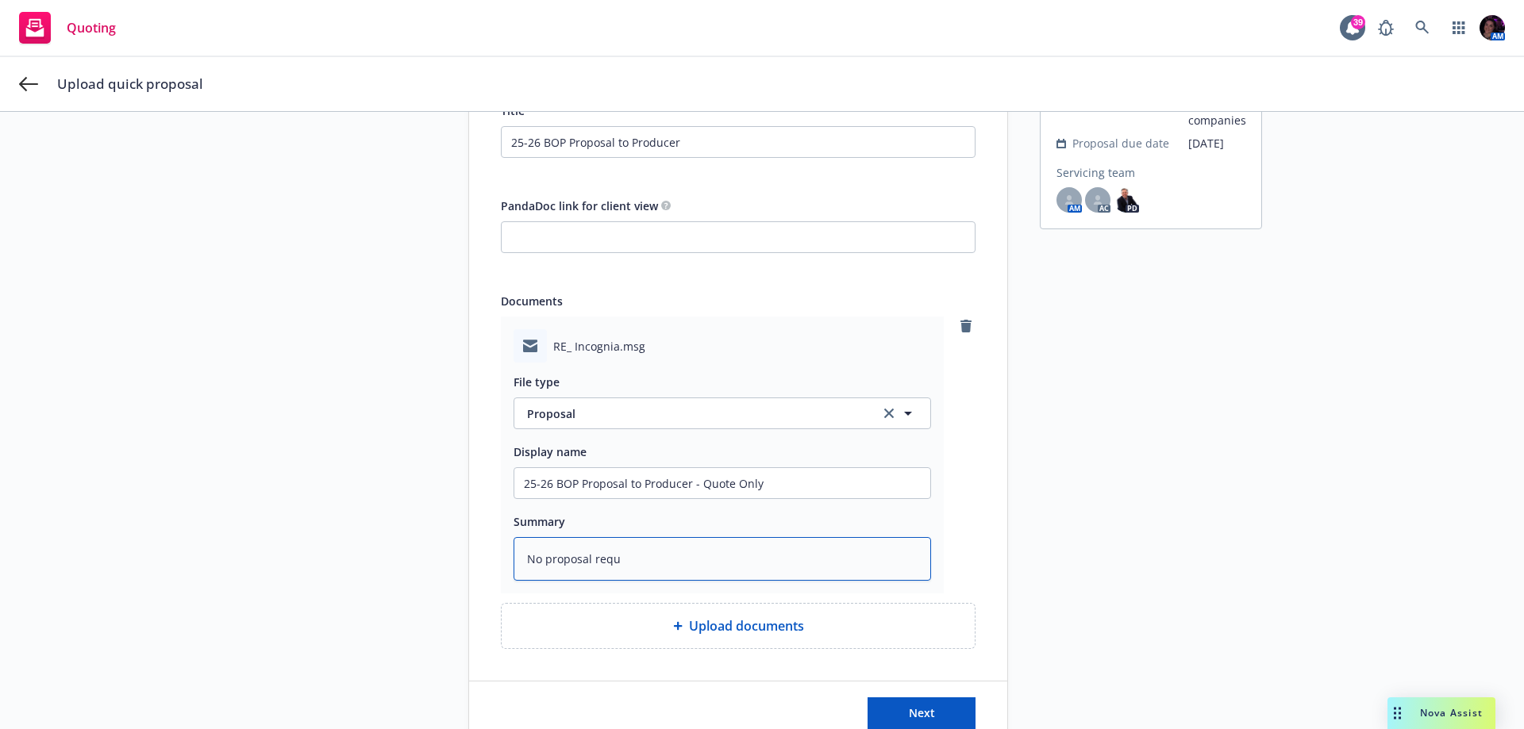
type textarea "No proposal reque"
type textarea "x"
type textarea "No proposal request"
type textarea "x"
type textarea "No proposal requeste"
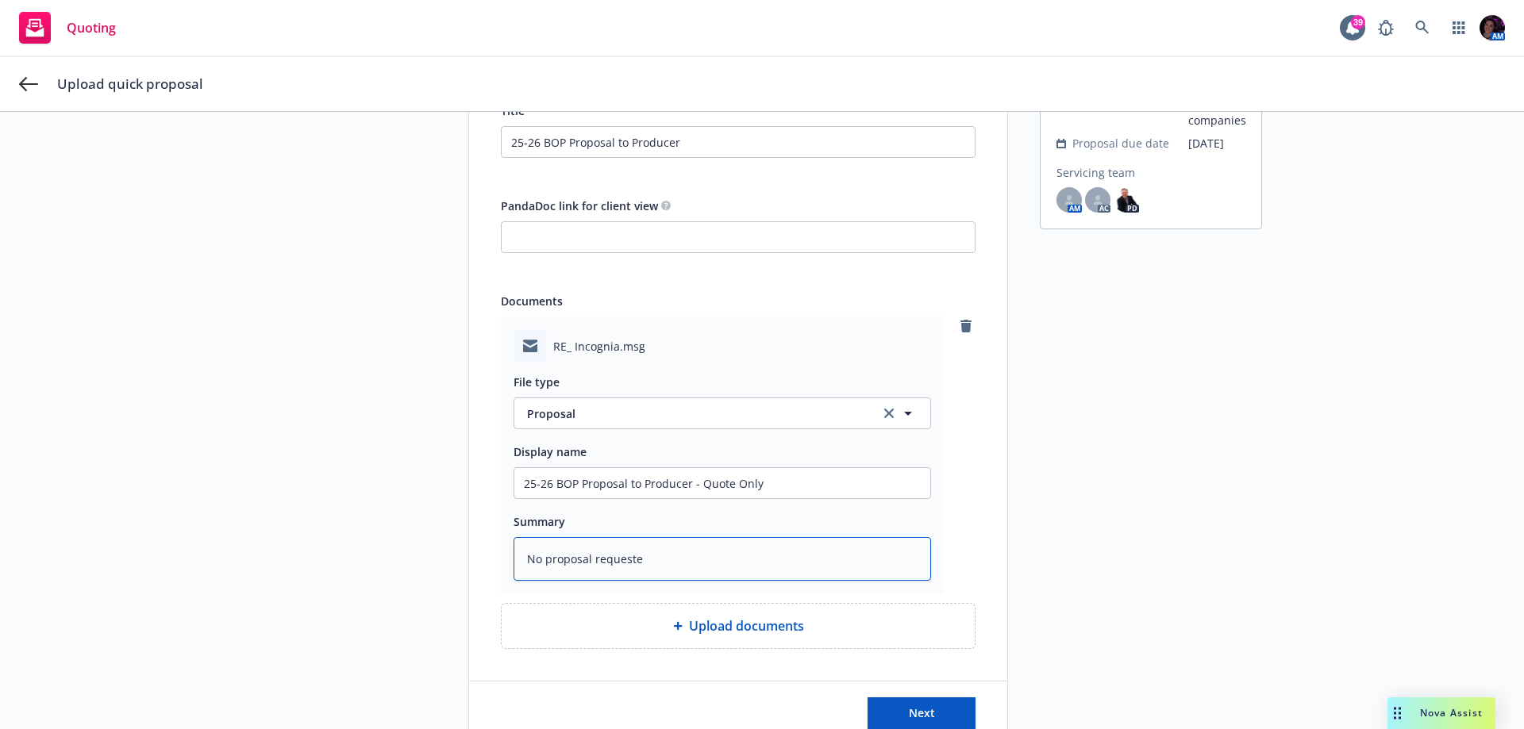
type textarea "x"
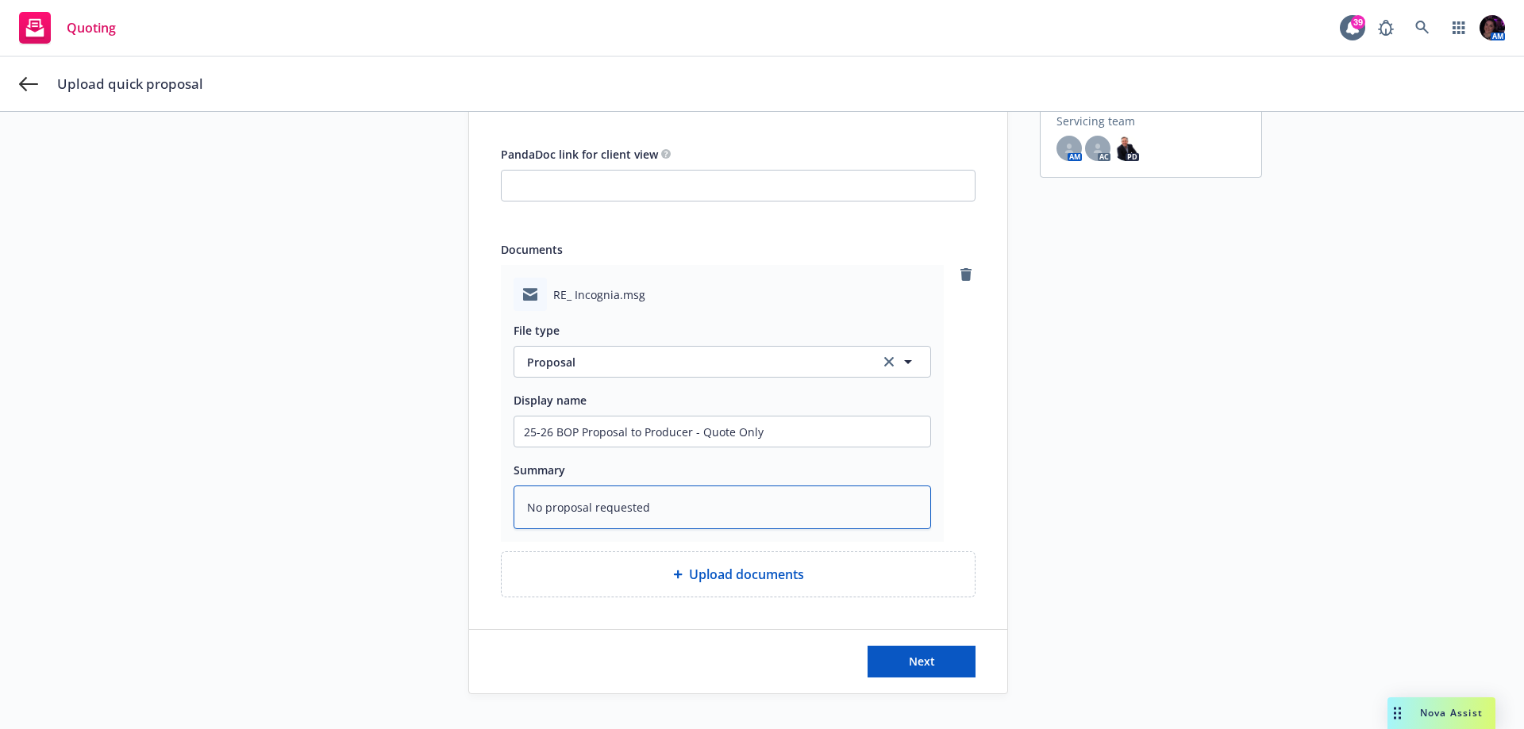
scroll to position [238, 0]
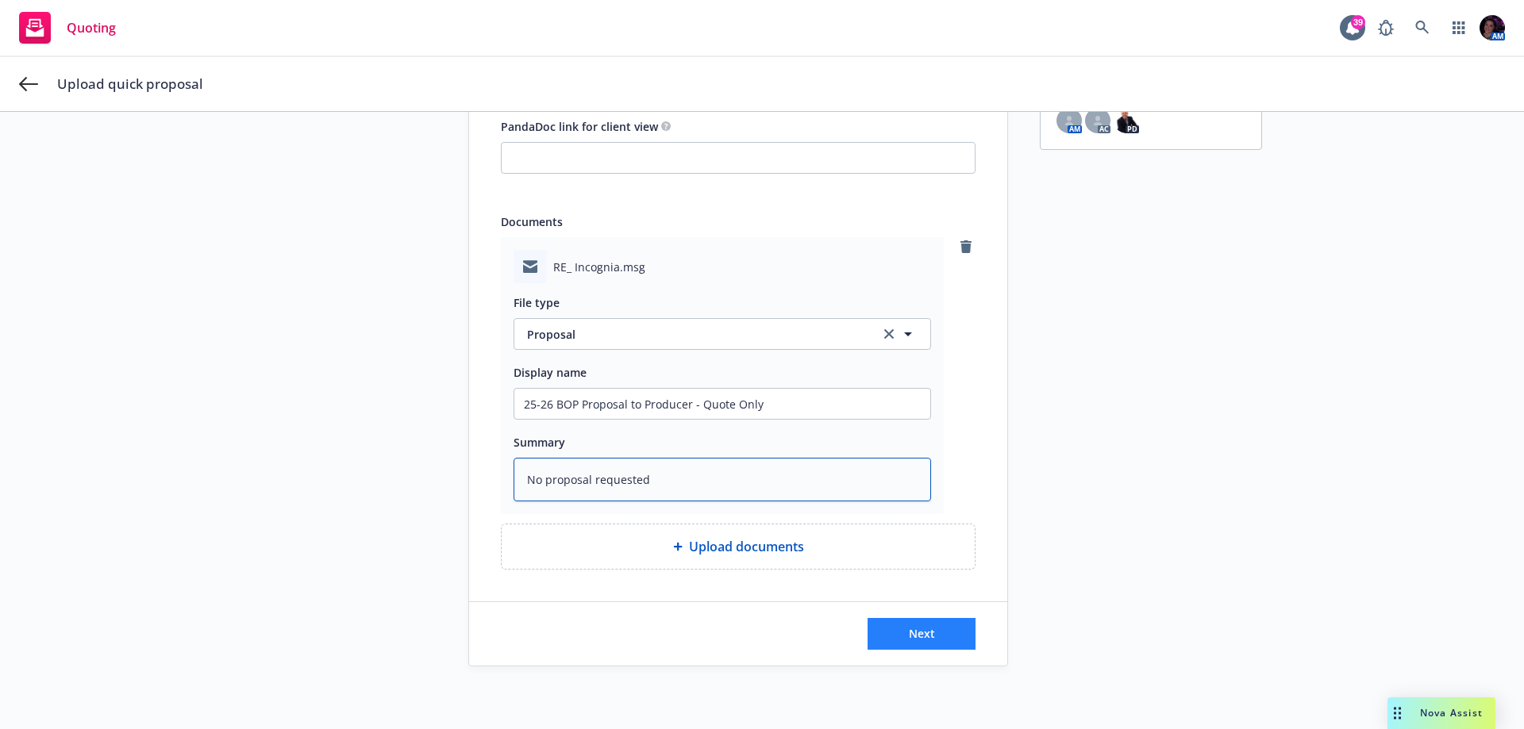
type textarea "No proposal requested"
click at [948, 637] on button "Next" at bounding box center [922, 634] width 108 height 32
type textarea "x"
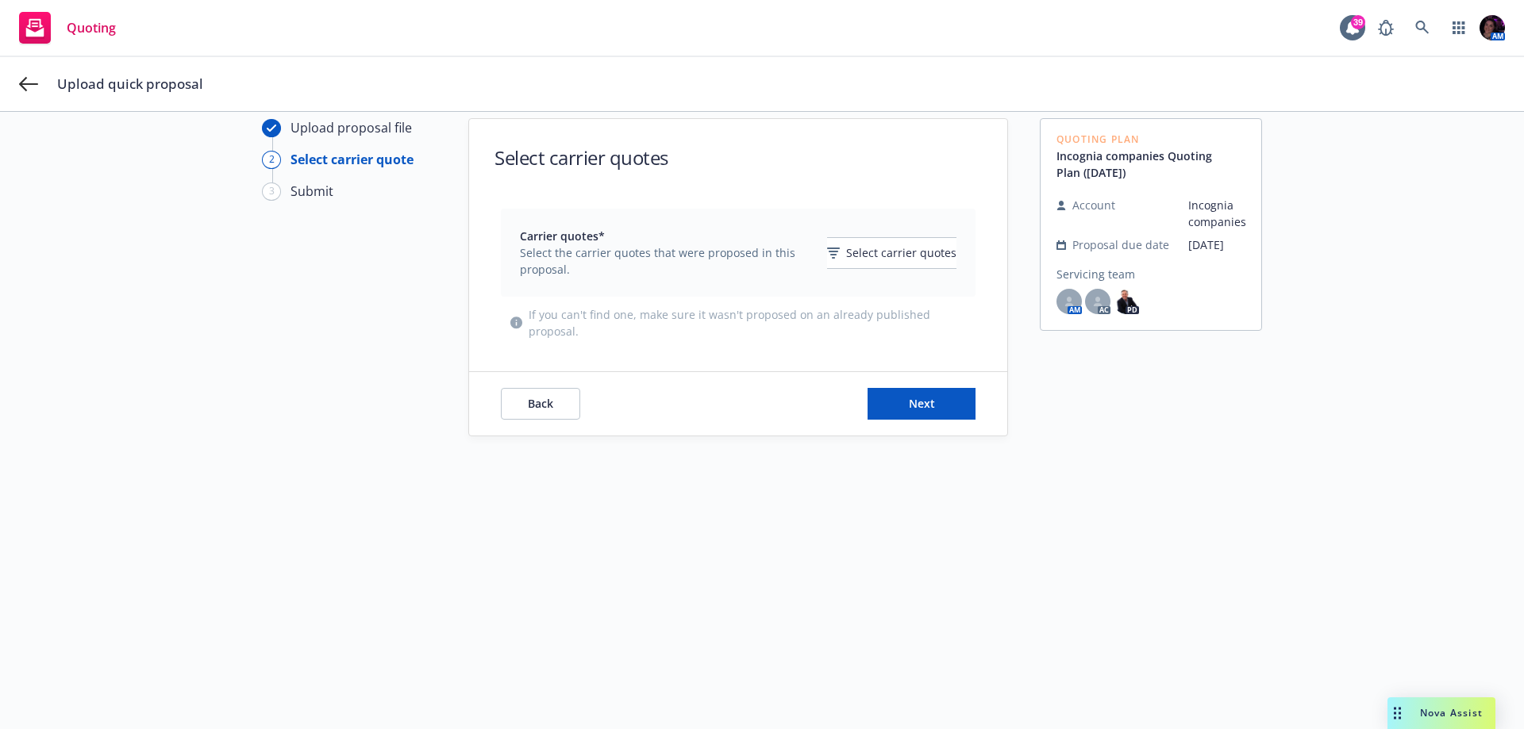
scroll to position [57, 0]
click at [835, 261] on button "Select carrier quotes" at bounding box center [891, 253] width 129 height 32
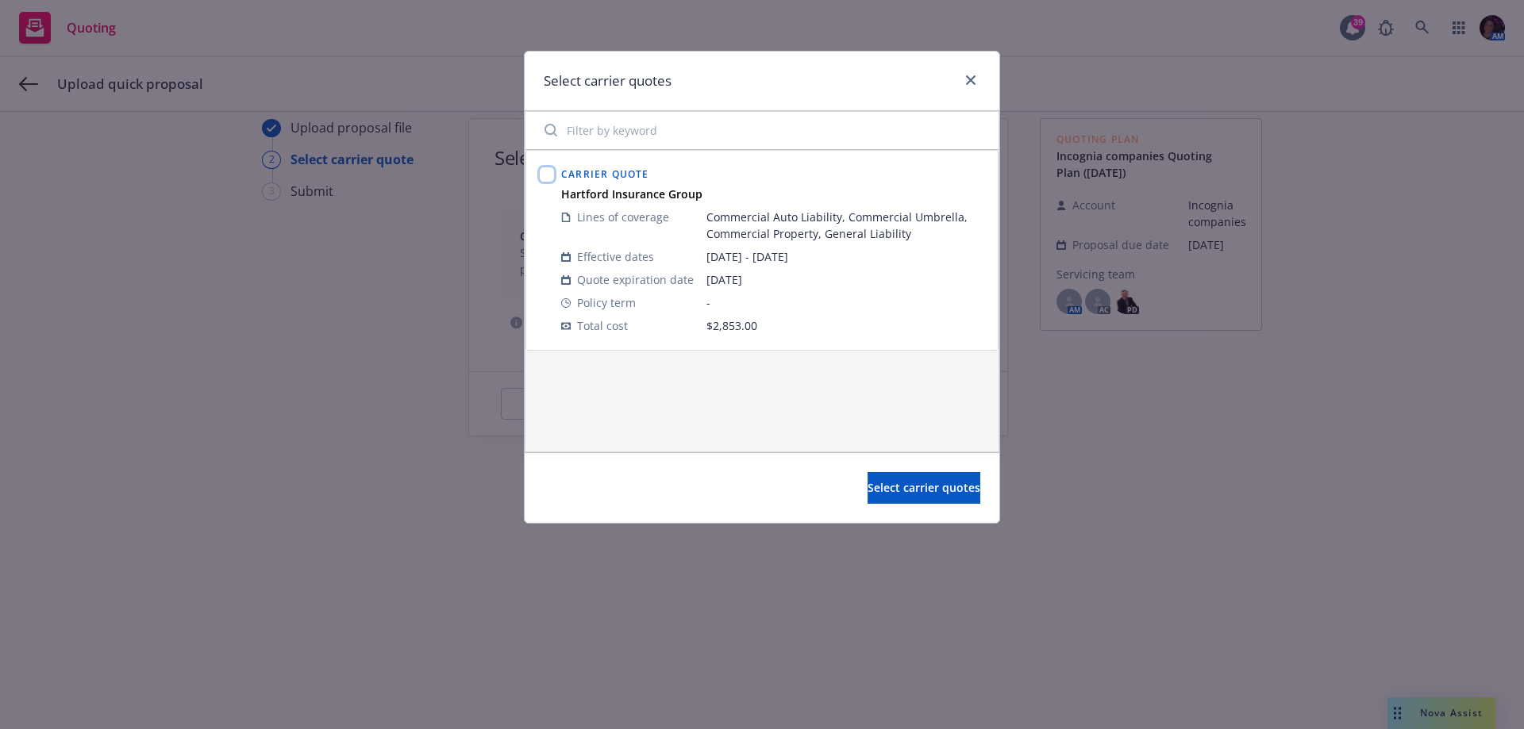
drag, startPoint x: 552, startPoint y: 178, endPoint x: 624, endPoint y: 289, distance: 132.1
click at [553, 178] on input "checkbox" at bounding box center [547, 175] width 16 height 16
checkbox input "true"
click at [916, 484] on span "Select carrier quotes" at bounding box center [924, 487] width 113 height 15
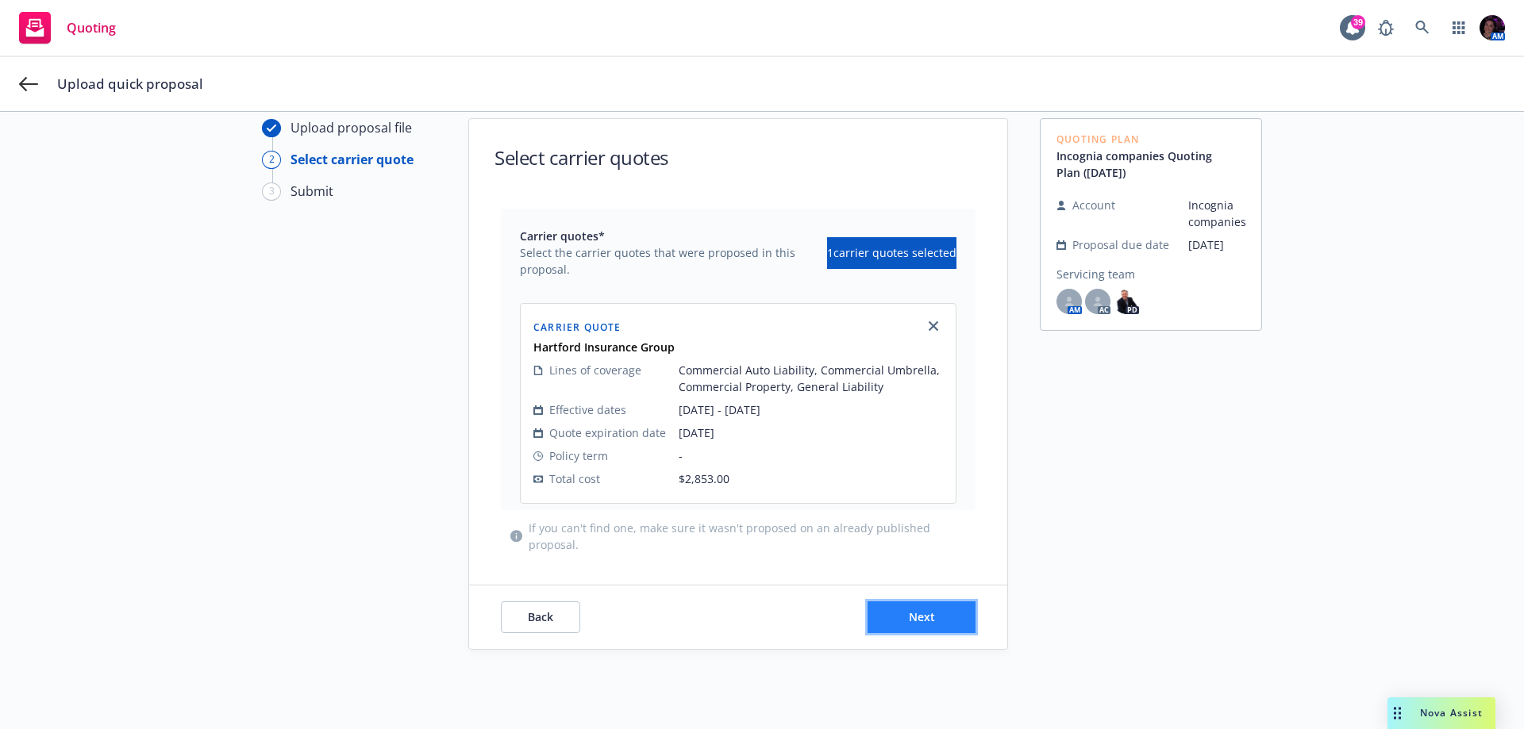
click at [941, 617] on button "Next" at bounding box center [922, 618] width 108 height 32
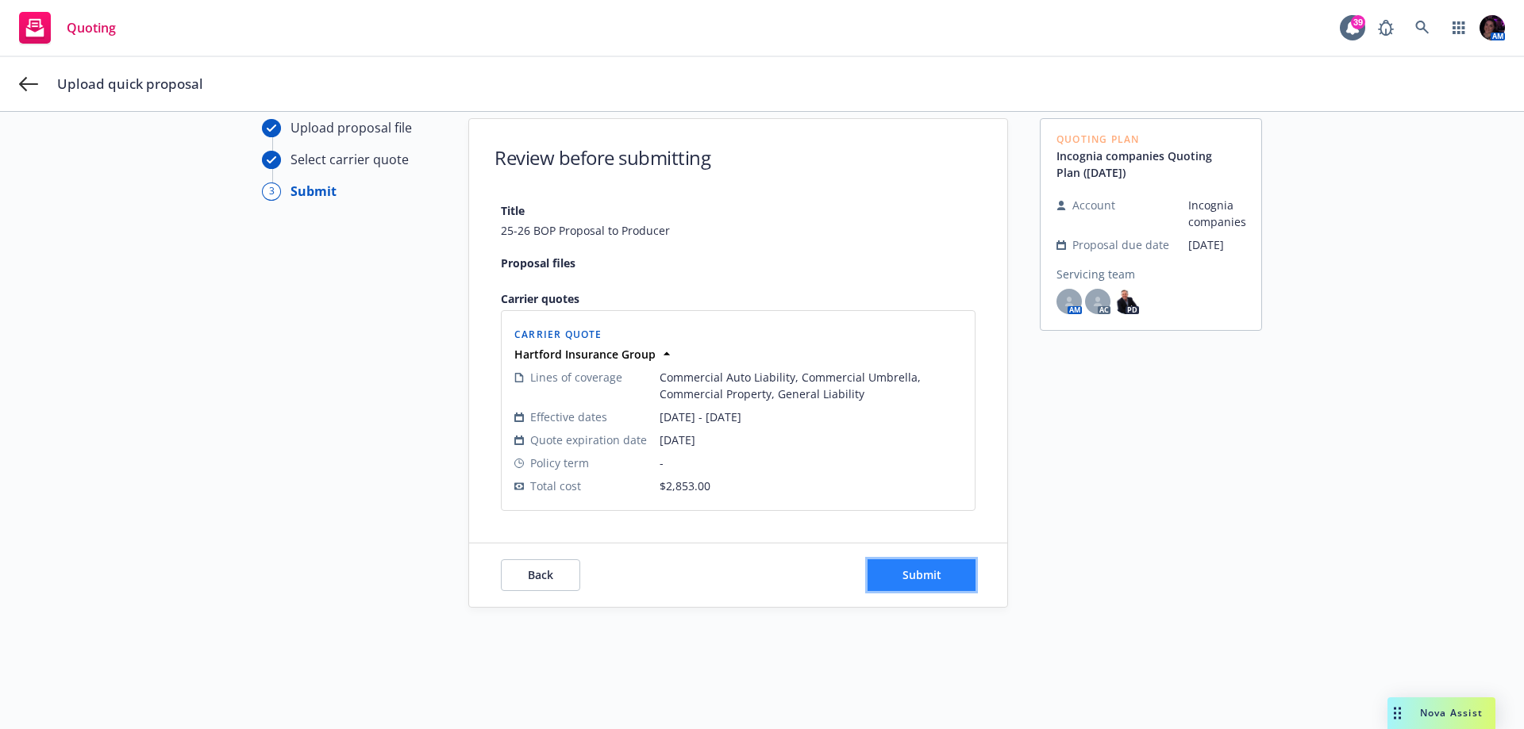
click at [901, 569] on div "Review before submitting Title 25-26 BOP Proposal to Producer Proposal files Ca…" at bounding box center [738, 363] width 538 height 488
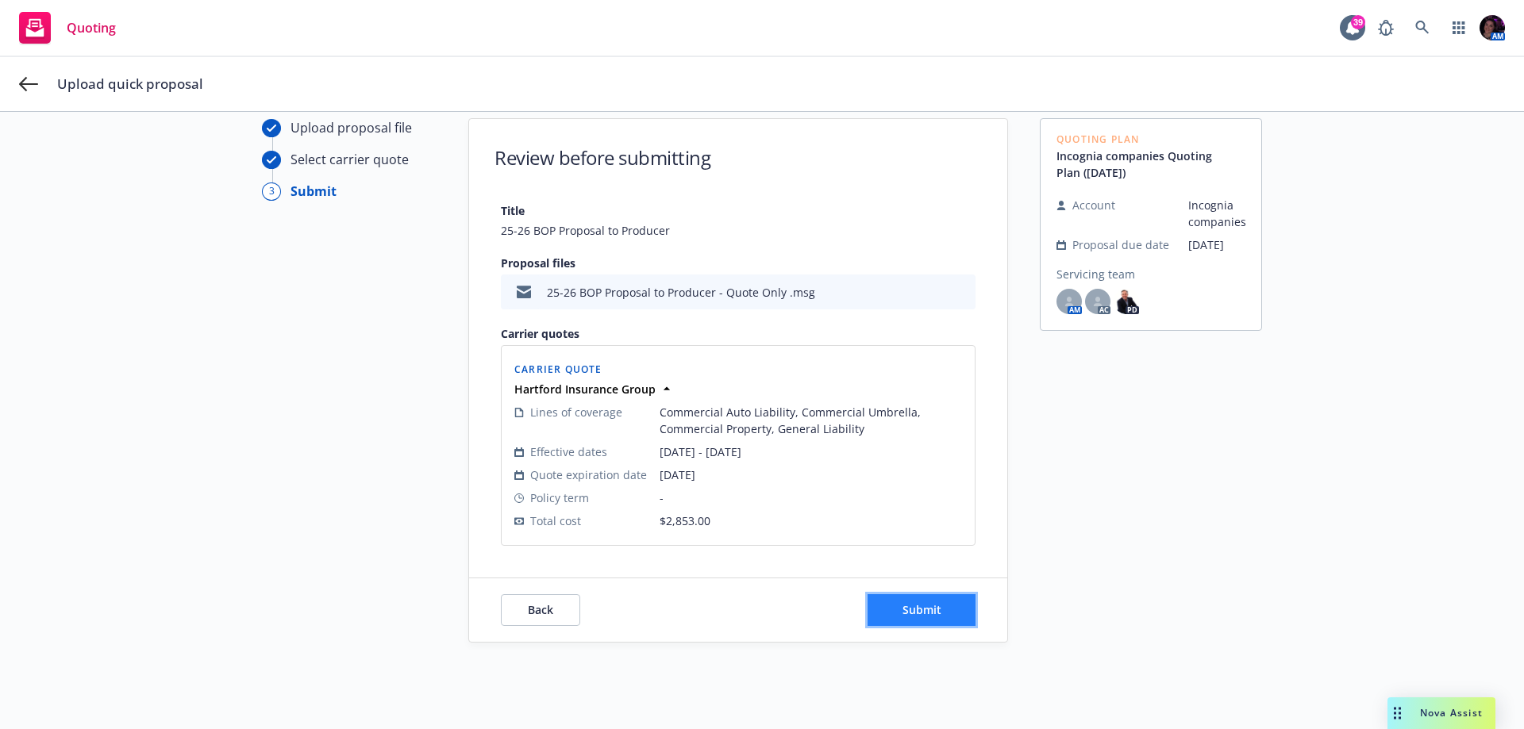
click at [937, 607] on button "Submit" at bounding box center [922, 610] width 108 height 32
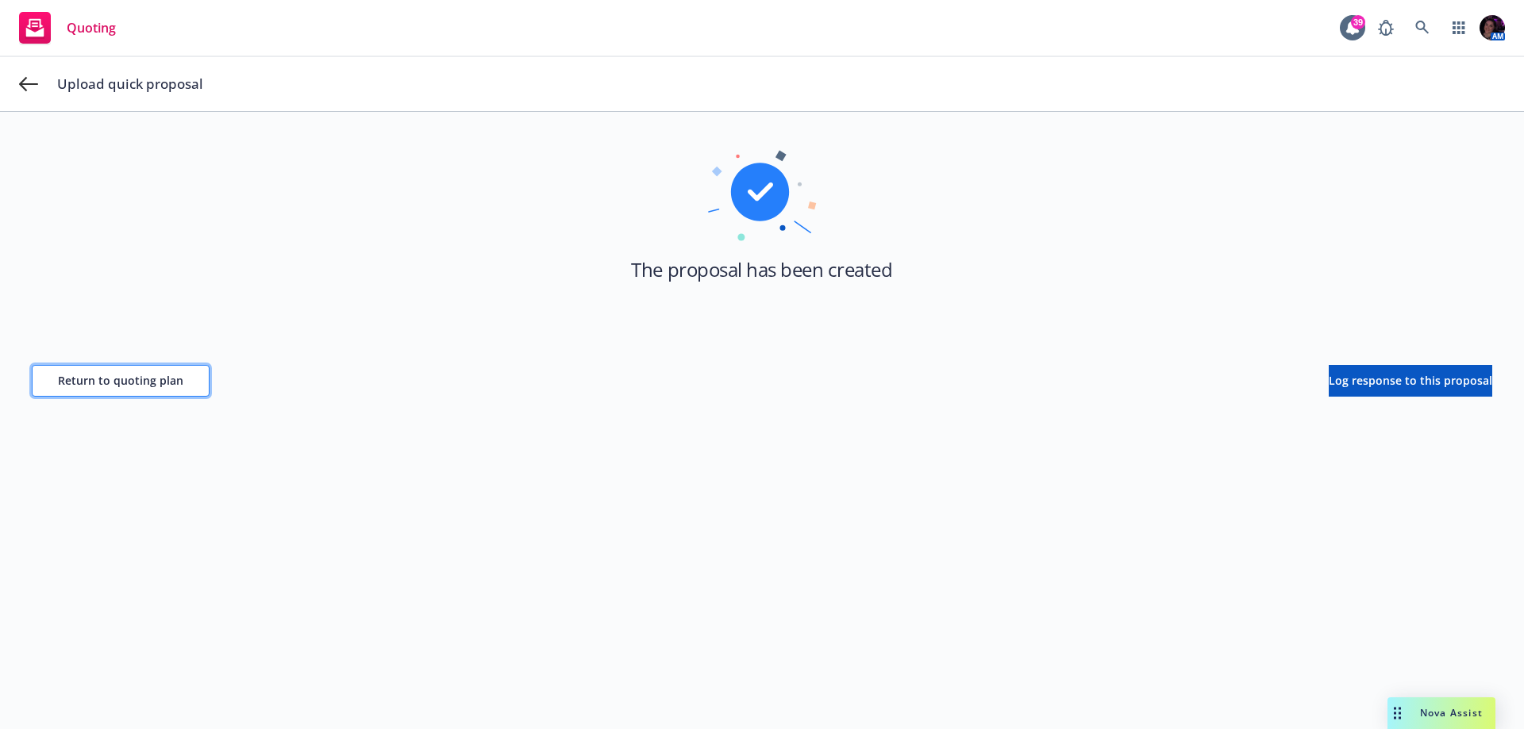
click at [122, 375] on span "Return to quoting plan" at bounding box center [120, 380] width 125 height 15
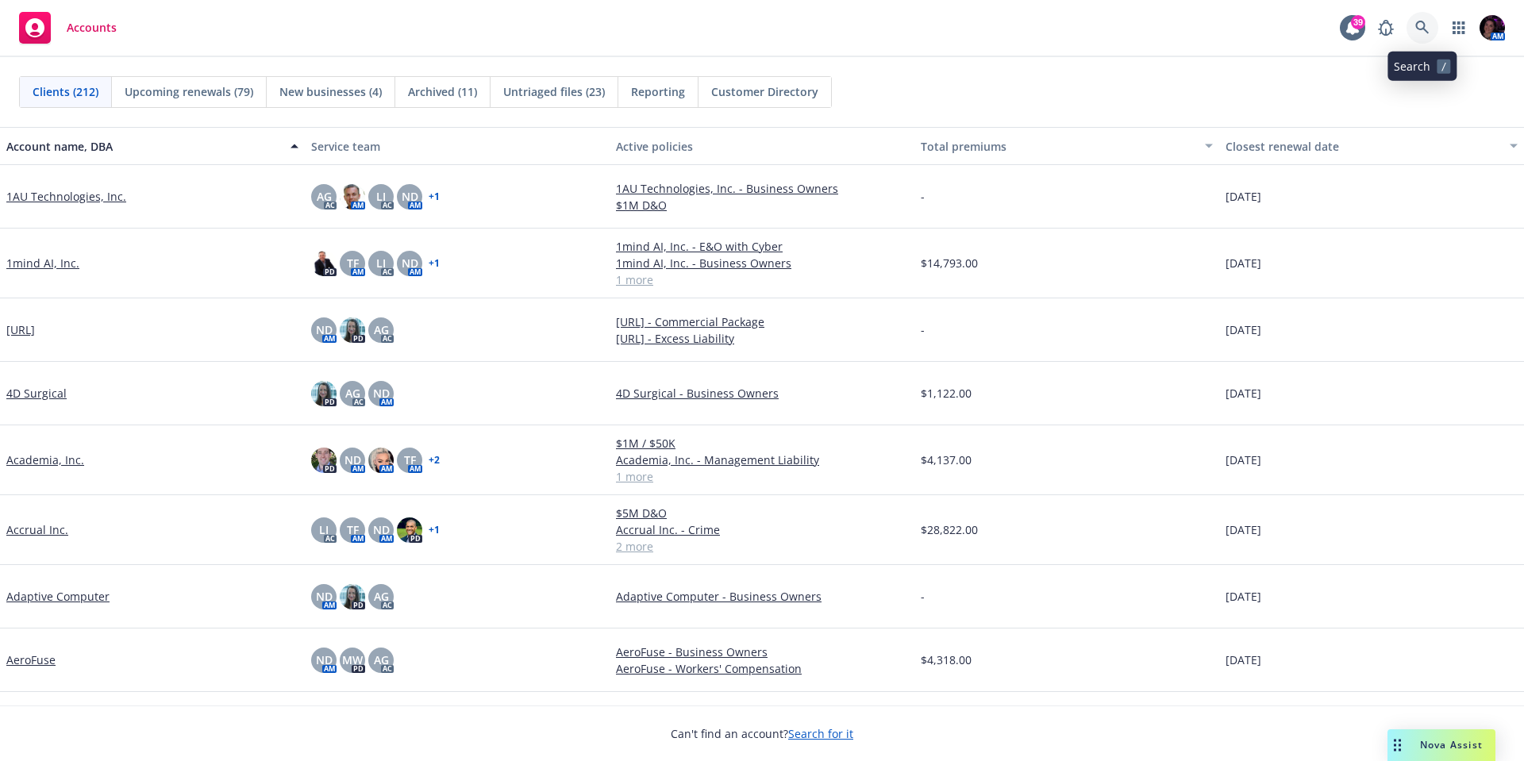
click at [1433, 21] on link at bounding box center [1422, 28] width 32 height 32
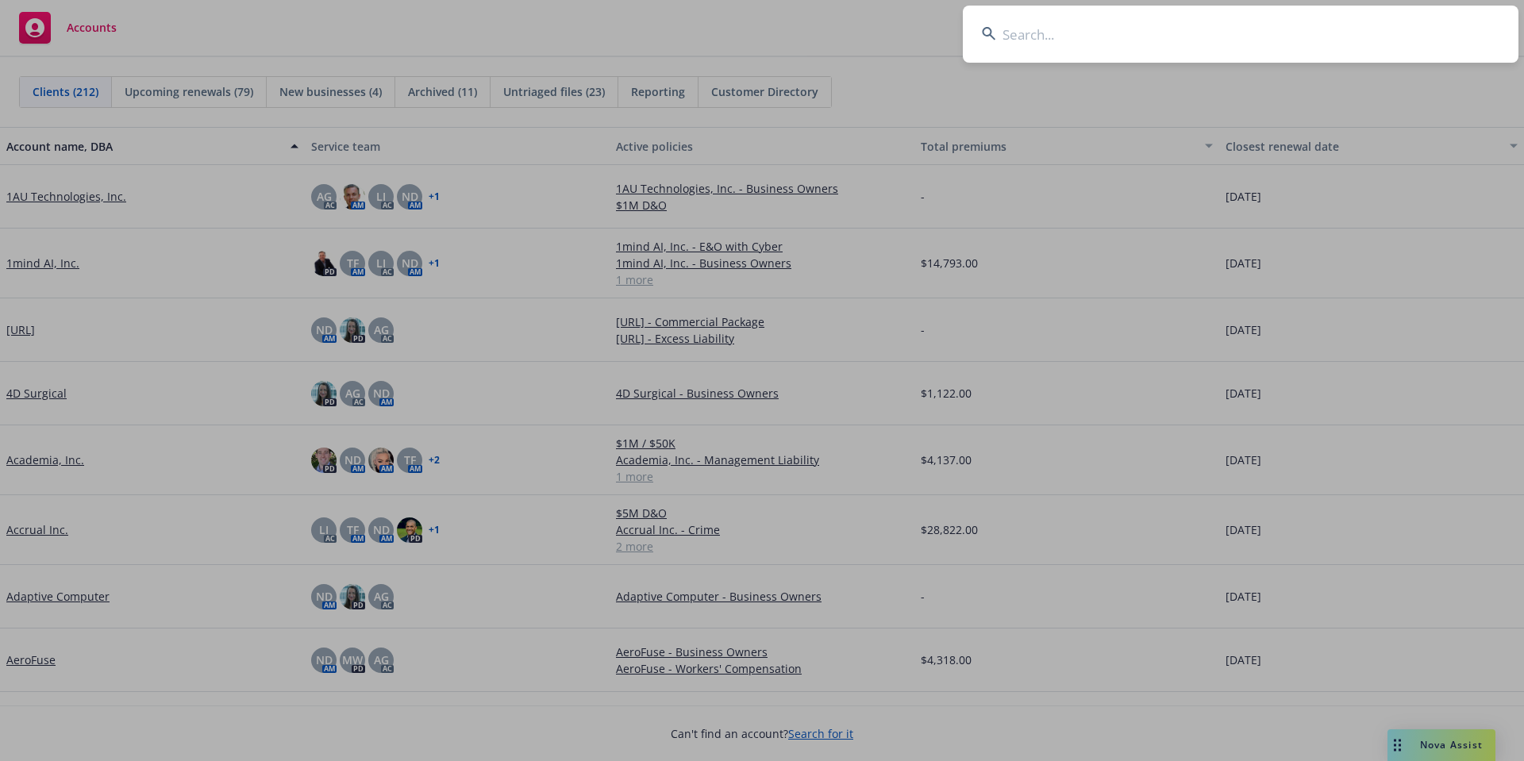
type input "NetSpring Data, Inc."
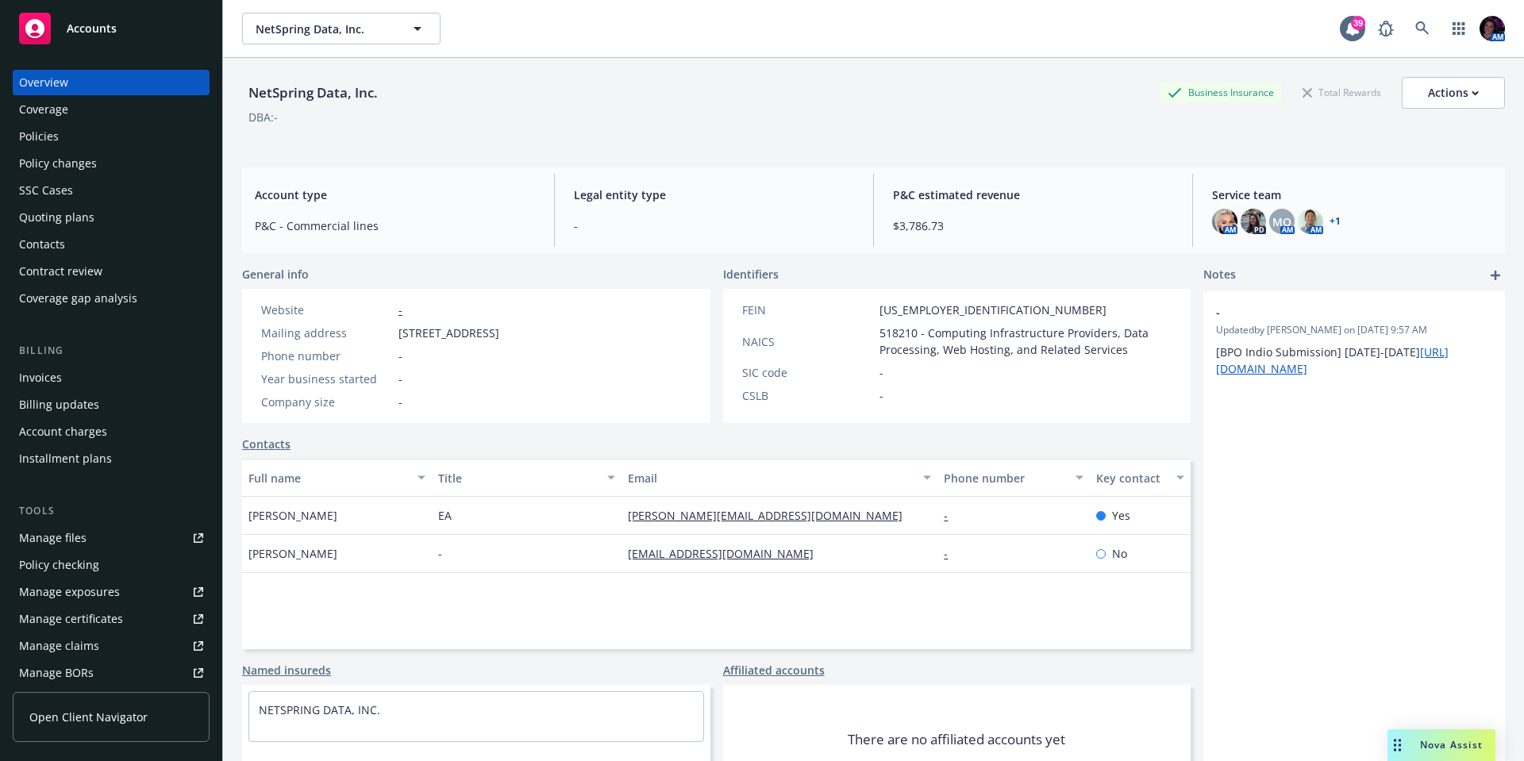
click at [91, 212] on div "Quoting plans" at bounding box center [56, 217] width 75 height 25
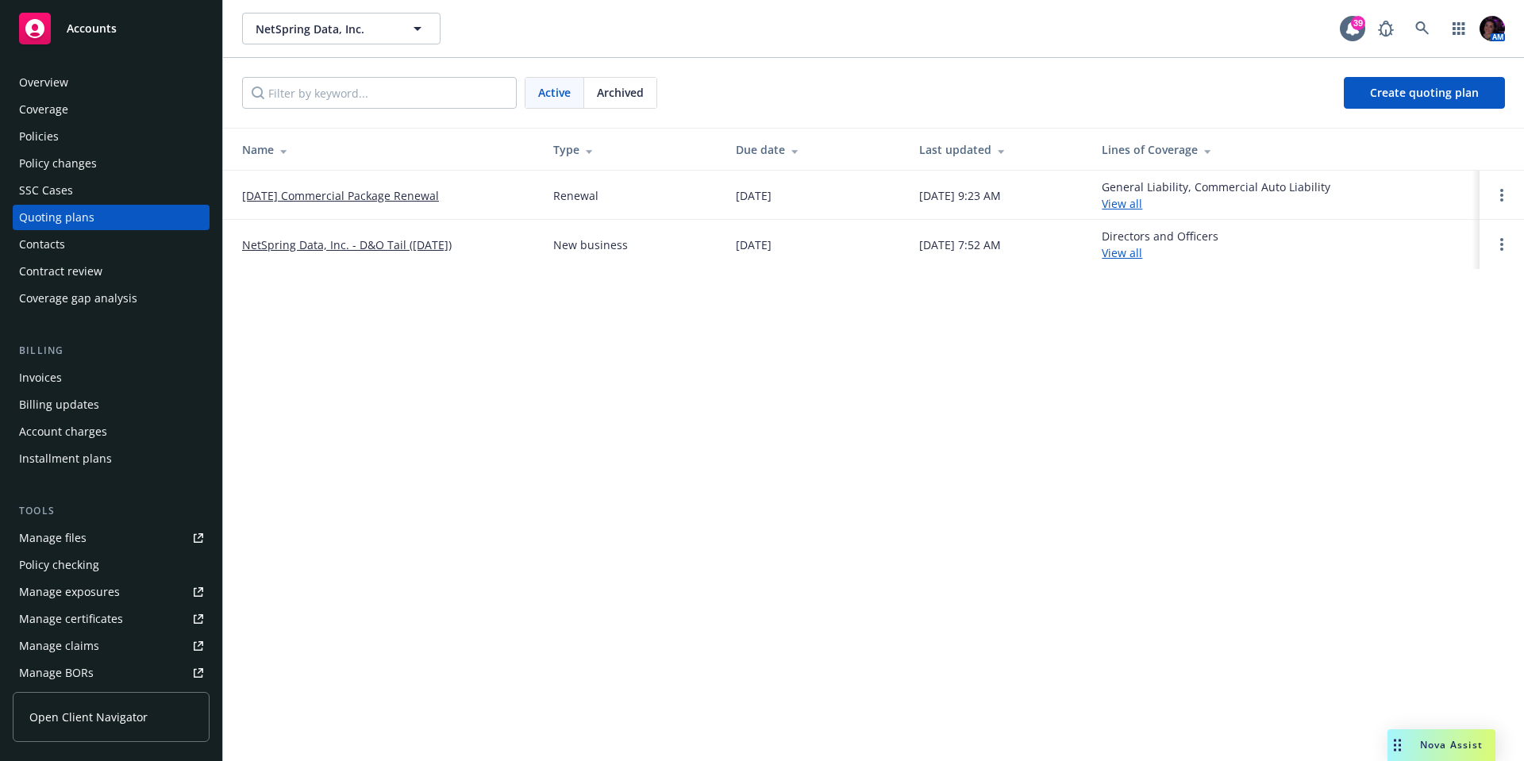
click at [369, 196] on link "12/15/25 Commercial Package Renewal" at bounding box center [340, 195] width 197 height 17
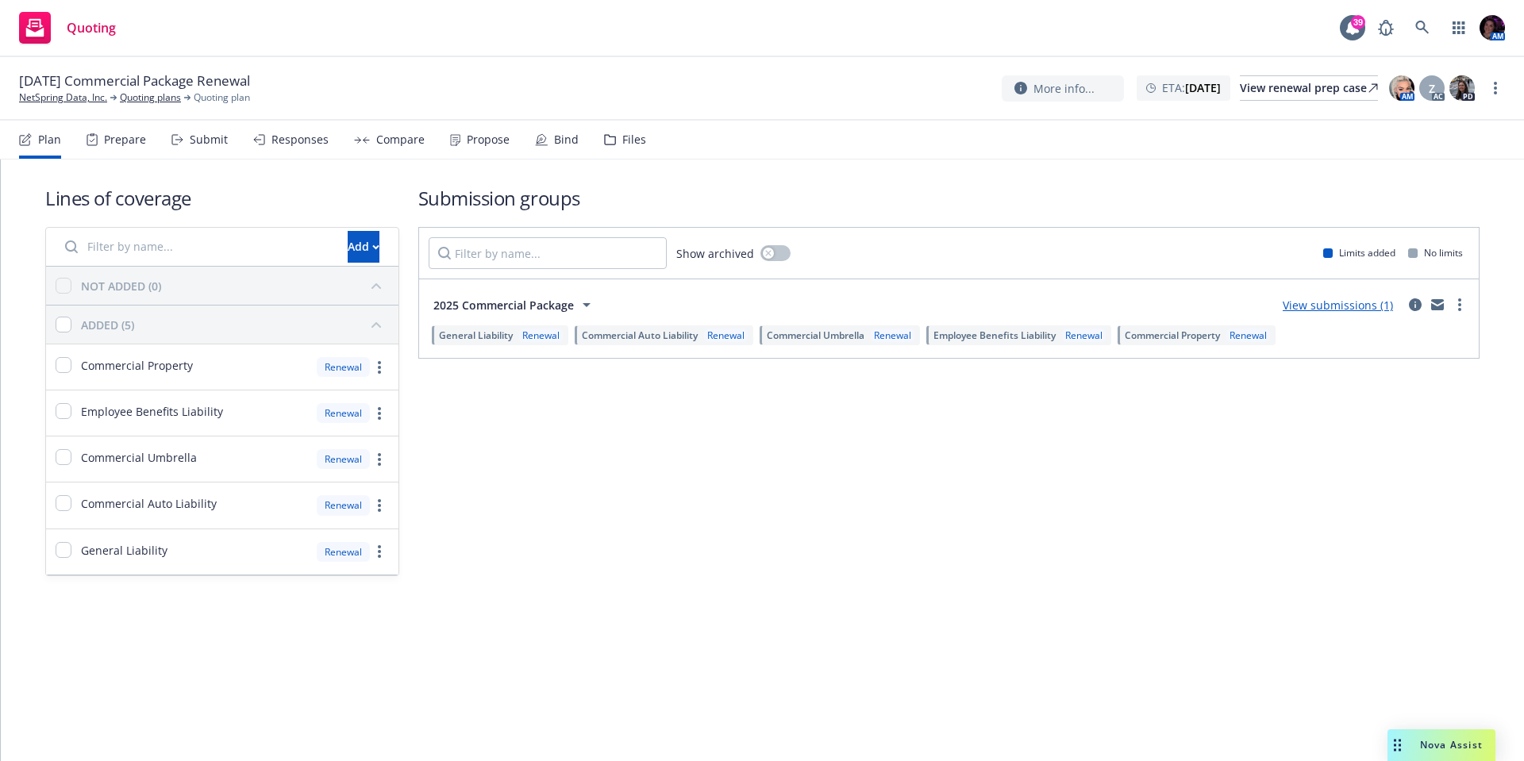
click at [128, 135] on div "Prepare" at bounding box center [125, 139] width 42 height 13
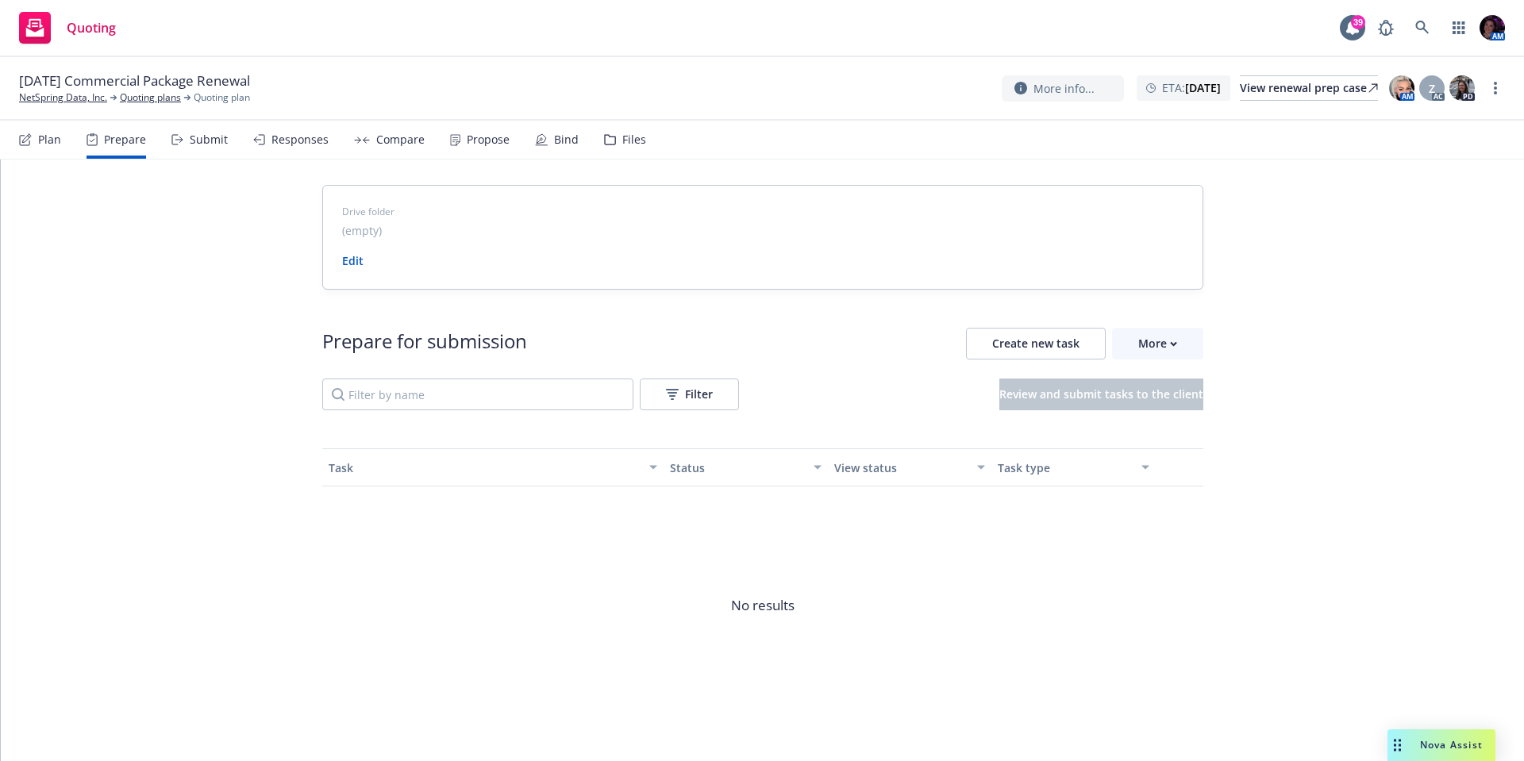
click at [210, 134] on div "Submit" at bounding box center [209, 139] width 38 height 13
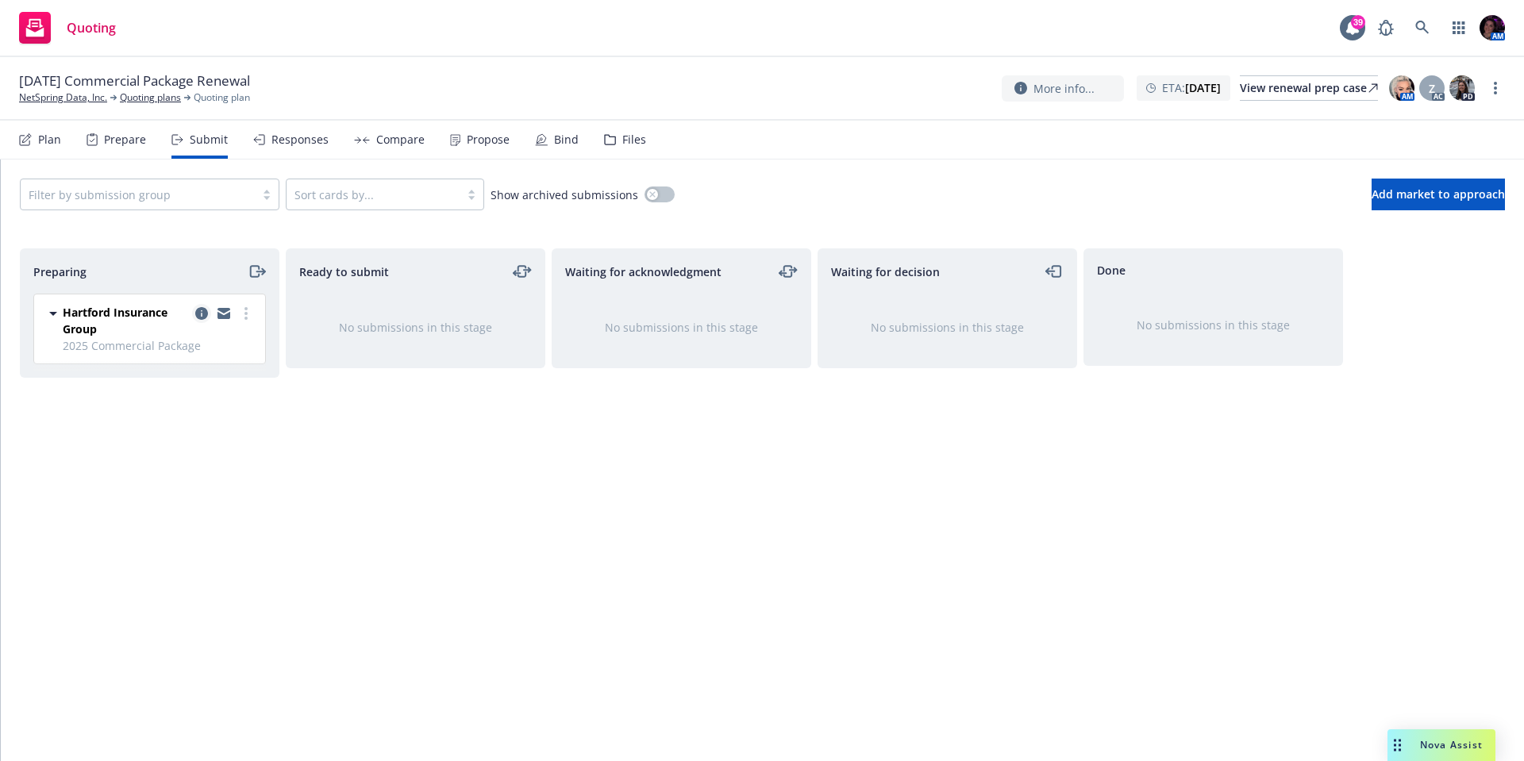
click at [206, 313] on icon "copy logging email" at bounding box center [201, 313] width 13 height 13
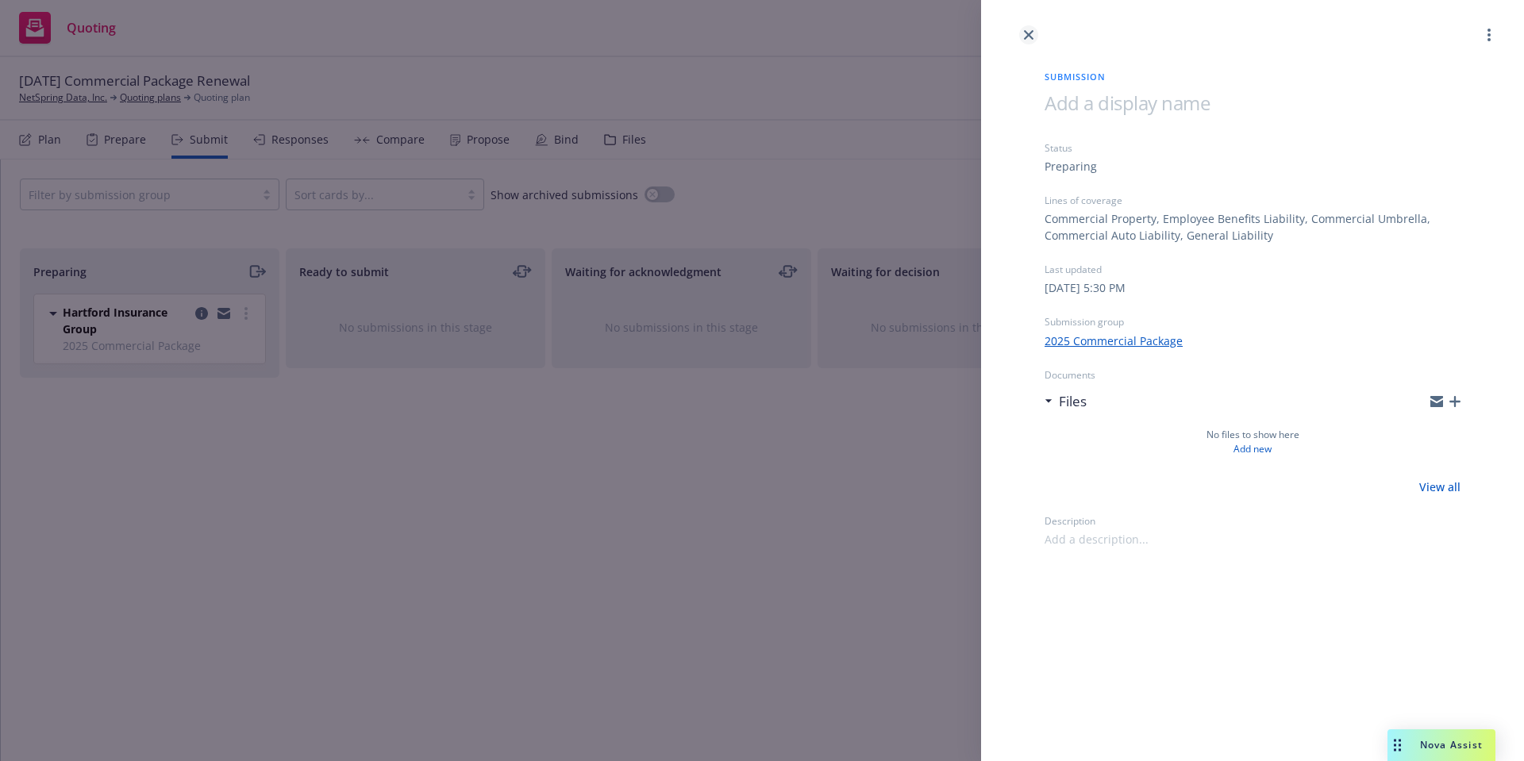
click at [1030, 34] on icon "close" at bounding box center [1029, 35] width 10 height 10
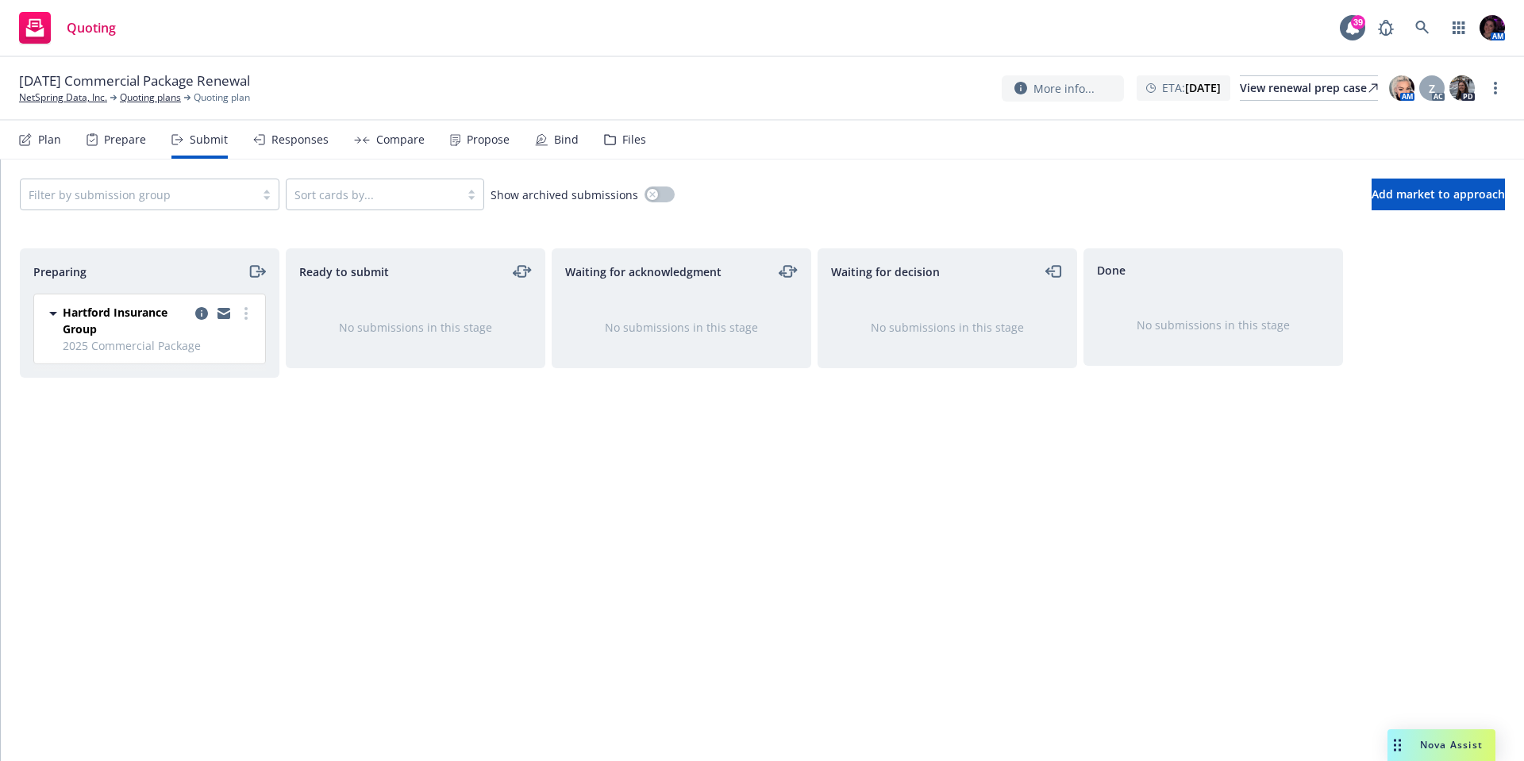
click at [614, 145] on div "Files" at bounding box center [625, 140] width 42 height 38
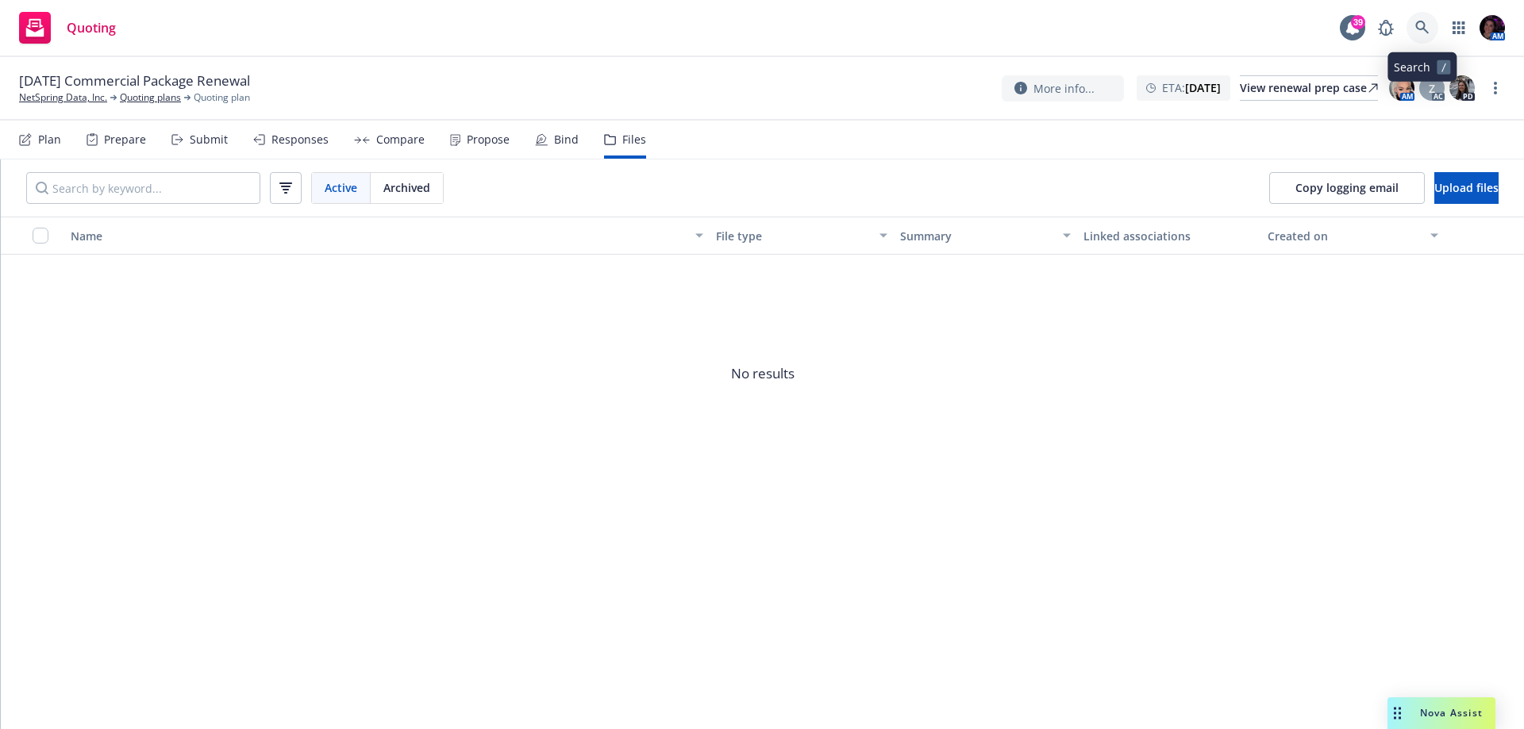
click at [1430, 31] on link at bounding box center [1422, 28] width 32 height 32
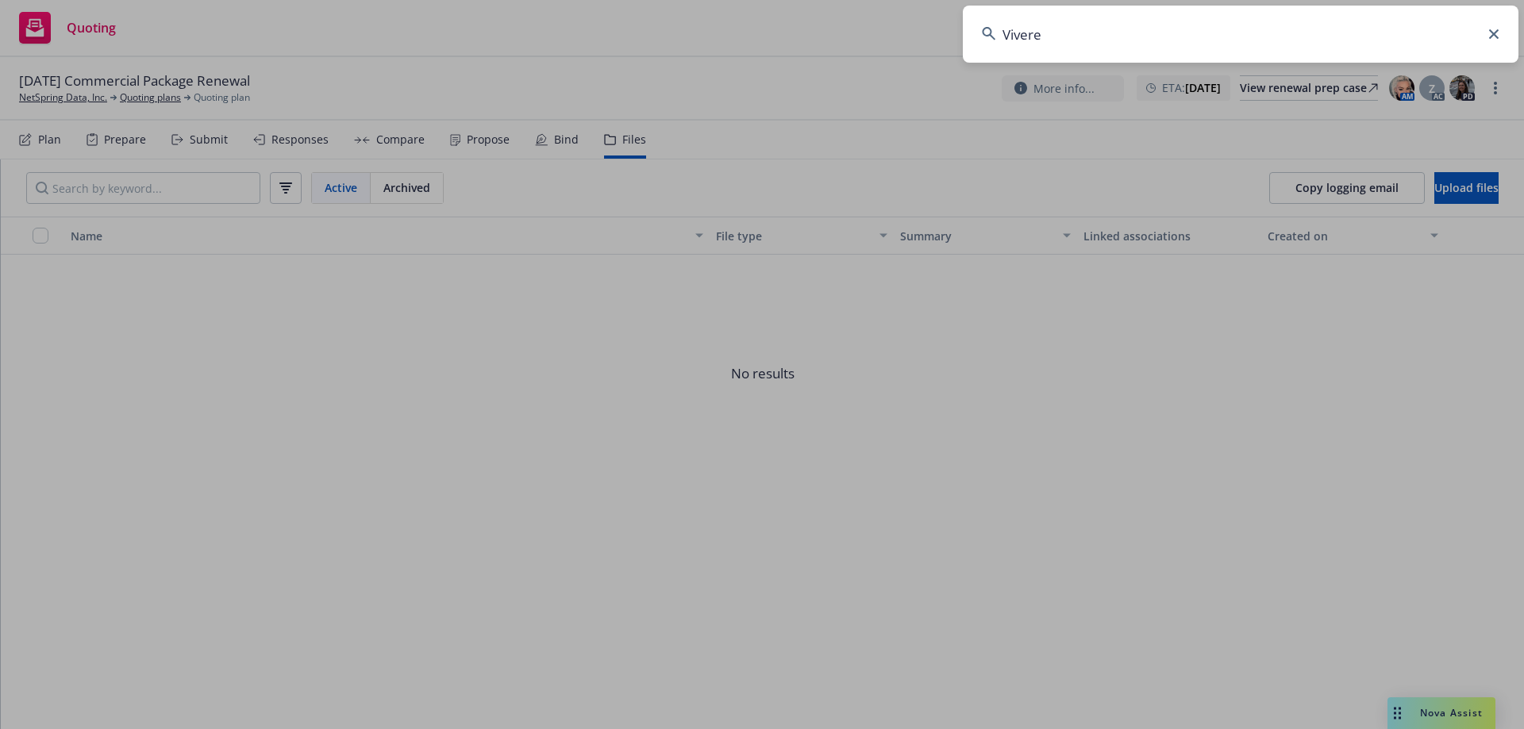
type input "Vivere"
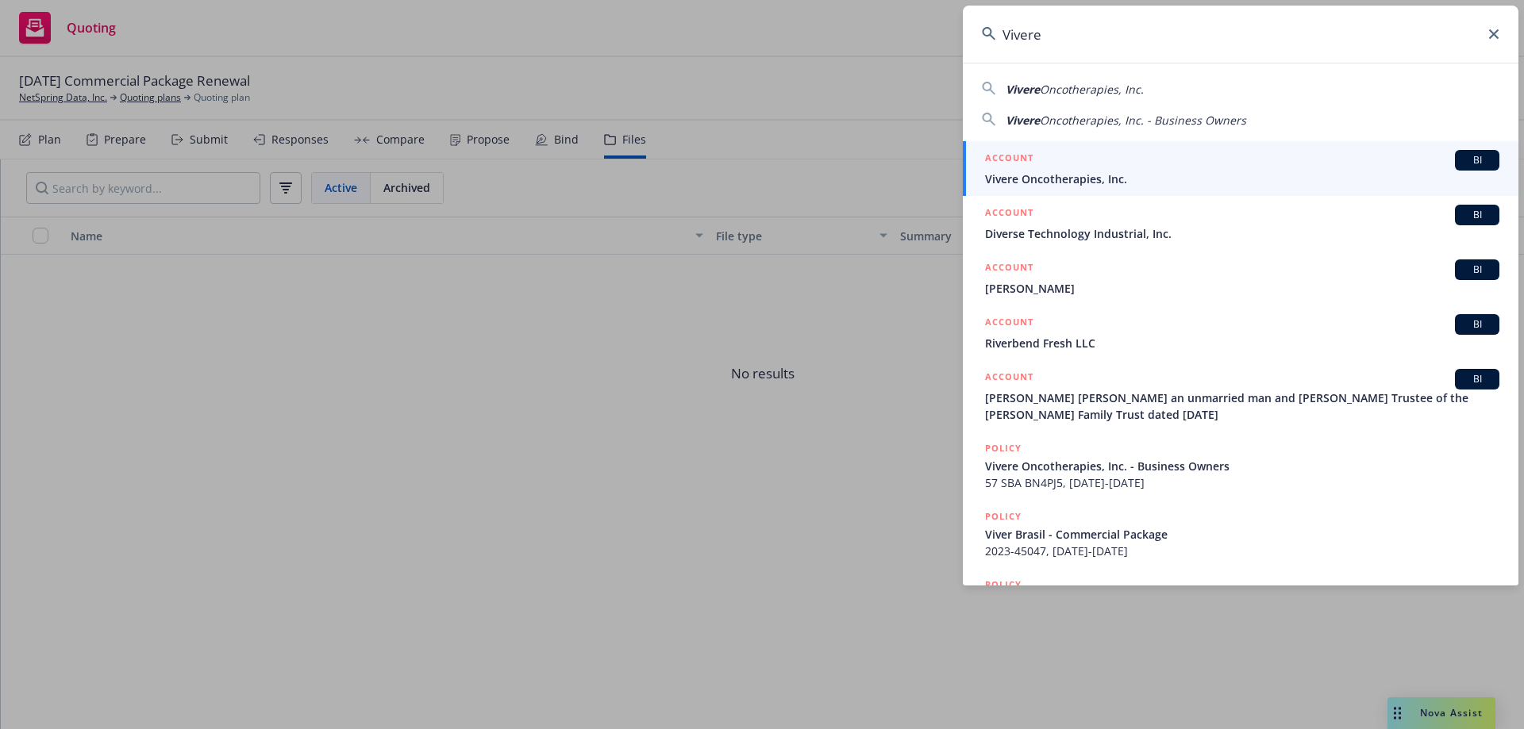
click at [1194, 171] on span "Vivere Oncotherapies, Inc." at bounding box center [1242, 179] width 514 height 17
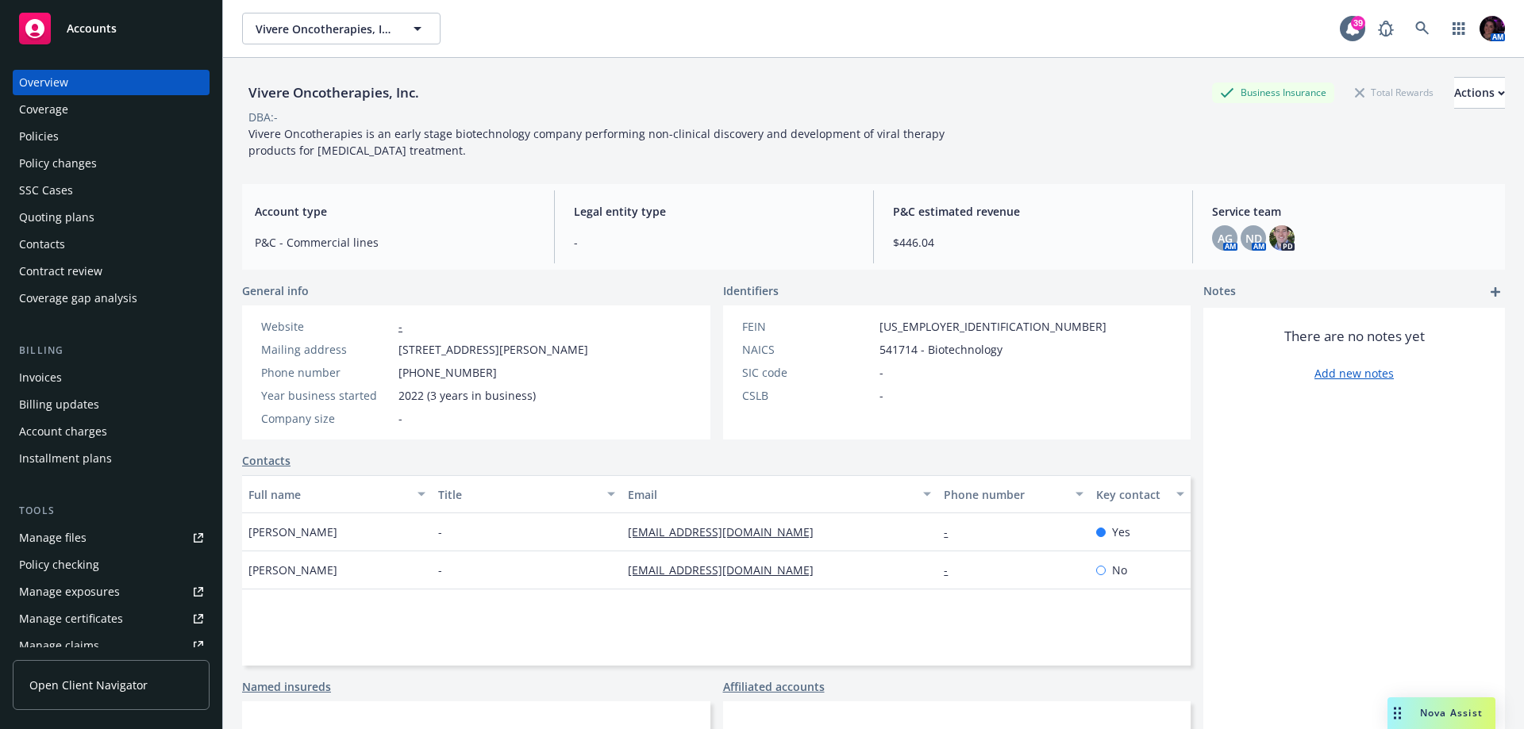
click at [67, 138] on div "Policies" at bounding box center [111, 136] width 184 height 25
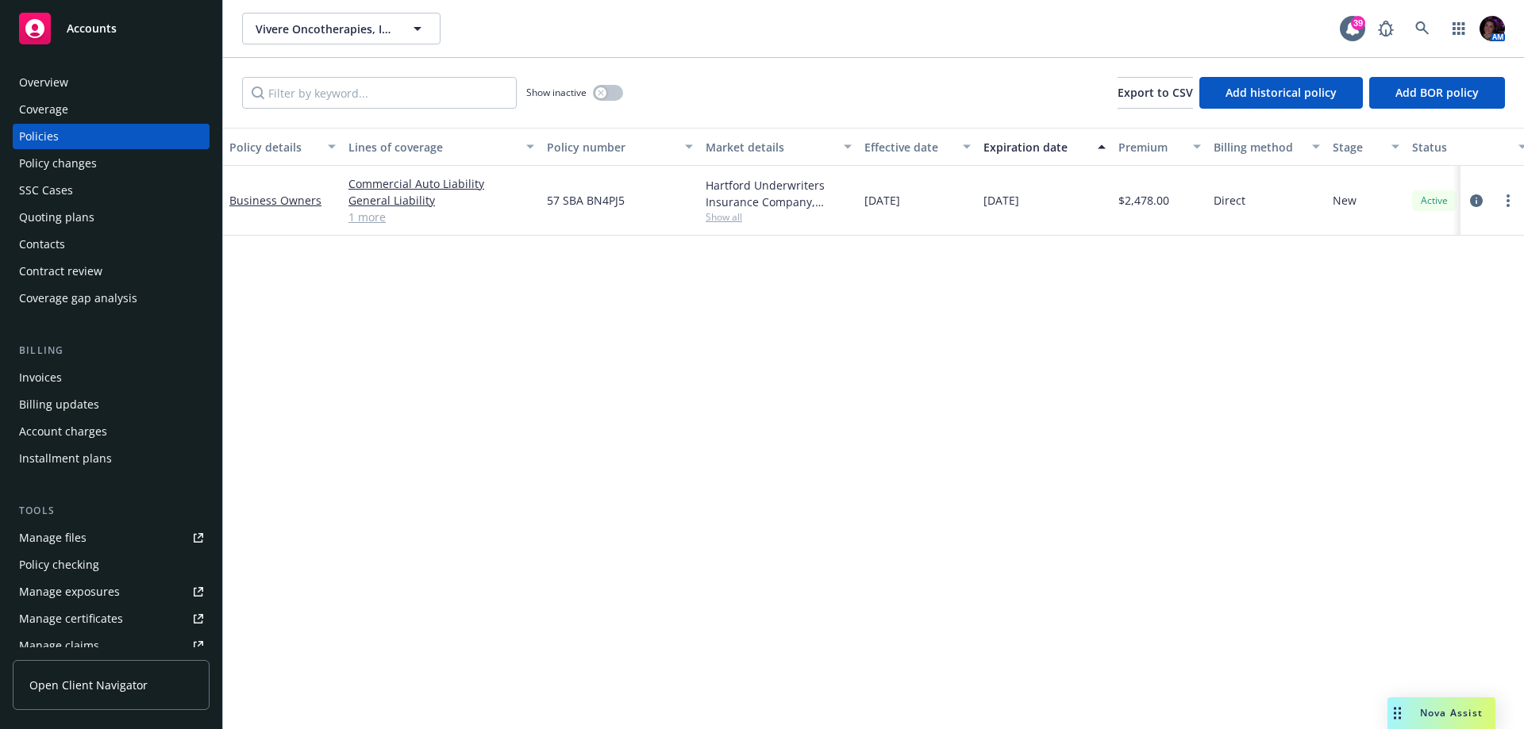
click at [83, 213] on div "Quoting plans" at bounding box center [56, 217] width 75 height 25
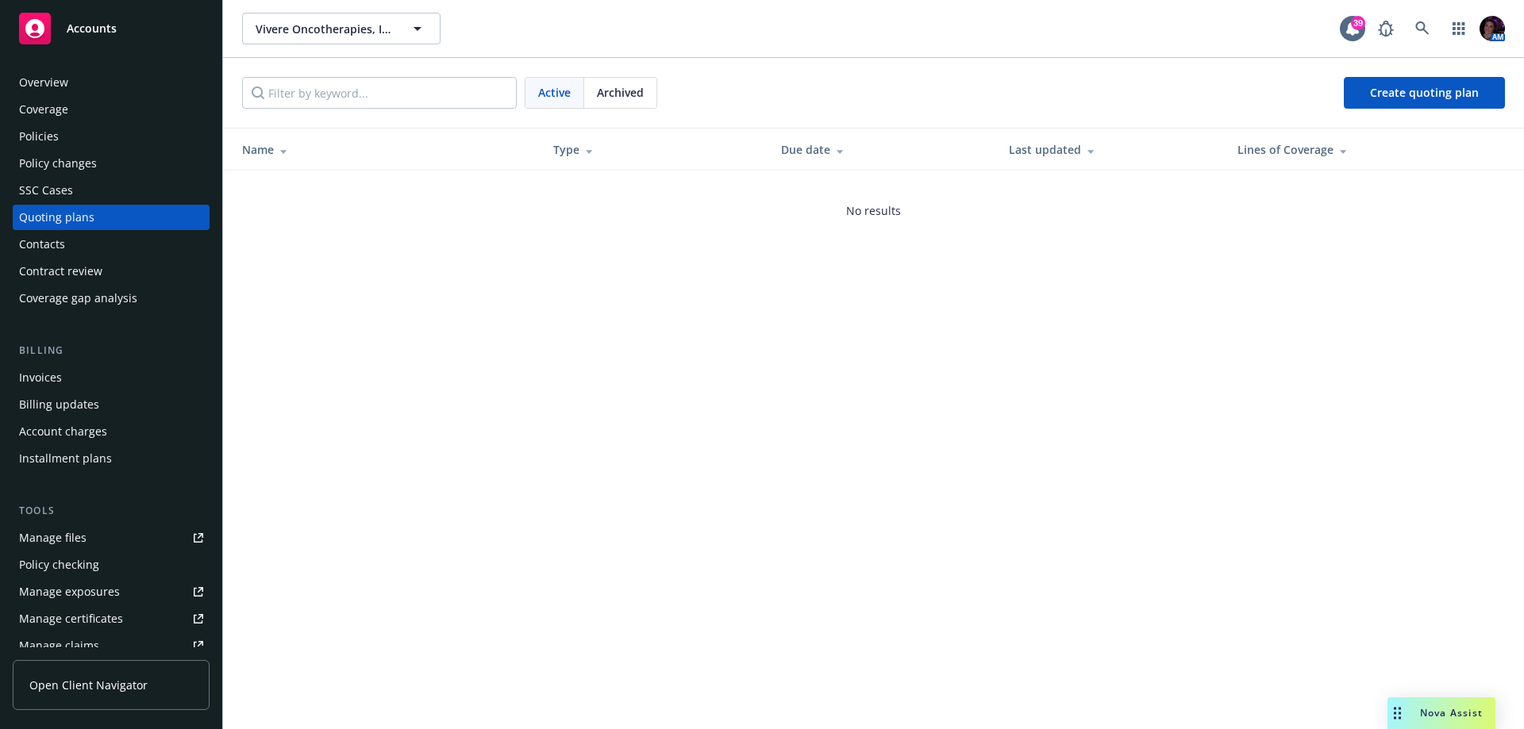
click at [87, 75] on div "Overview" at bounding box center [111, 82] width 184 height 25
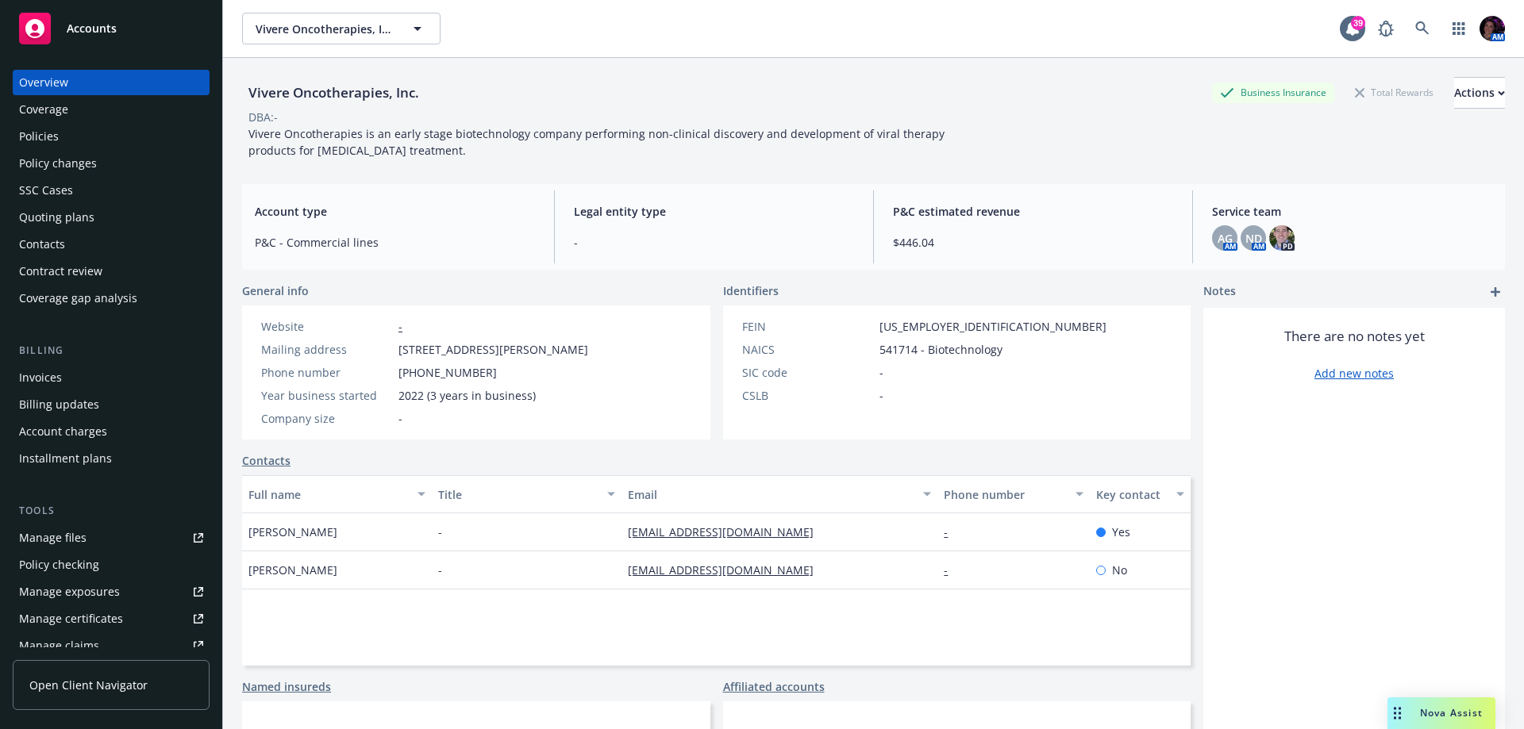
click at [79, 145] on div "Policies" at bounding box center [111, 136] width 184 height 25
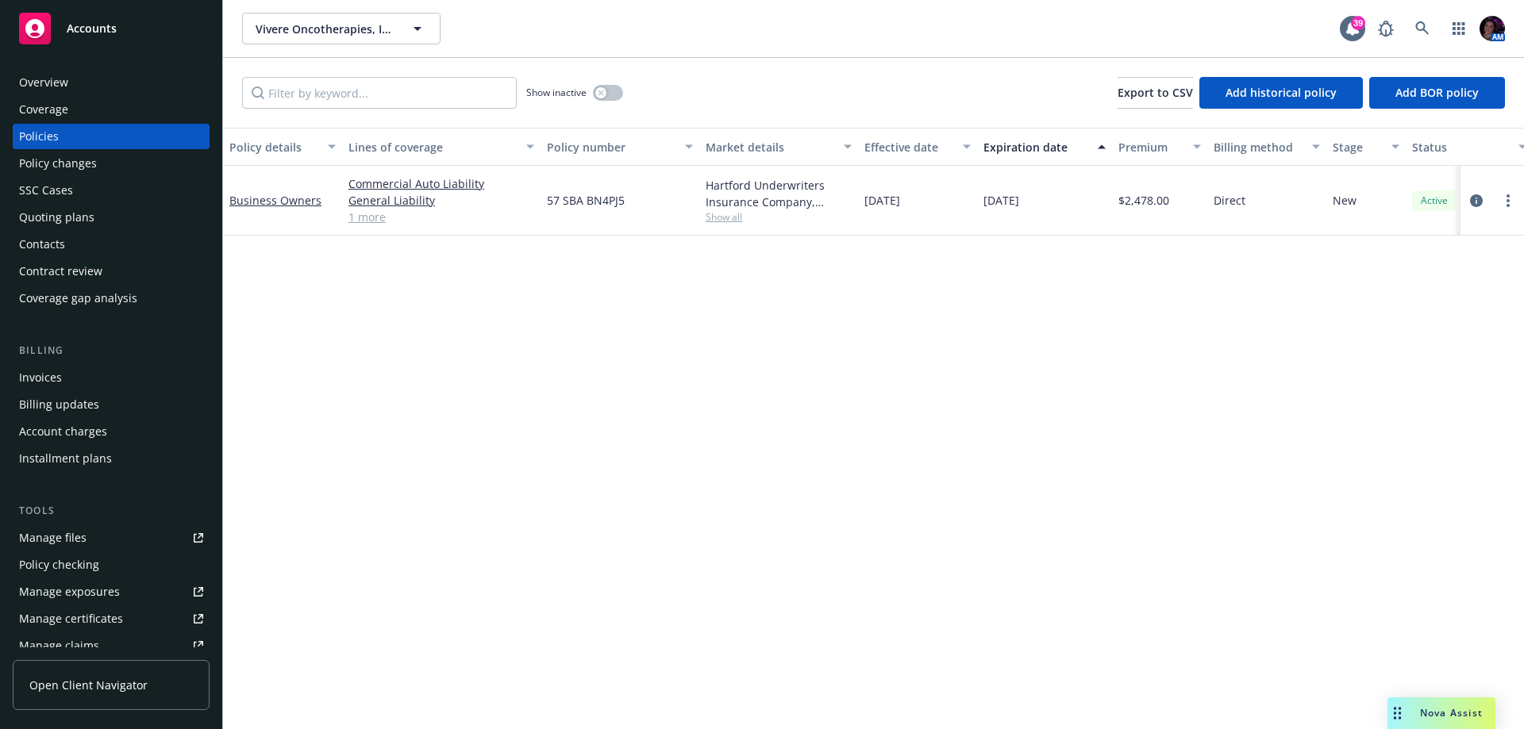
click at [73, 84] on div "Overview" at bounding box center [111, 82] width 184 height 25
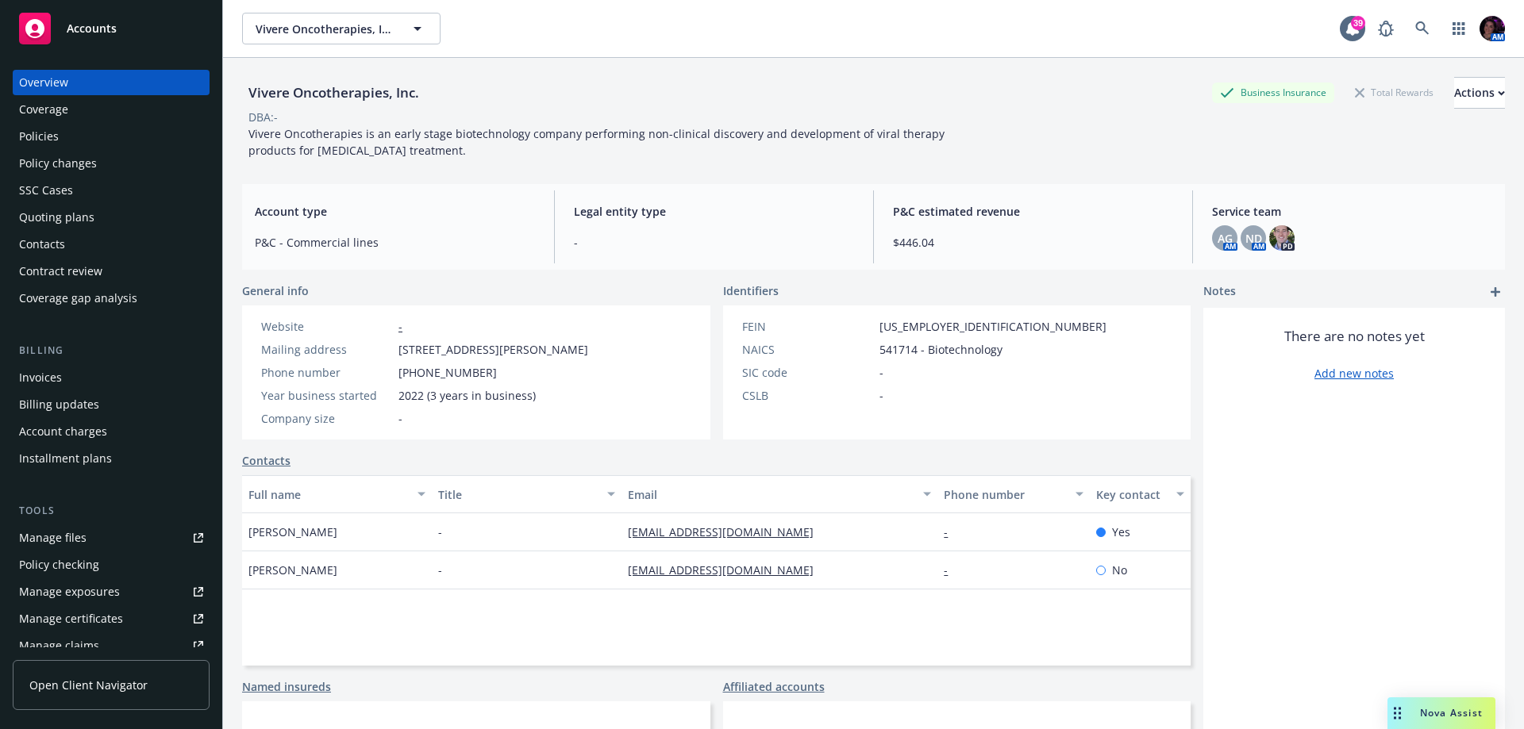
click at [57, 215] on div "Quoting plans" at bounding box center [56, 217] width 75 height 25
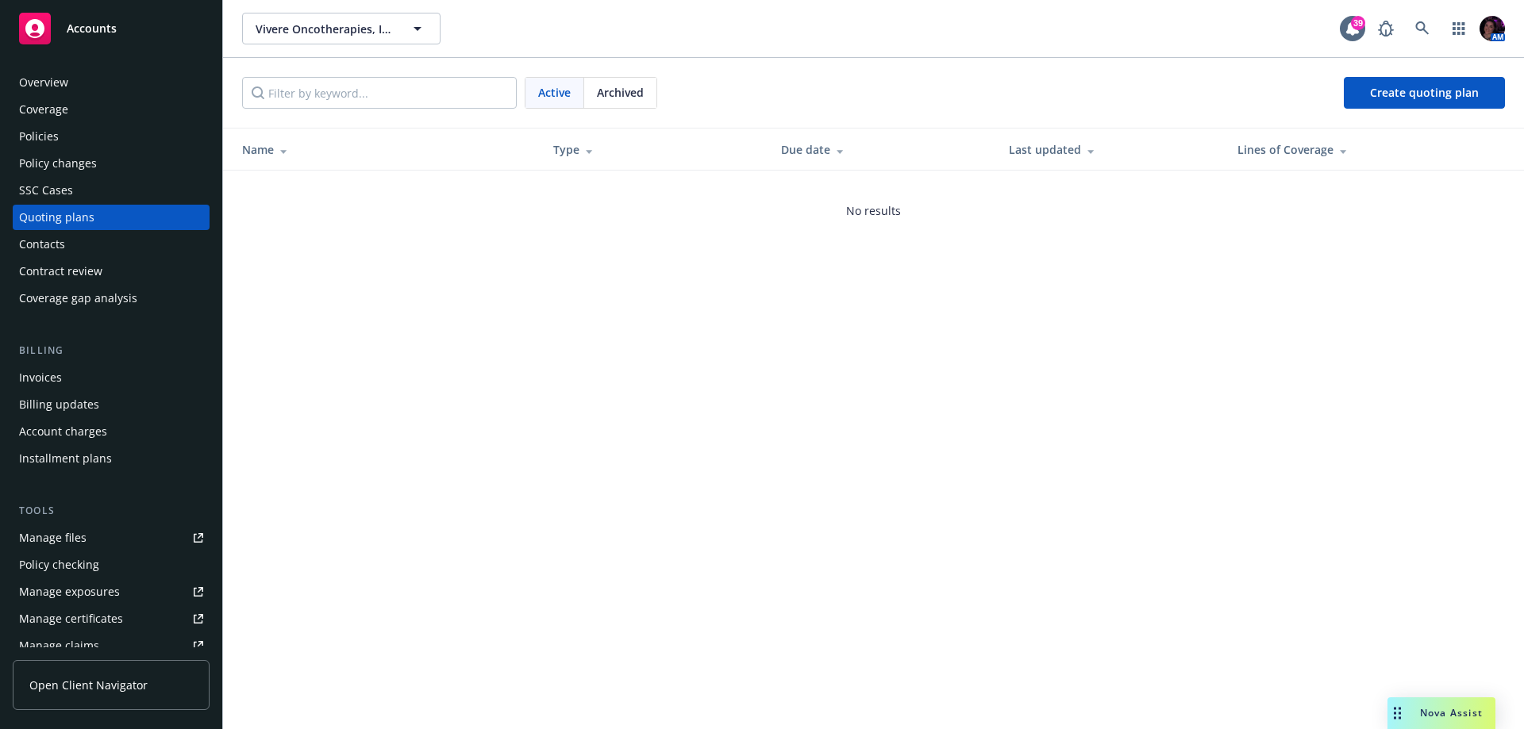
click at [471, 494] on div "Vivere Oncotherapies, Inc. Vivere Oncotherapies, Inc. 39 AM Active Archived Cre…" at bounding box center [873, 364] width 1301 height 729
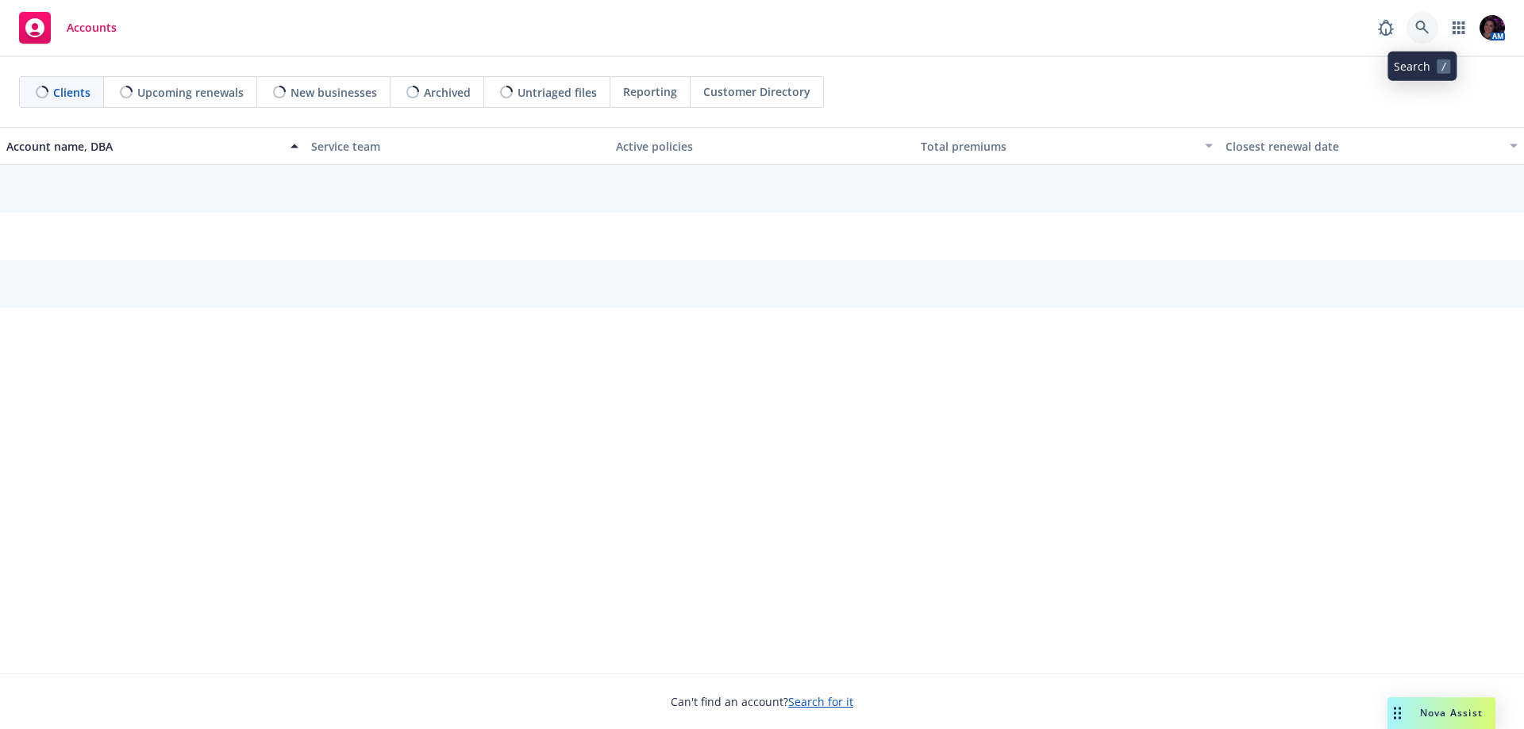
click at [1432, 29] on link at bounding box center [1422, 28] width 32 height 32
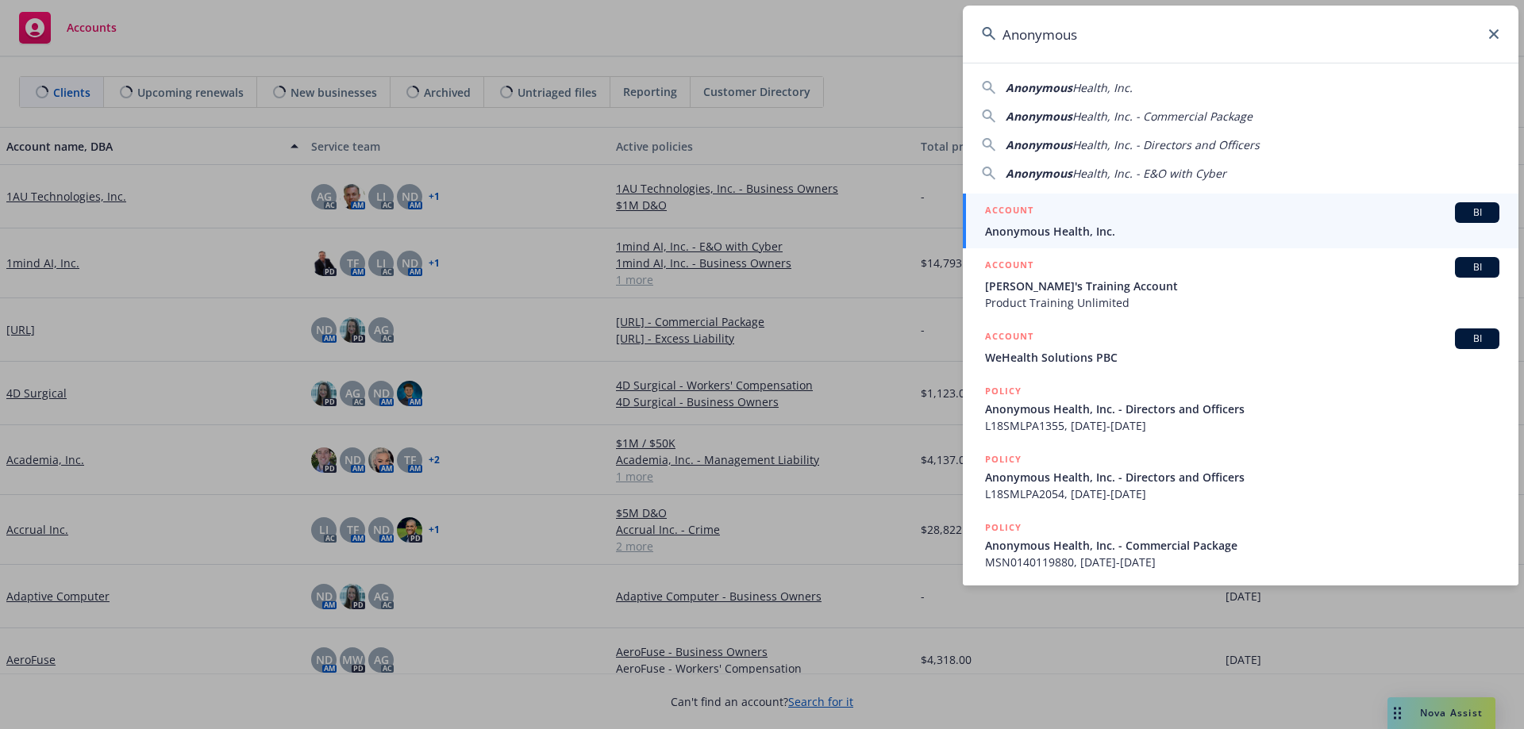
type input "Anonymous"
click at [1137, 222] on div "ACCOUNT BI" at bounding box center [1242, 212] width 514 height 21
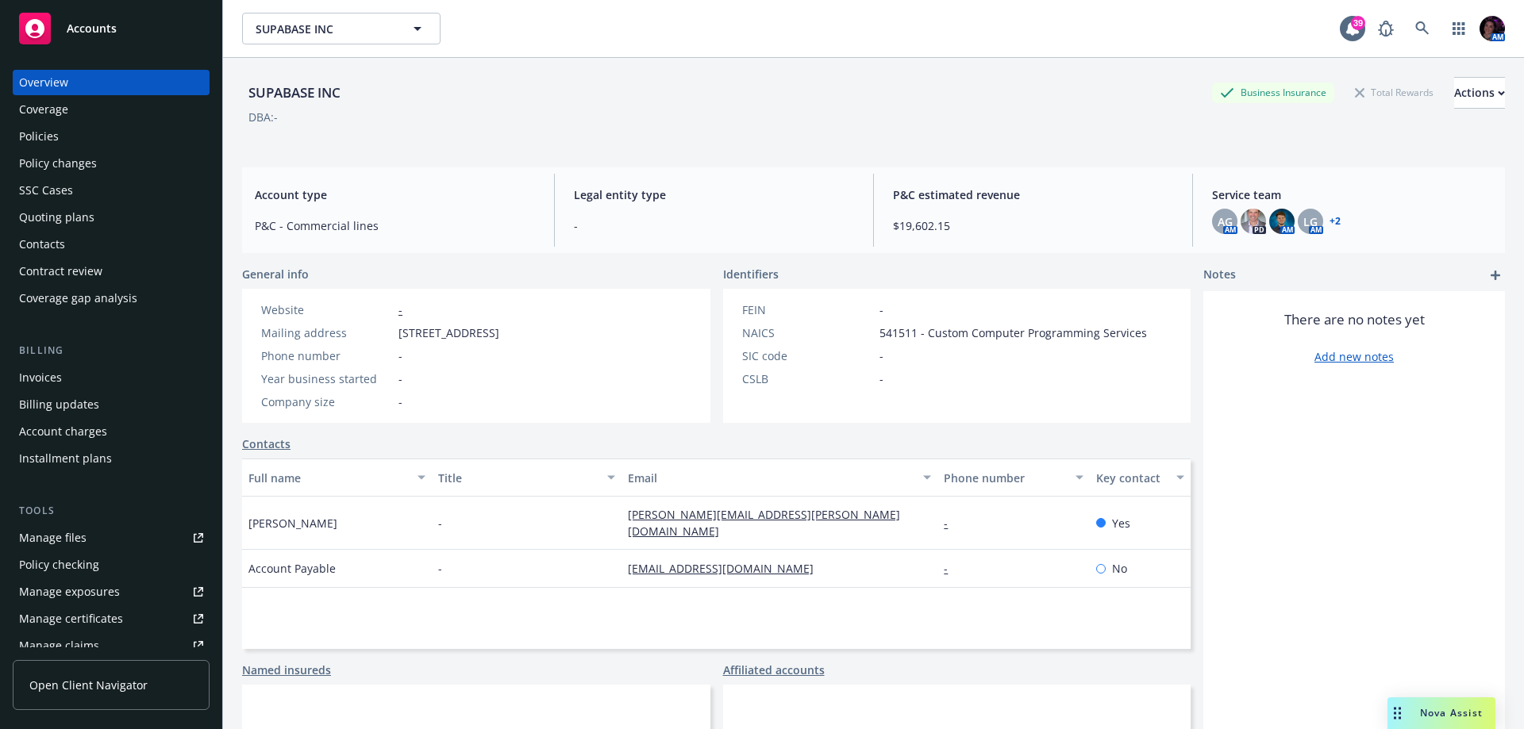
click at [65, 222] on div "Quoting plans" at bounding box center [56, 217] width 75 height 25
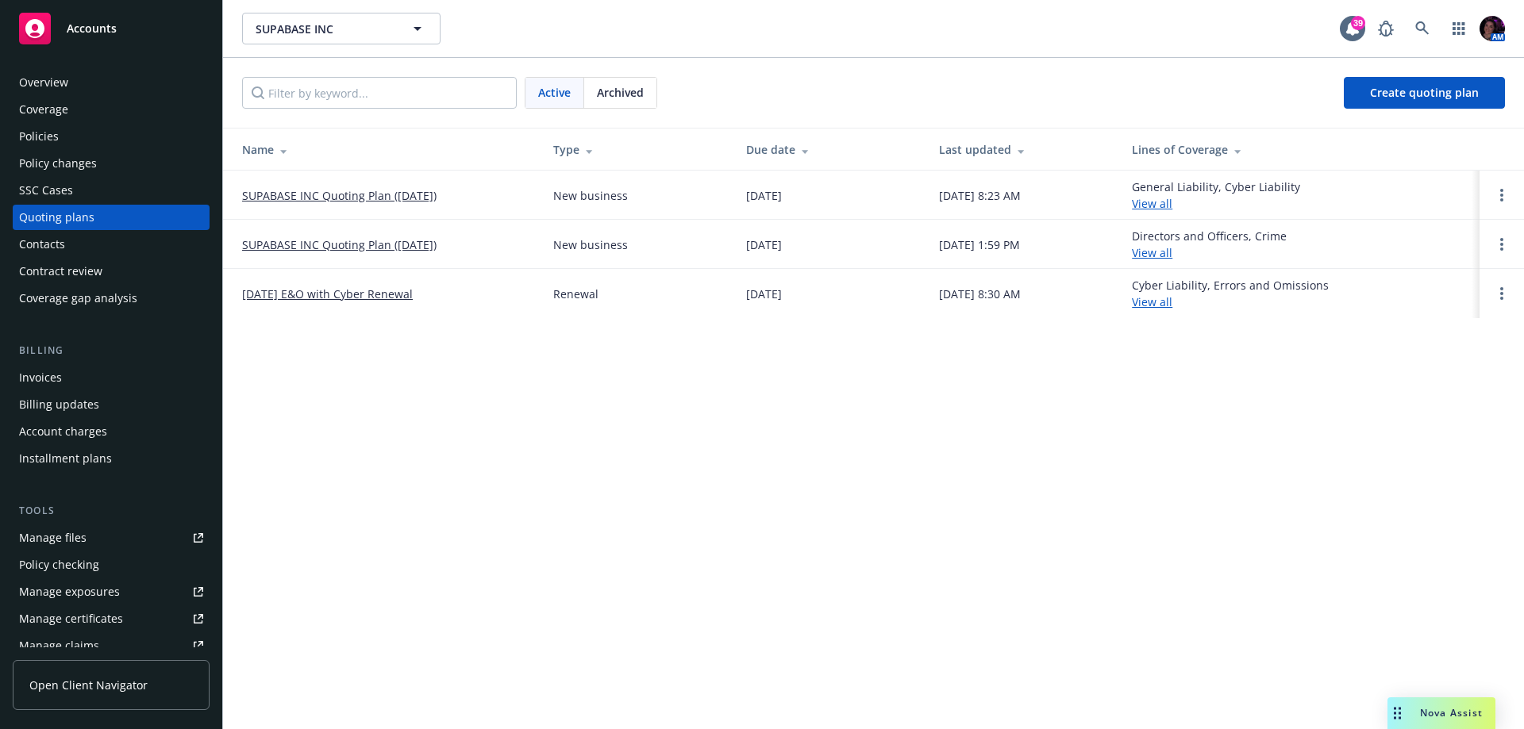
click at [367, 198] on link "SUPABASE INC Quoting Plan (2025-06-16)" at bounding box center [339, 195] width 194 height 17
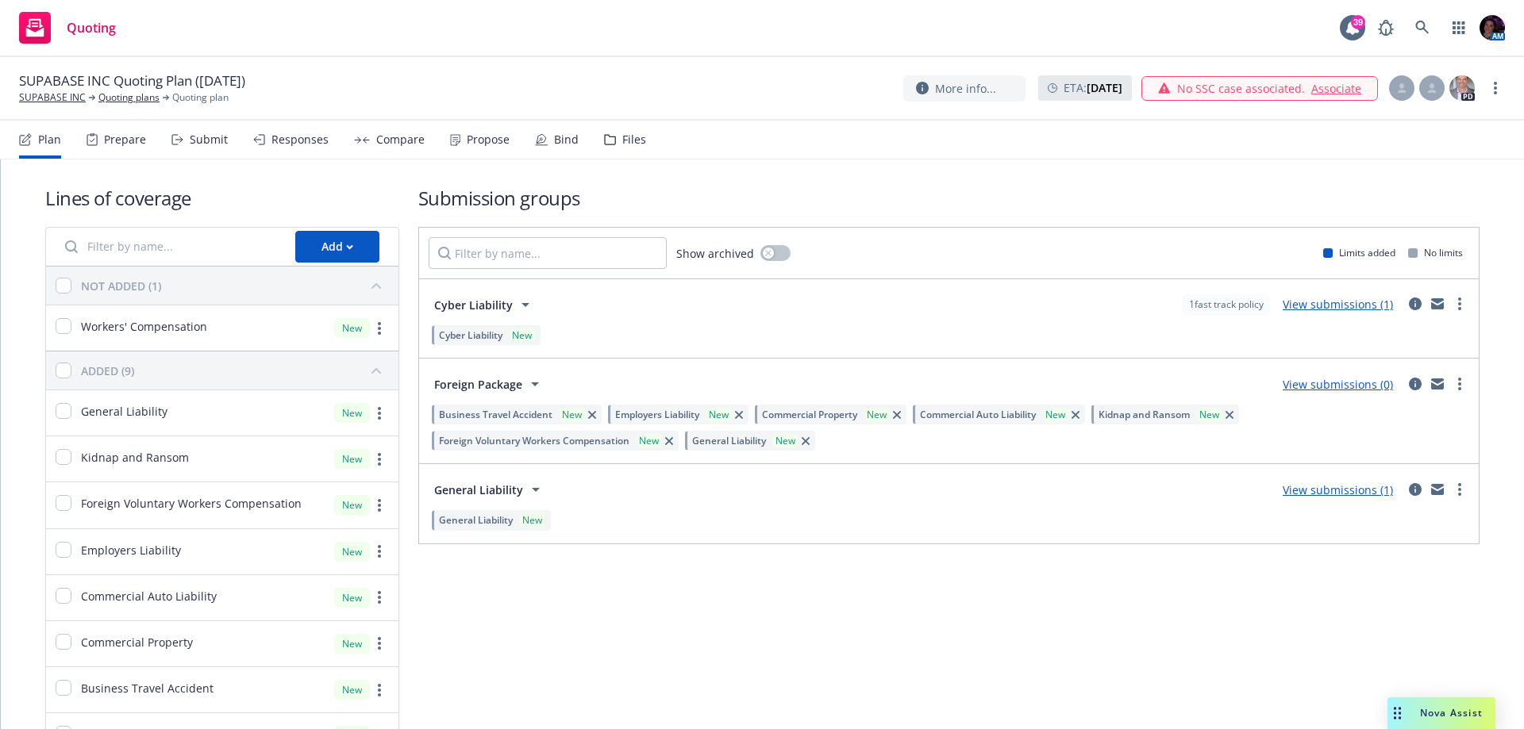
click at [554, 135] on div "Bind" at bounding box center [566, 139] width 25 height 13
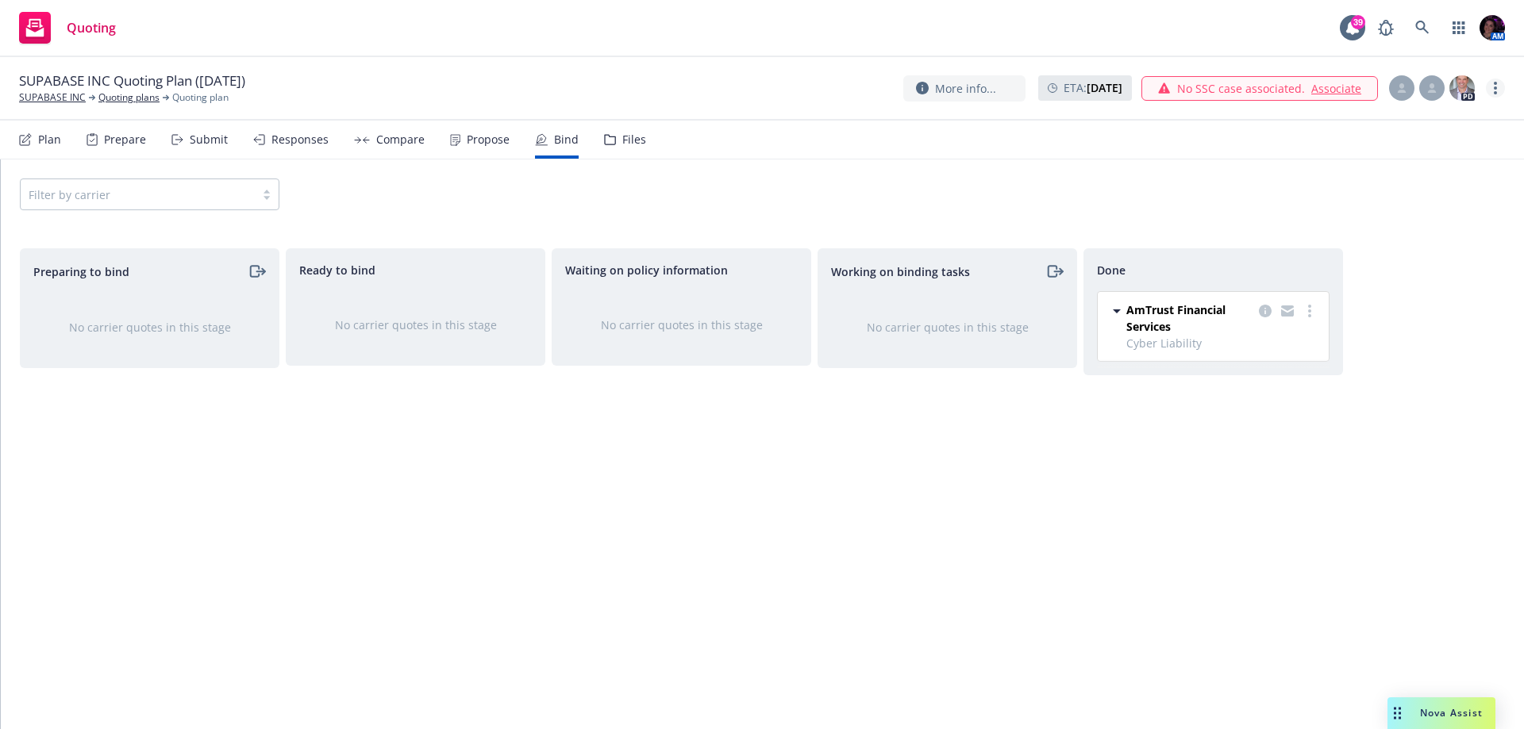
click at [1493, 90] on link "more" at bounding box center [1495, 88] width 19 height 19
click at [1461, 212] on link "Archive quoting plan" at bounding box center [1415, 216] width 177 height 32
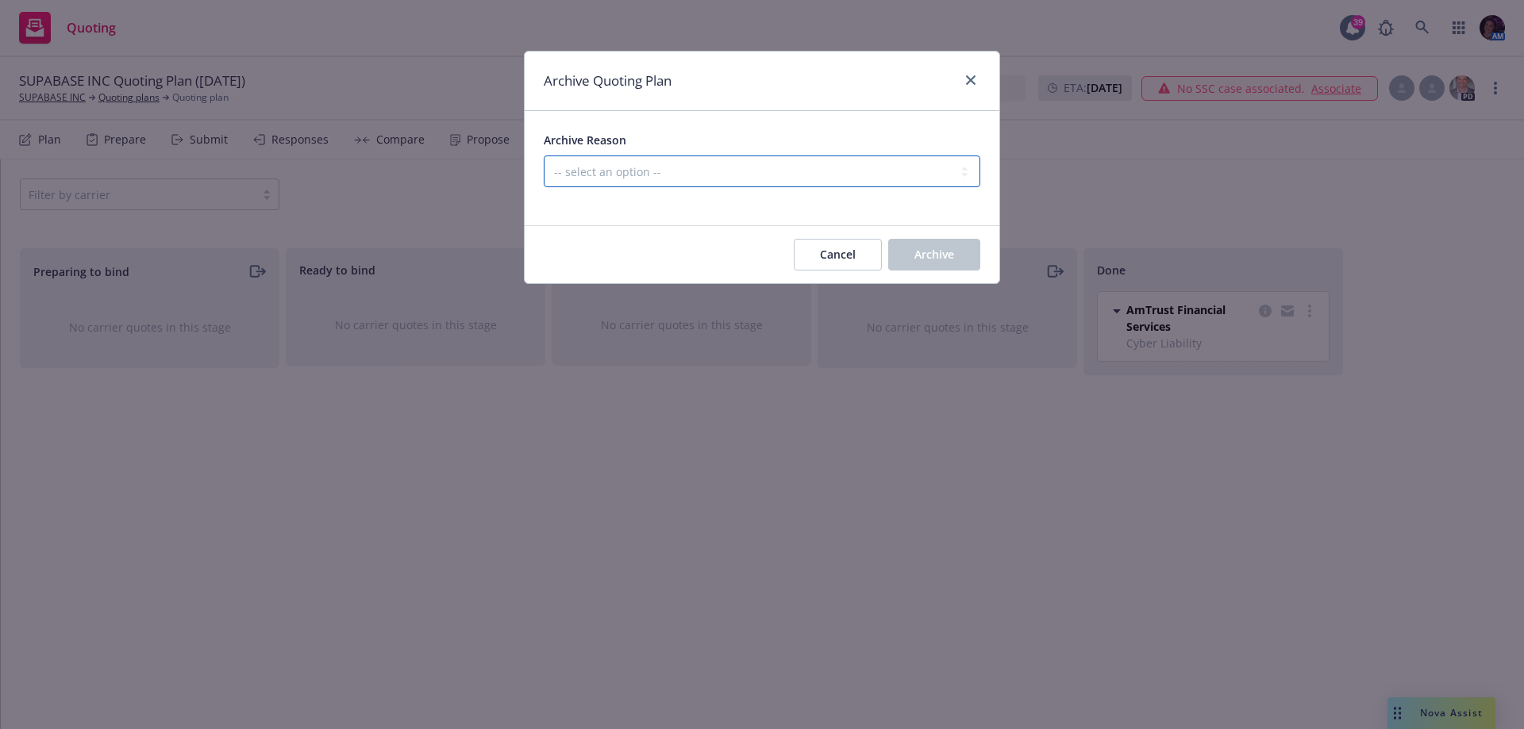
click at [833, 169] on select "-- select an option -- Created by error Duplicate New business opportunity lost…" at bounding box center [762, 172] width 437 height 32
select select "ARCHIVED_NEW_BUSINESS_COMPLETED"
click at [544, 156] on select "-- select an option -- Created by error Duplicate New business opportunity lost…" at bounding box center [762, 172] width 437 height 32
click at [818, 244] on button "Cancel" at bounding box center [838, 255] width 88 height 32
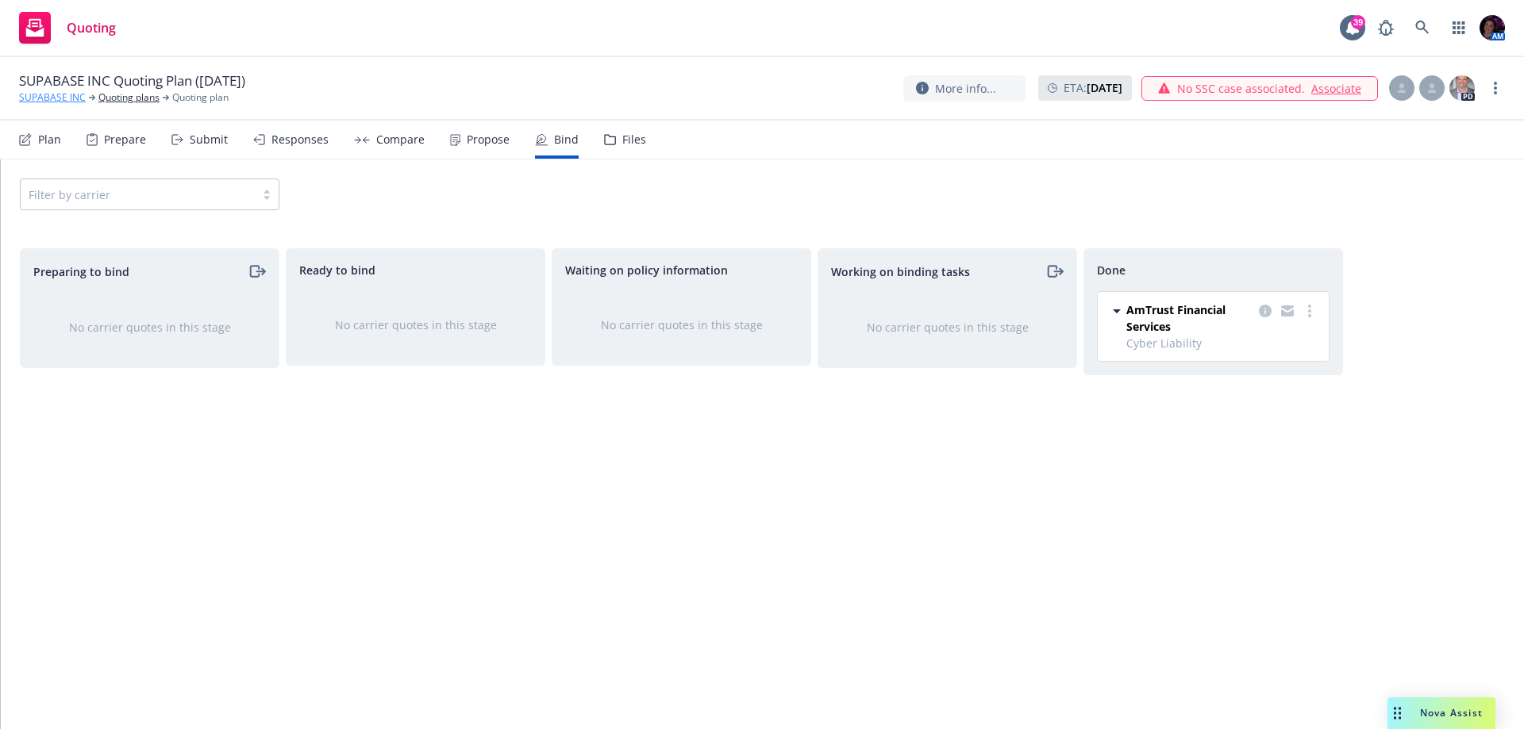
click at [49, 97] on link "SUPABASE INC" at bounding box center [52, 97] width 67 height 14
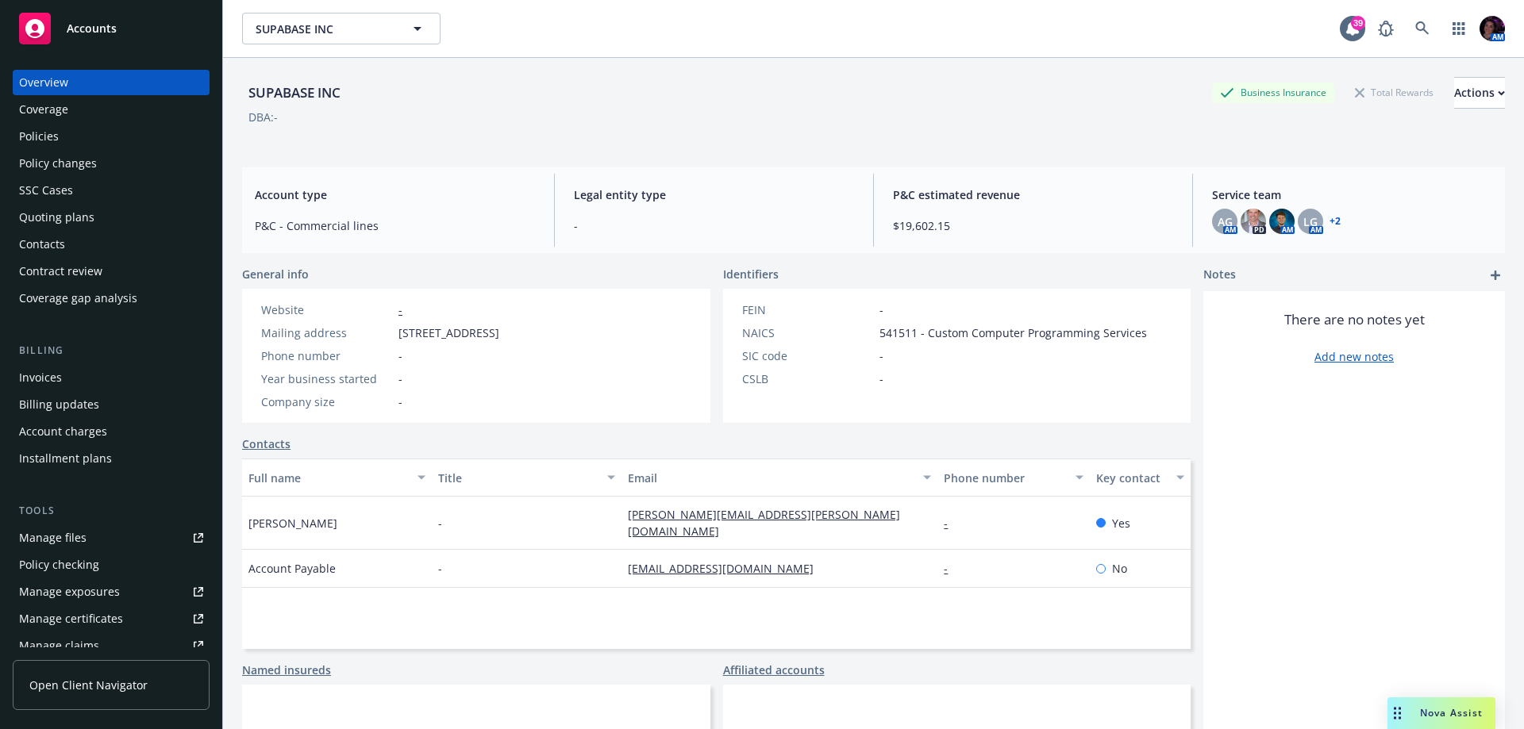
click at [86, 134] on div "Policies" at bounding box center [111, 136] width 184 height 25
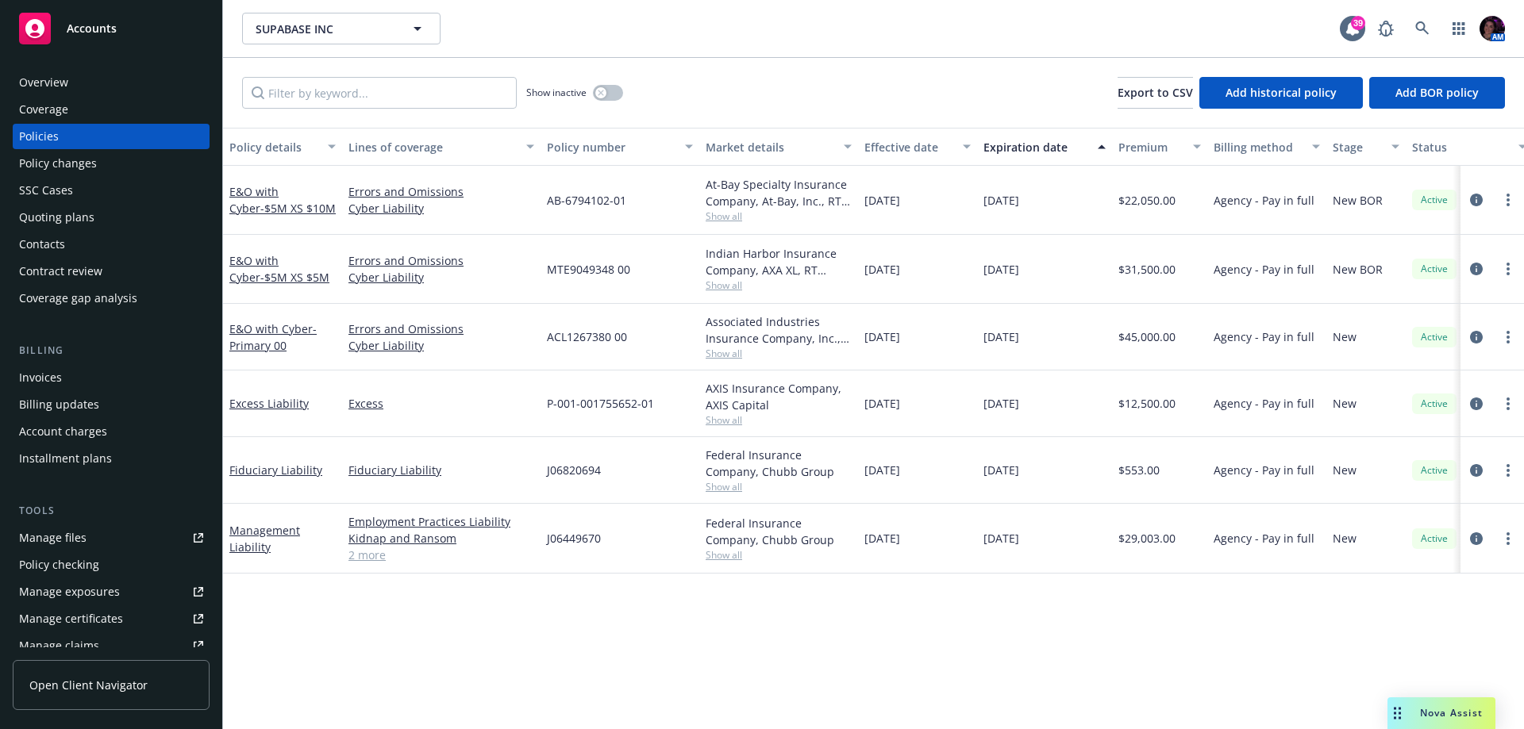
click at [84, 217] on div "Quoting plans" at bounding box center [56, 217] width 75 height 25
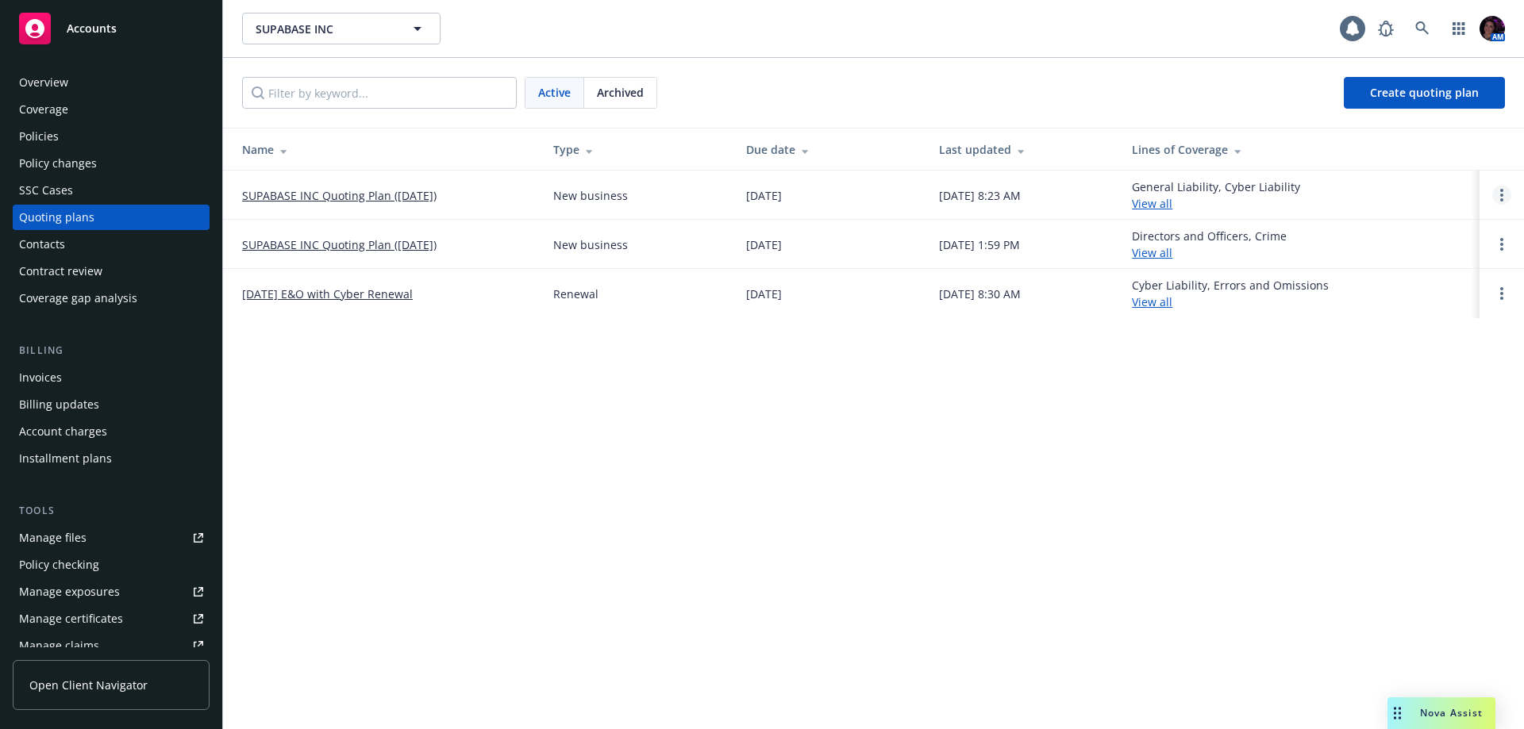
click at [1499, 193] on link "Open options" at bounding box center [1501, 195] width 19 height 19
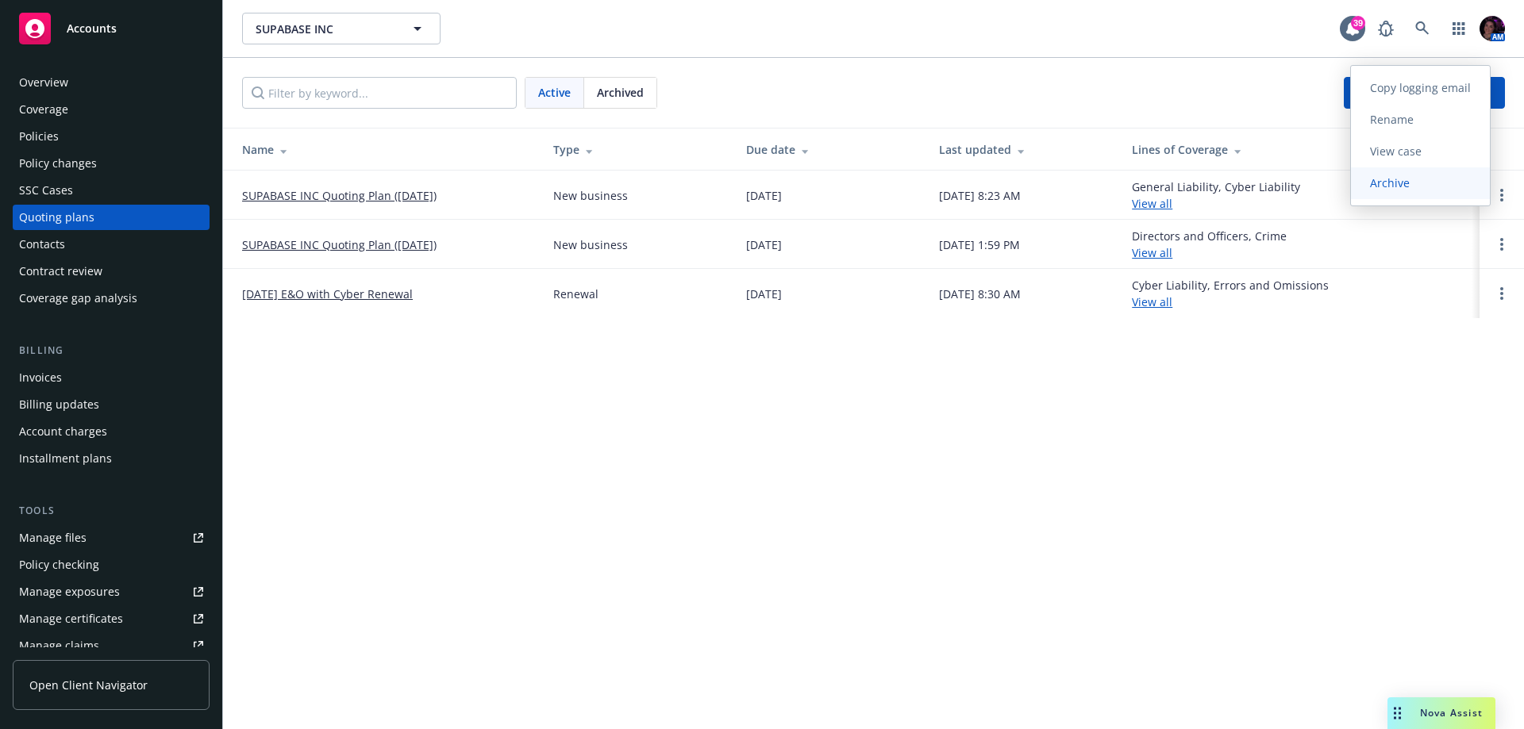
click at [1437, 187] on link "Archive" at bounding box center [1420, 183] width 139 height 32
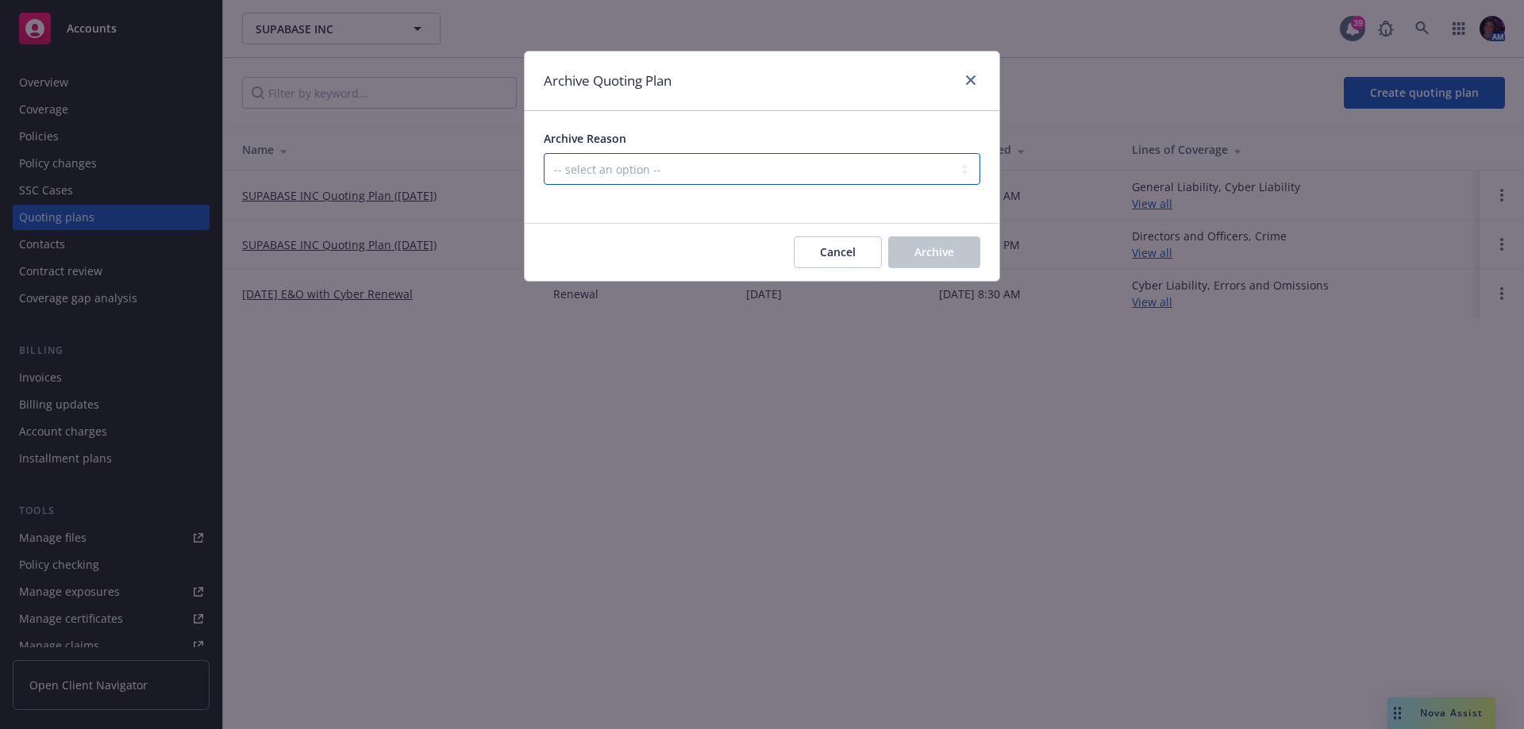
click at [633, 166] on select "-- select an option -- Created by error Duplicate New business opportunity lost…" at bounding box center [762, 169] width 437 height 32
select select "ARCHIVED_NEW_BUSINESS_COMPLETED"
click at [544, 153] on select "-- select an option -- Created by error Duplicate New business opportunity lost…" at bounding box center [762, 169] width 437 height 32
click at [941, 240] on button "Archive" at bounding box center [934, 253] width 92 height 32
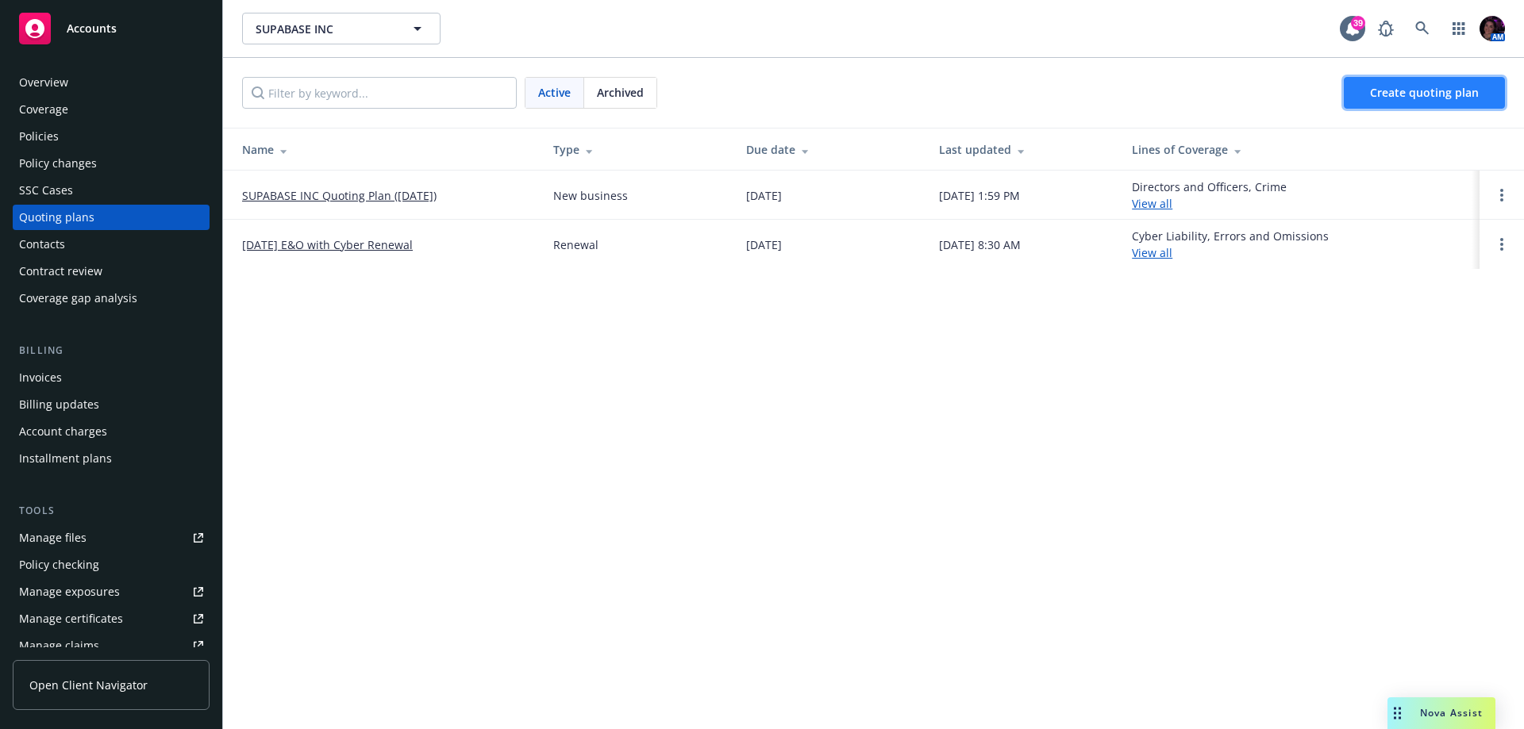
click at [1398, 91] on span "Create quoting plan" at bounding box center [1424, 92] width 109 height 15
click at [68, 137] on div "Policies" at bounding box center [111, 136] width 184 height 25
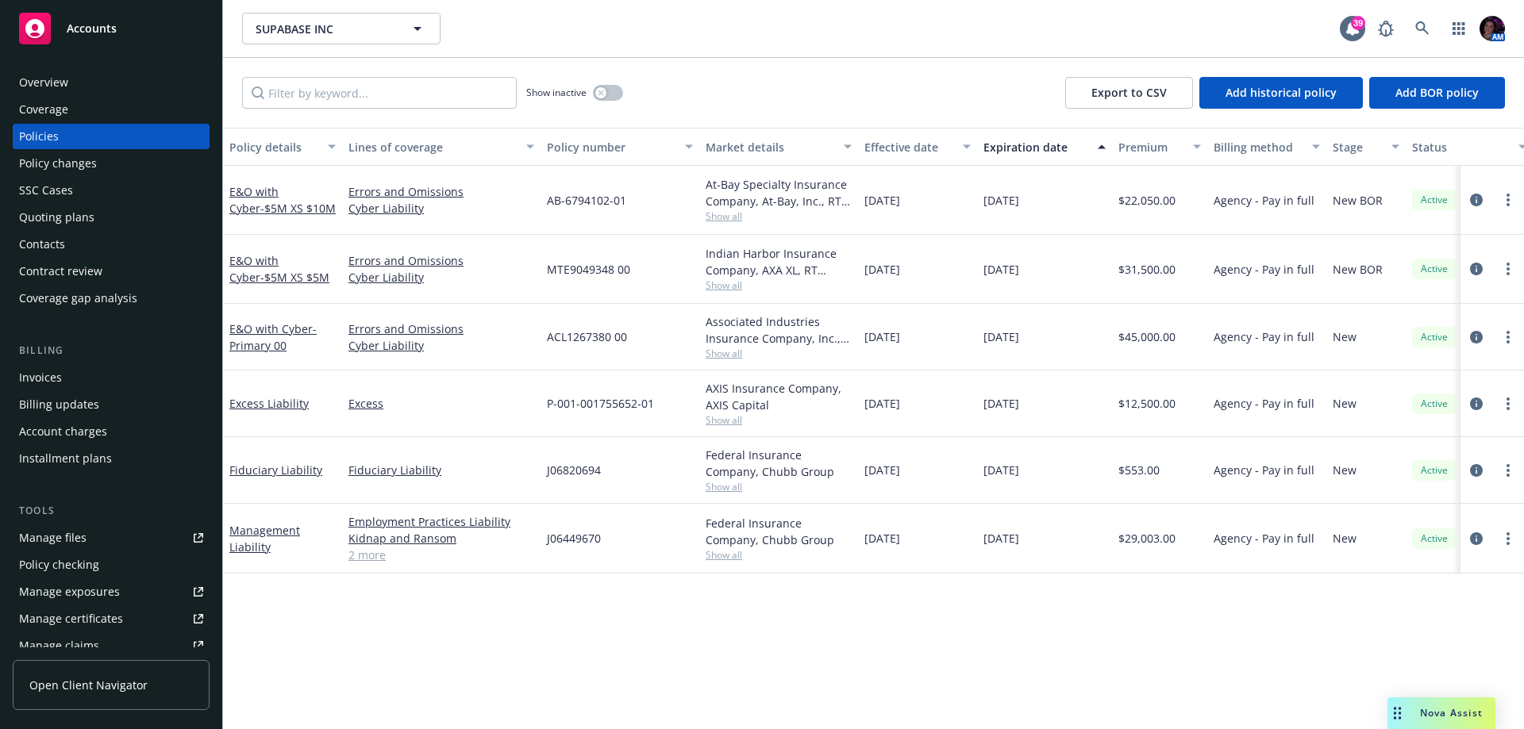
click at [75, 215] on div "Quoting plans" at bounding box center [56, 217] width 75 height 25
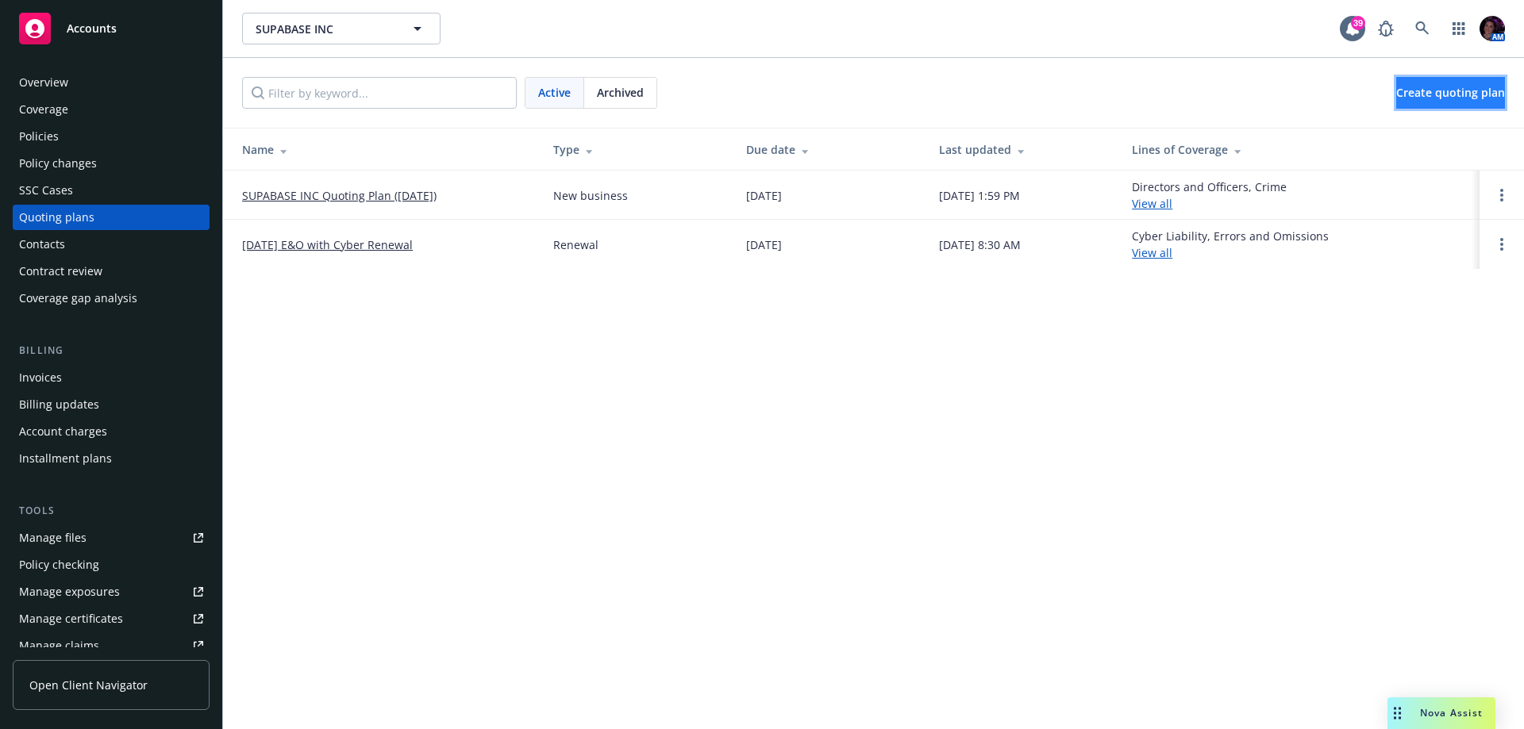
click at [1413, 87] on span "Create quoting plan" at bounding box center [1450, 92] width 109 height 15
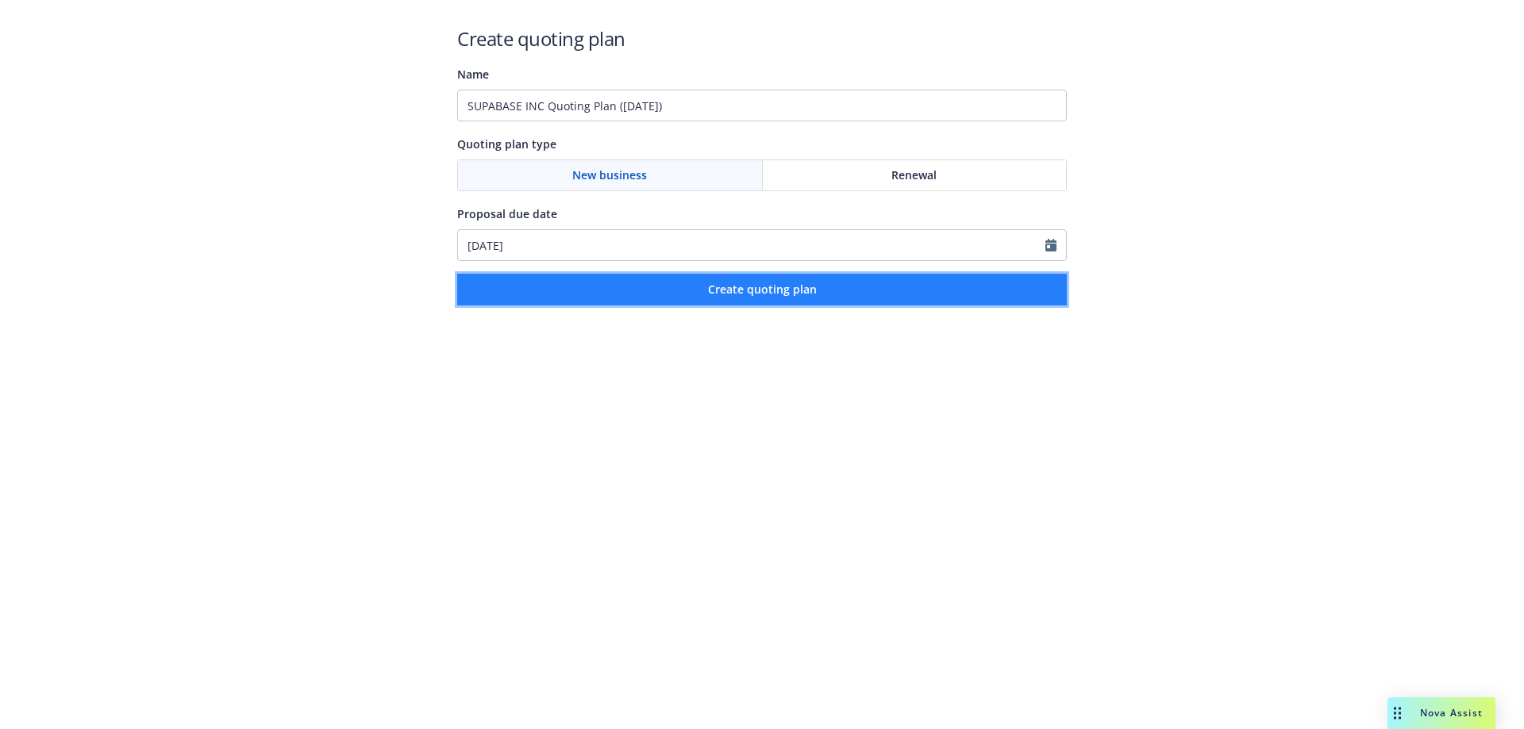
click at [718, 296] on span "Create quoting plan" at bounding box center [762, 289] width 109 height 15
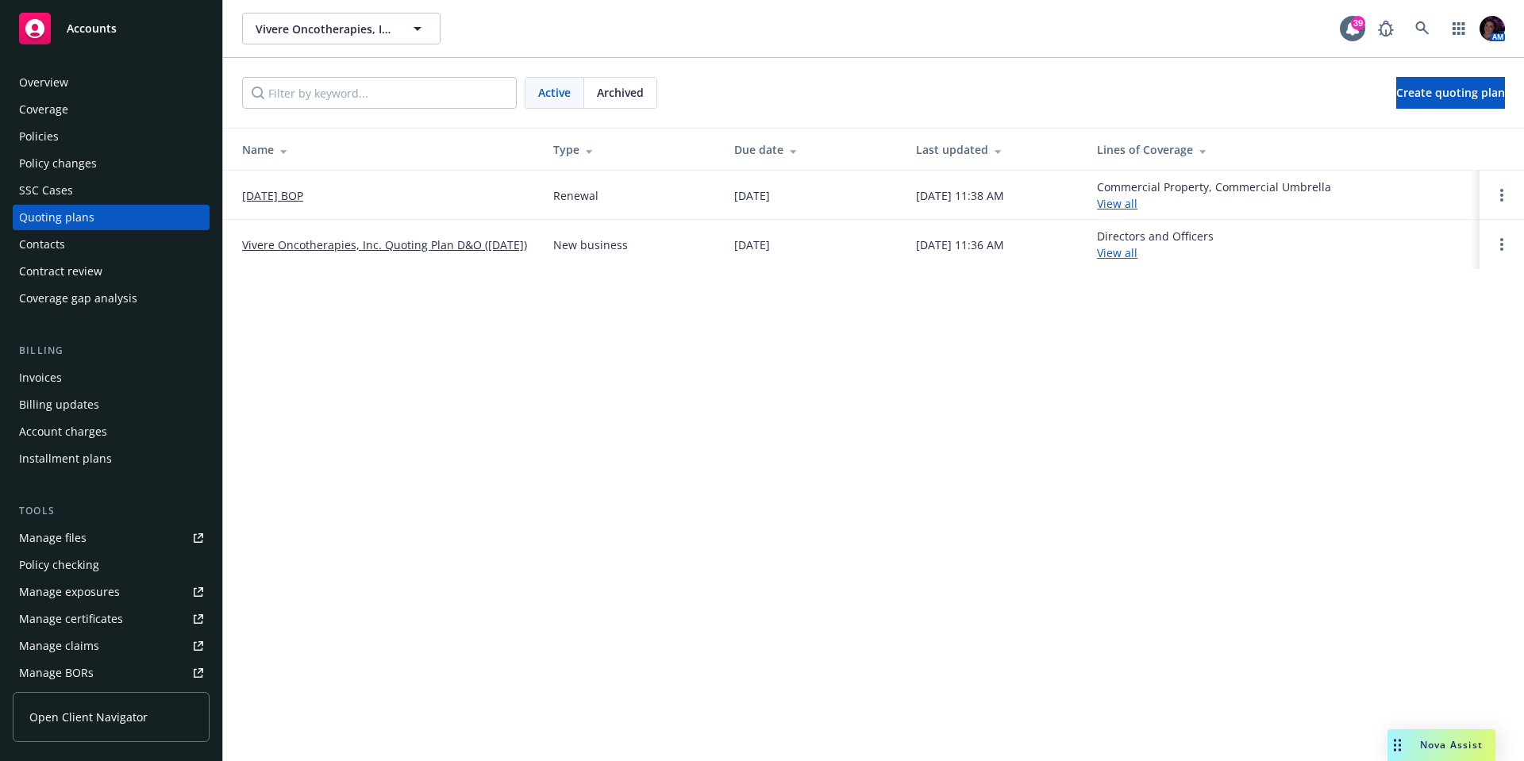
drag, startPoint x: 1422, startPoint y: 21, endPoint x: 879, endPoint y: 37, distance: 543.1
click at [887, 37] on div "Vivere Oncotherapies, Inc. Vivere Oncotherapies, Inc." at bounding box center [791, 29] width 1098 height 32
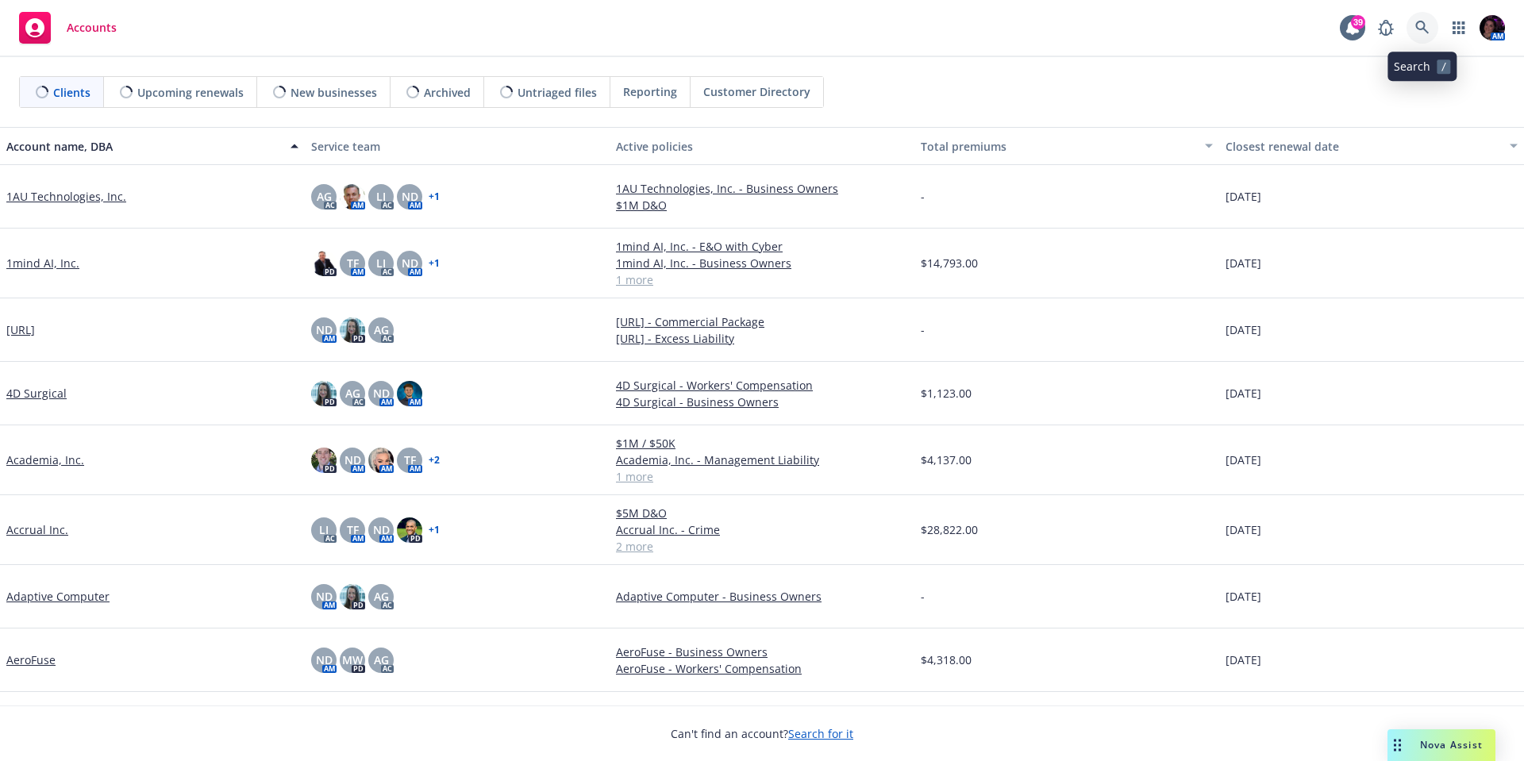
click at [1431, 25] on link at bounding box center [1422, 28] width 32 height 32
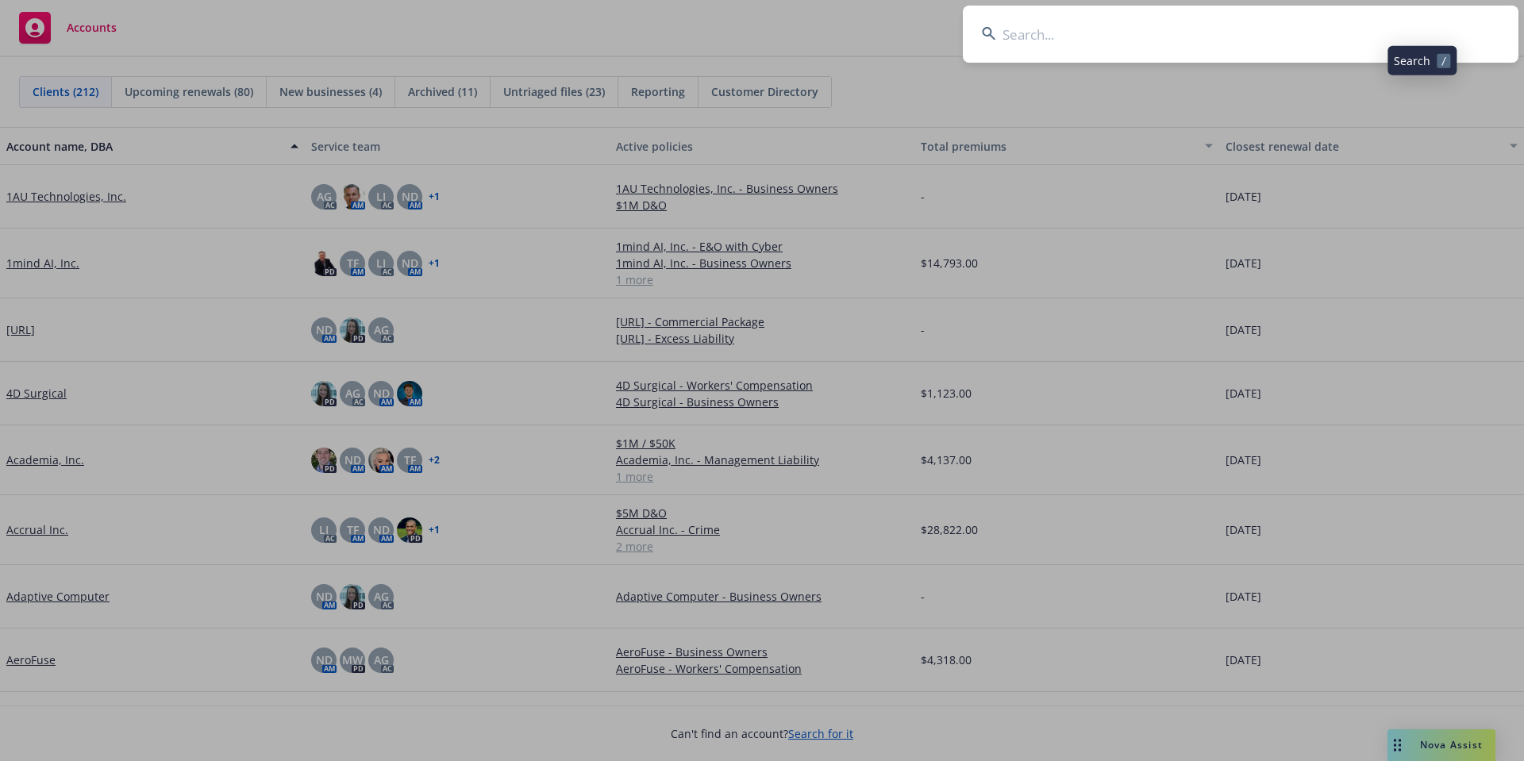
type input "Ready Player Me, Inc"
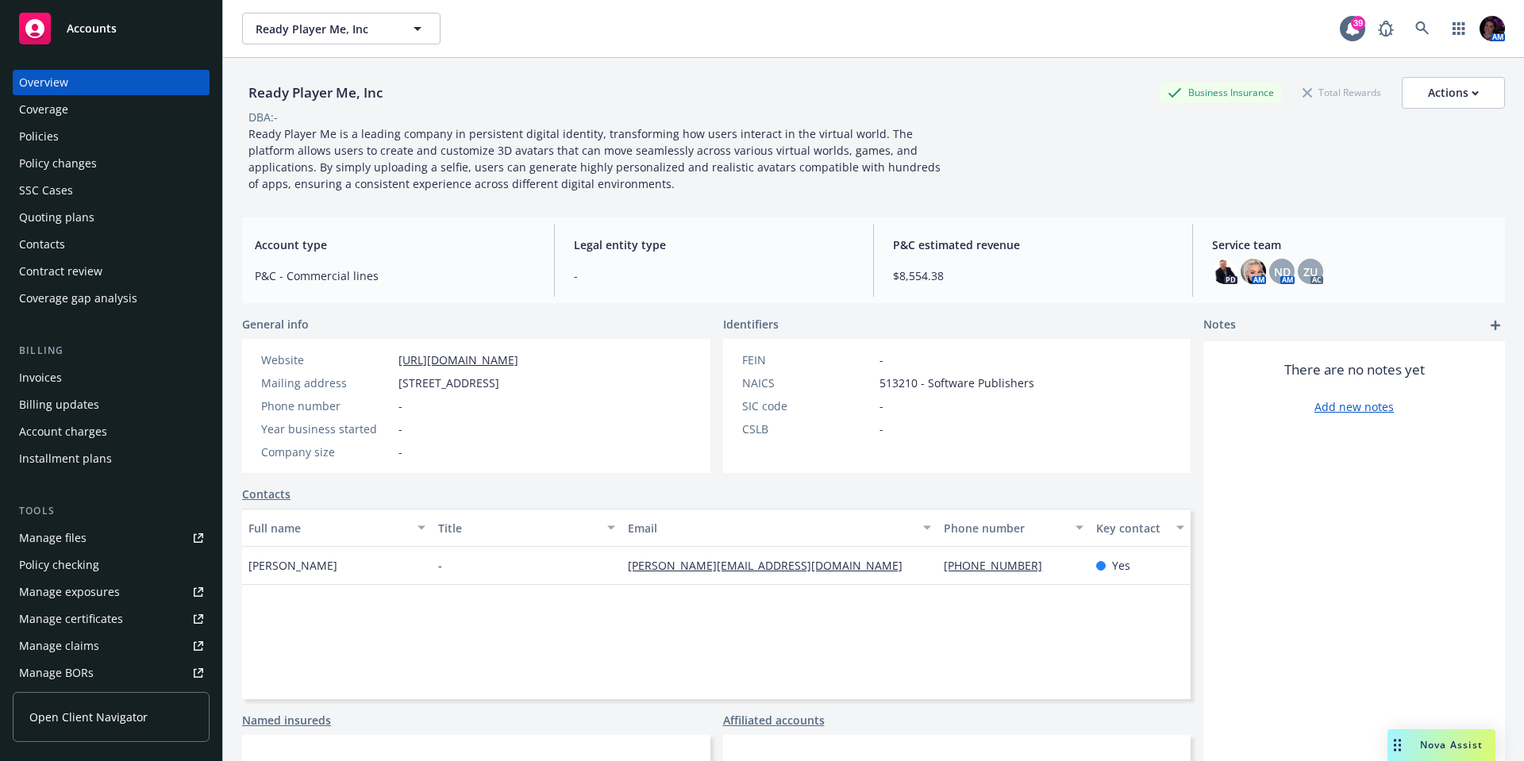
click at [79, 129] on div "Policies" at bounding box center [111, 136] width 184 height 25
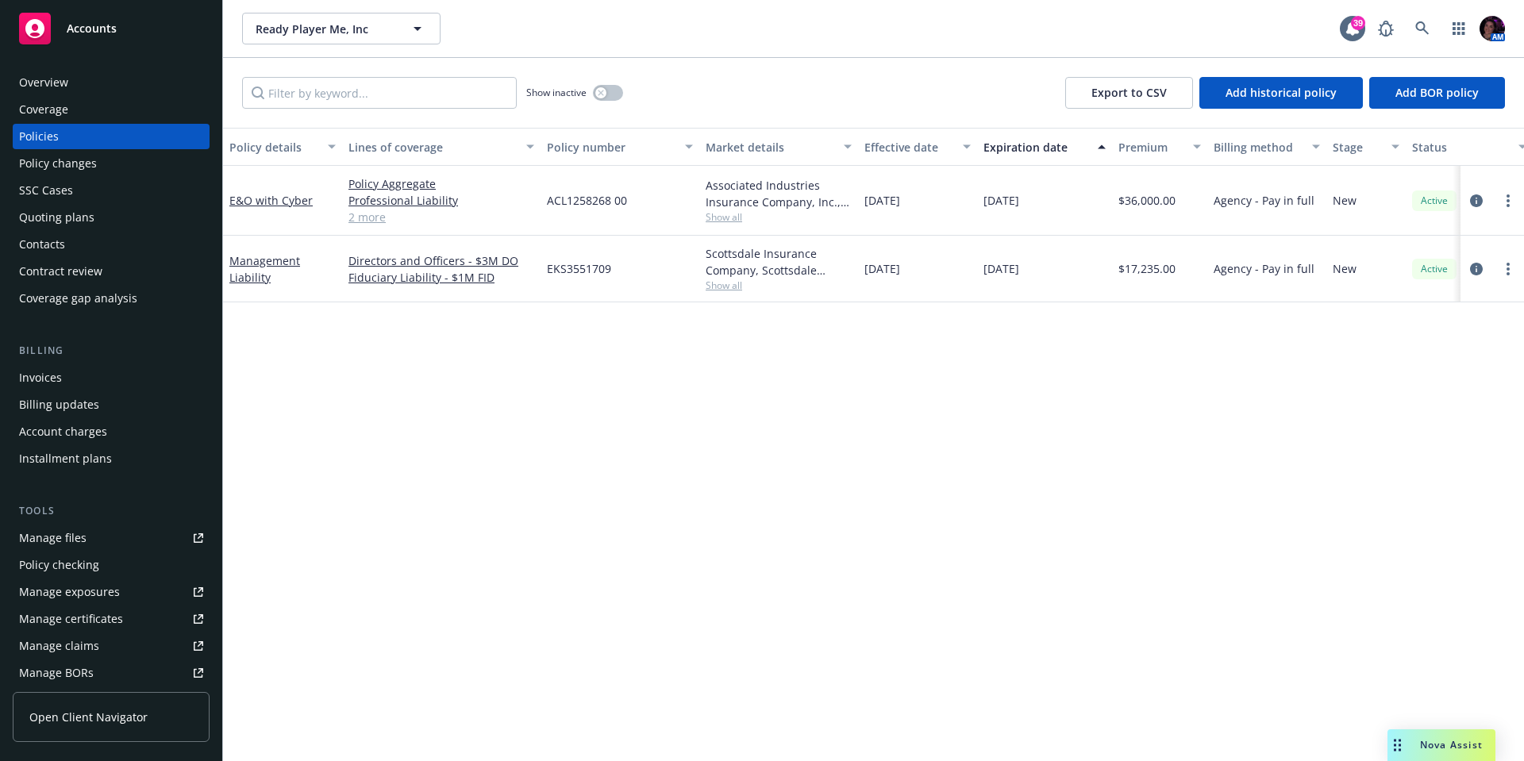
scroll to position [0, 231]
